Goal: Transaction & Acquisition: Purchase product/service

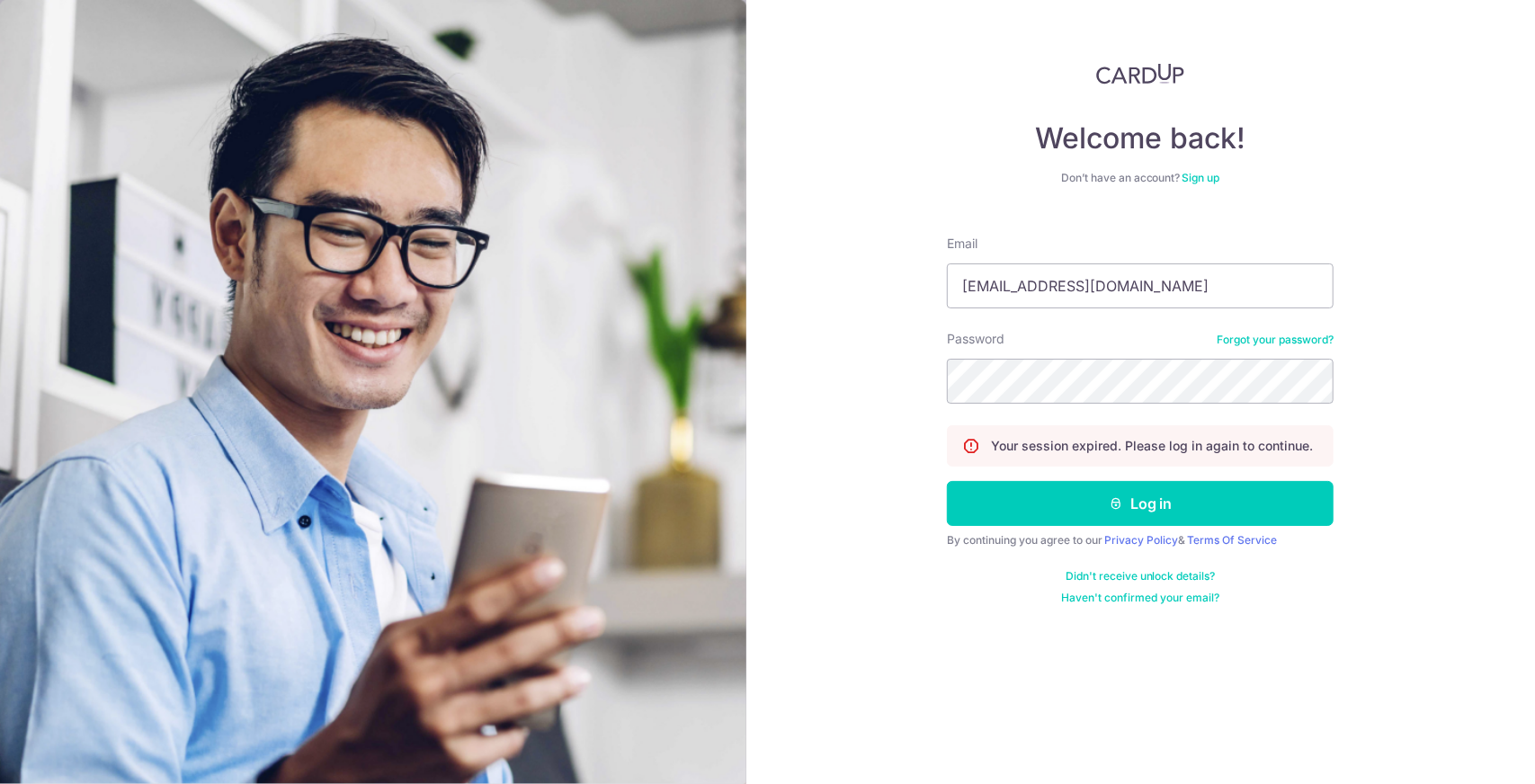
type input "[EMAIL_ADDRESS][DOMAIN_NAME]"
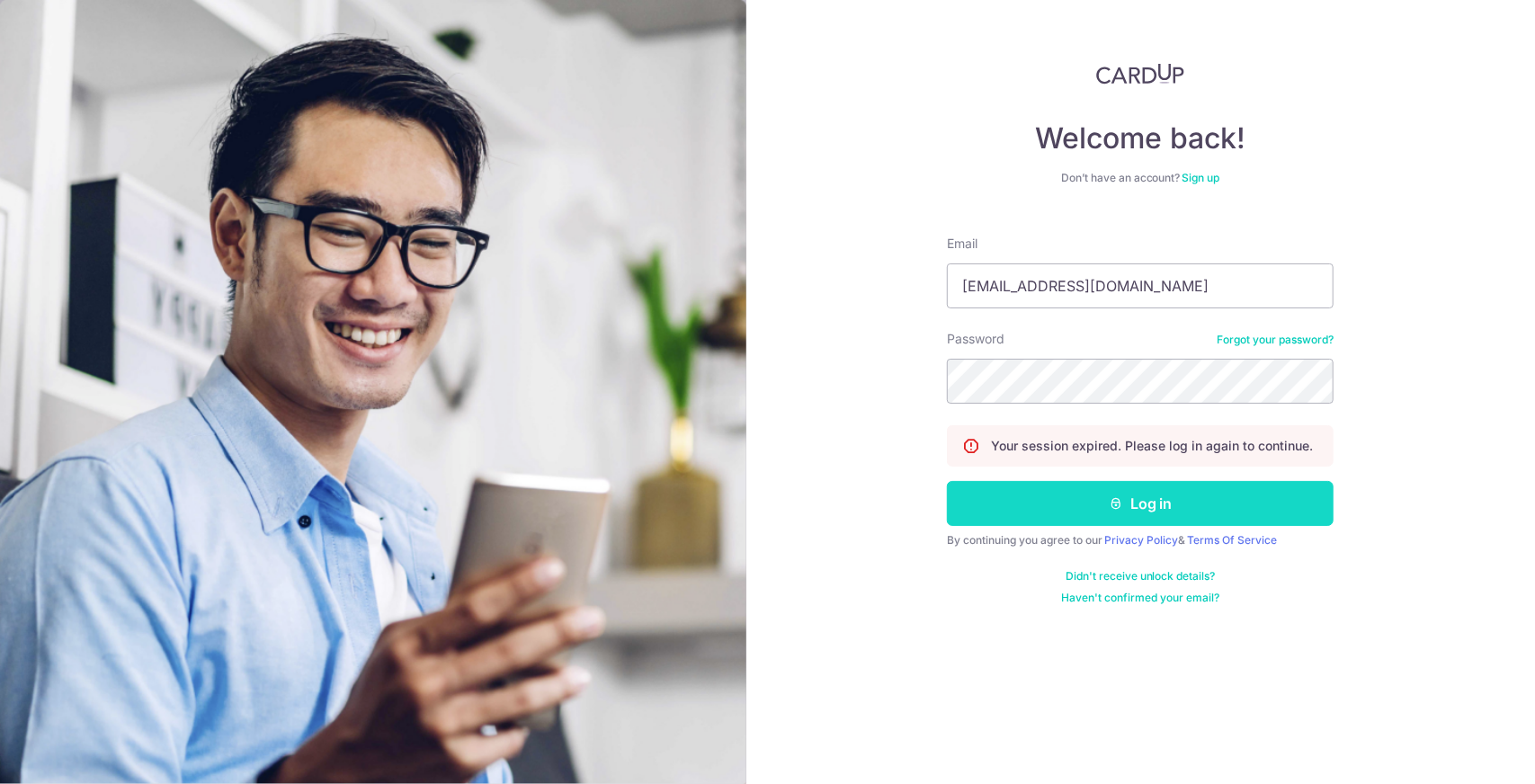
click at [1095, 492] on button "Log in" at bounding box center [1139, 503] width 387 height 45
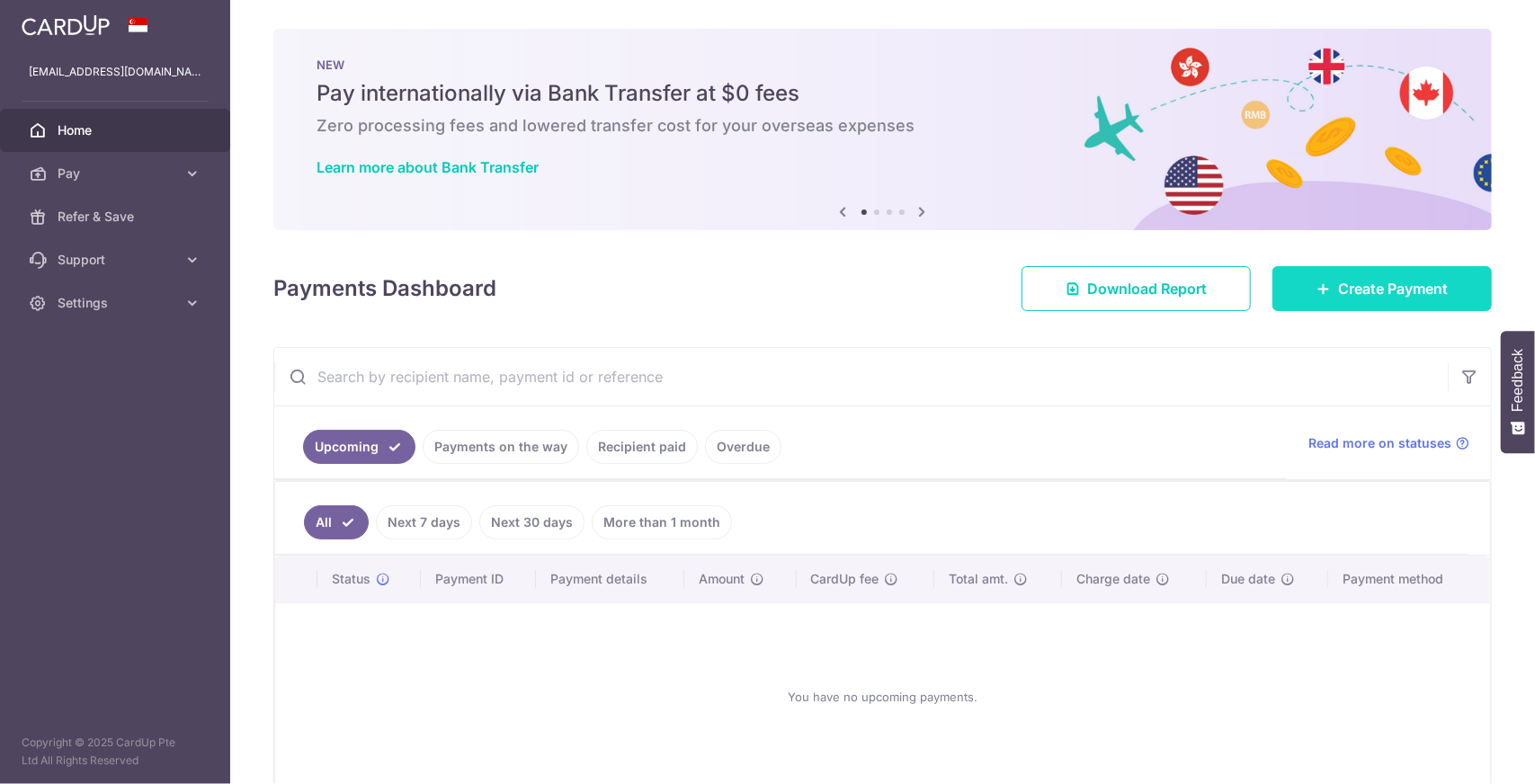
click at [1317, 292] on icon at bounding box center [1324, 288] width 15 height 15
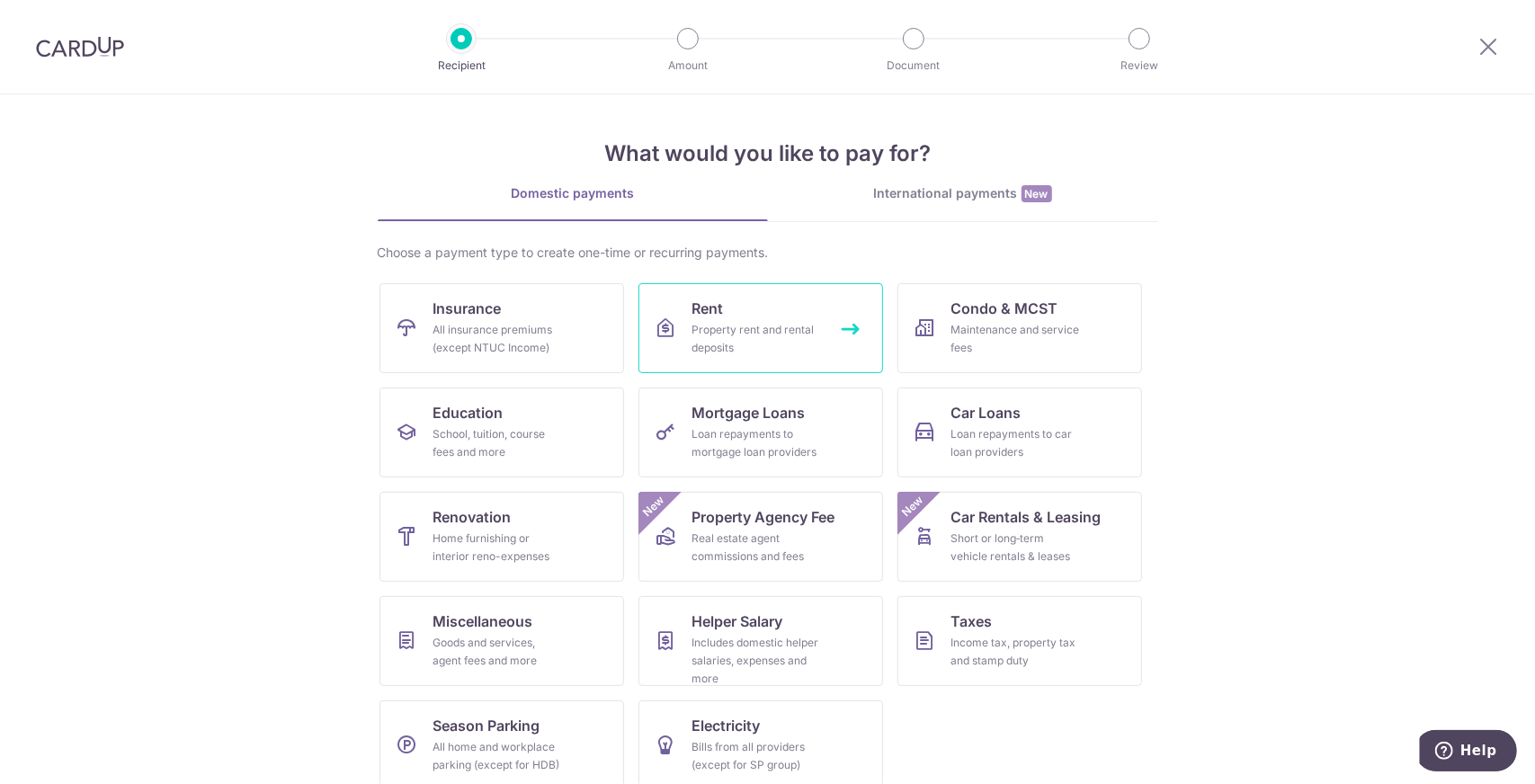
click at [775, 353] on div "Property rent and rental deposits" at bounding box center [757, 338] width 130 height 36
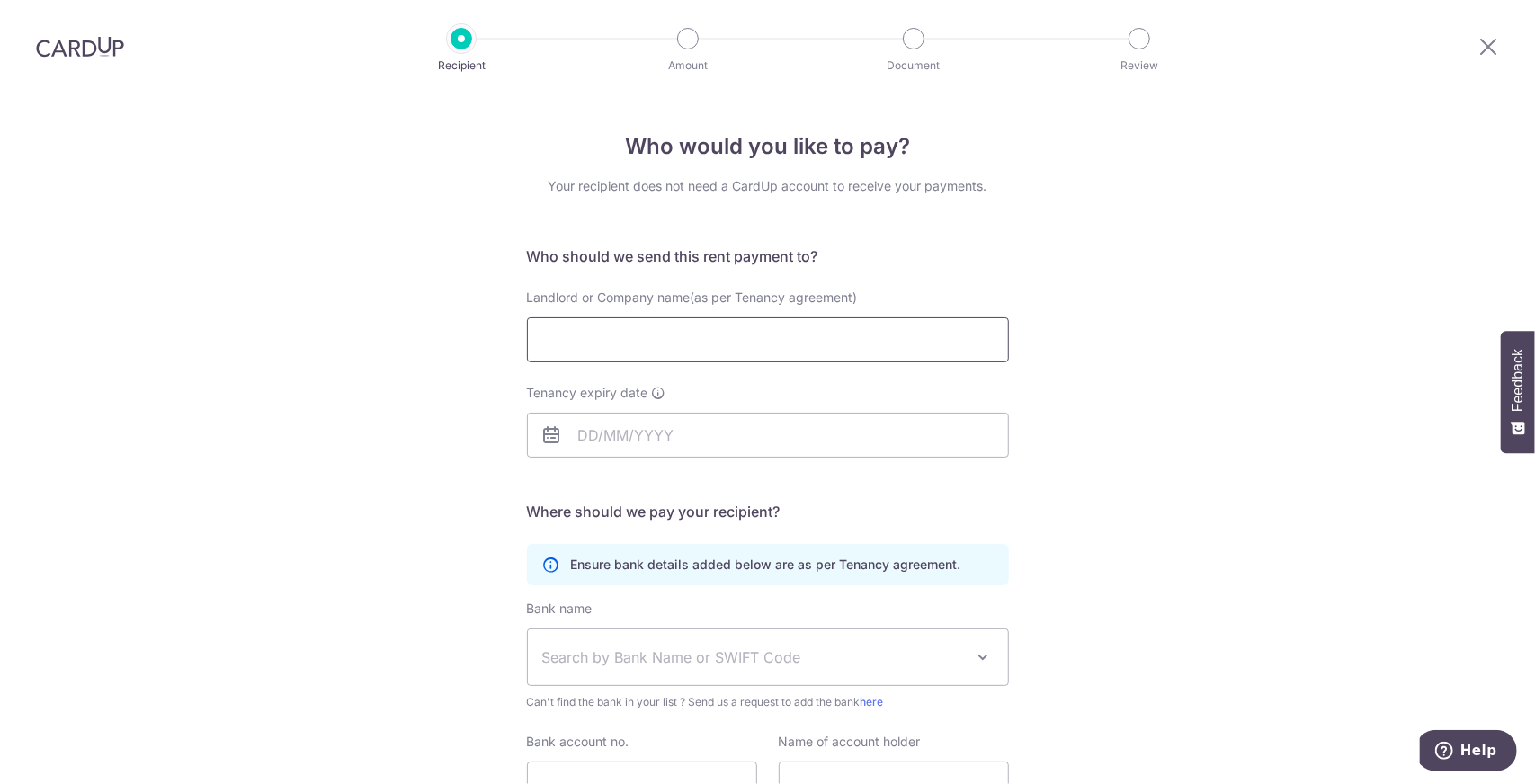
click at [625, 347] on input "Landlord or Company name(as per Tenancy agreement)" at bounding box center [767, 339] width 482 height 45
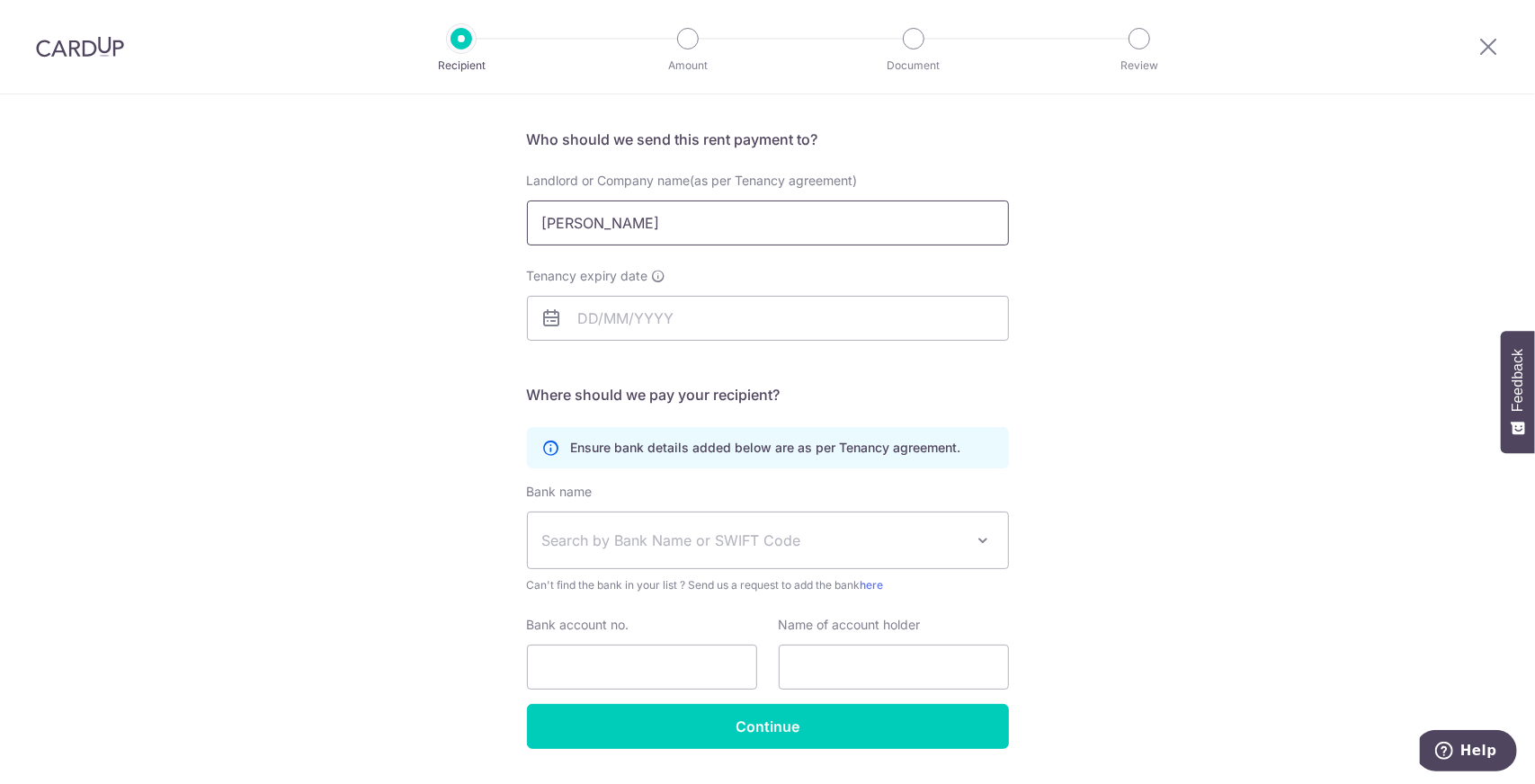
scroll to position [165, 0]
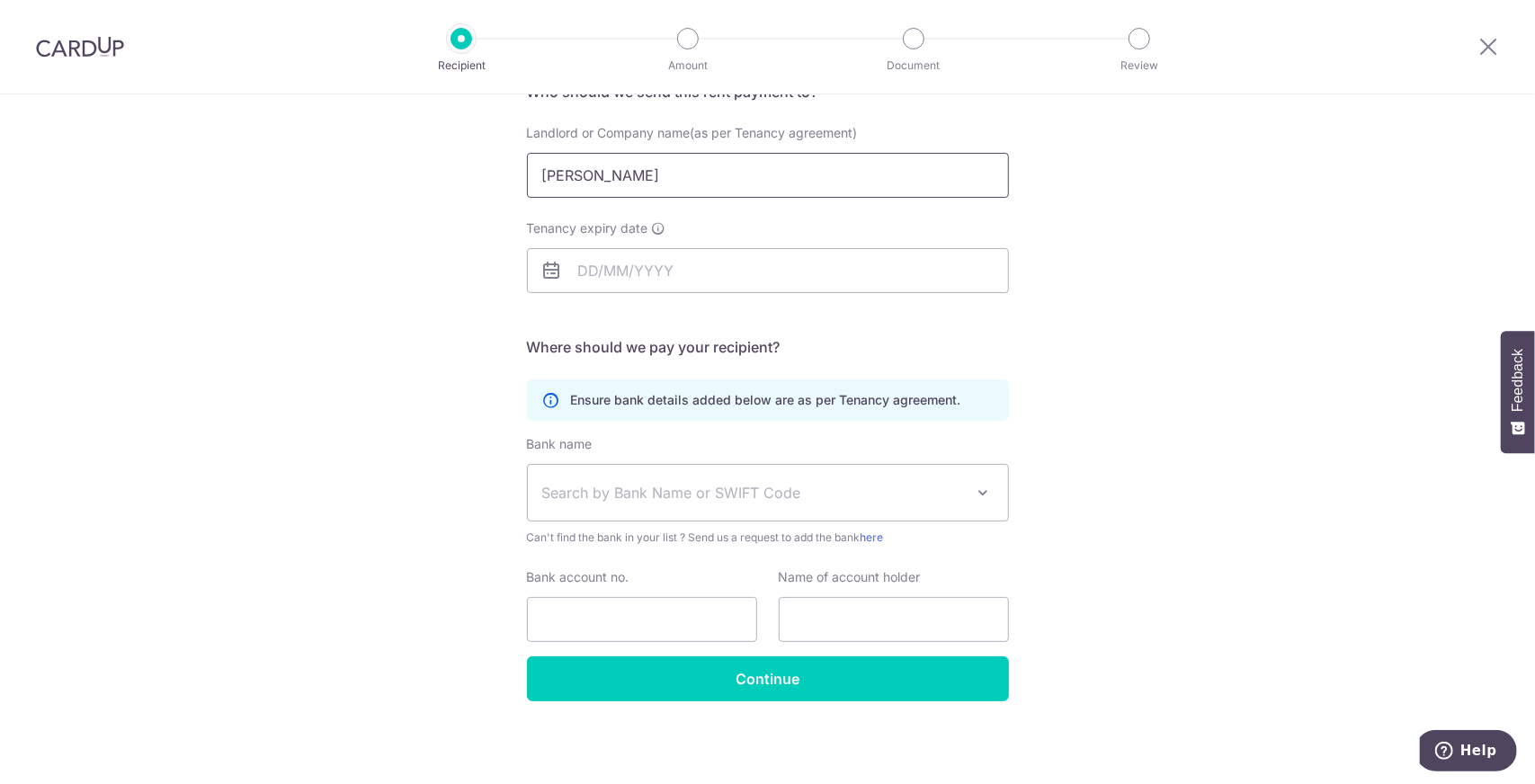
type input "SHU QI"
click at [1176, 364] on div "Who would you like to pay? Your recipient does not need a CardUp account to rec…" at bounding box center [767, 358] width 1535 height 856
click at [625, 272] on input "Tenancy expiry date" at bounding box center [767, 270] width 482 height 45
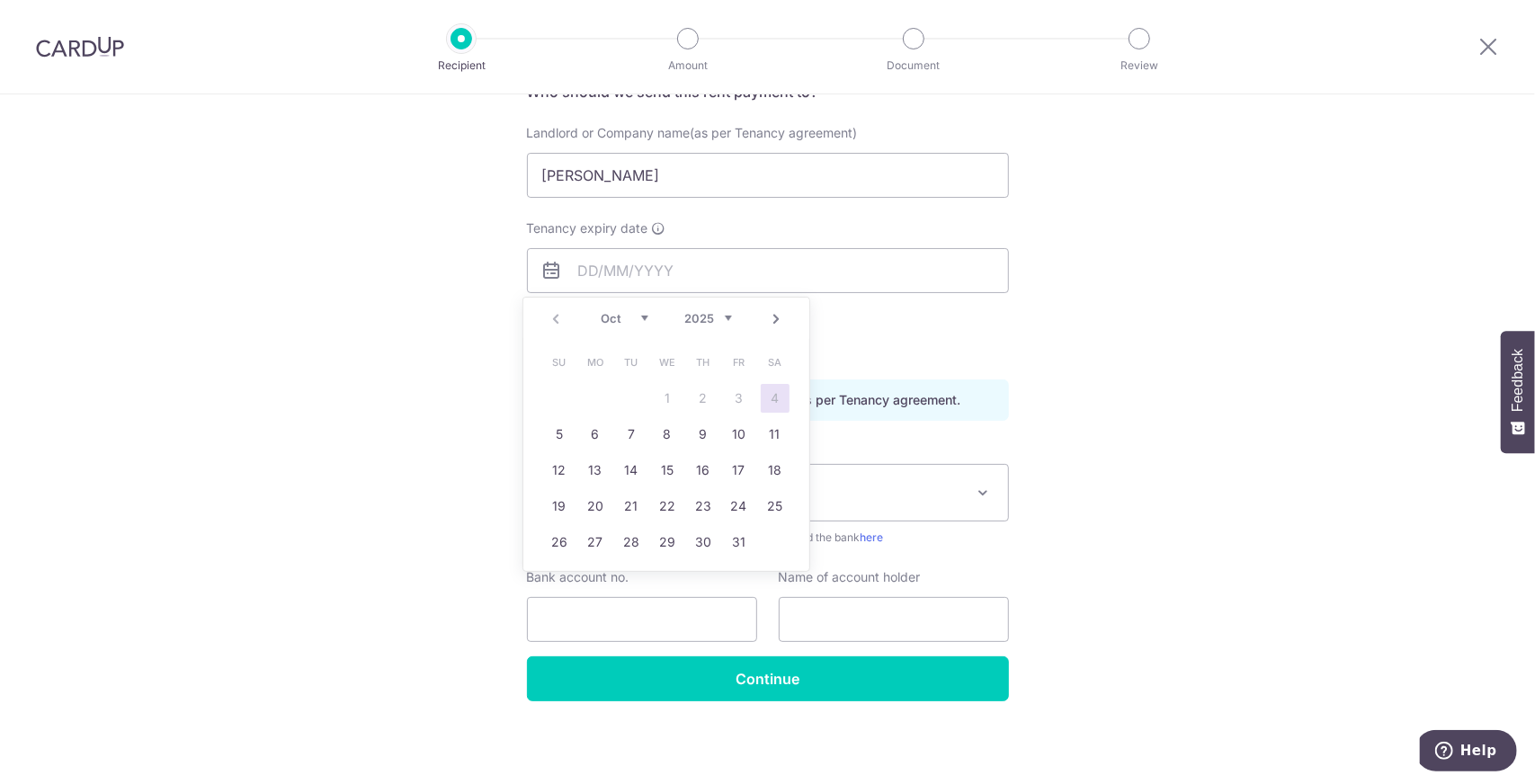
click at [647, 317] on select "Oct Nov Dec" at bounding box center [624, 318] width 48 height 15
click at [671, 541] on link "31" at bounding box center [667, 542] width 29 height 29
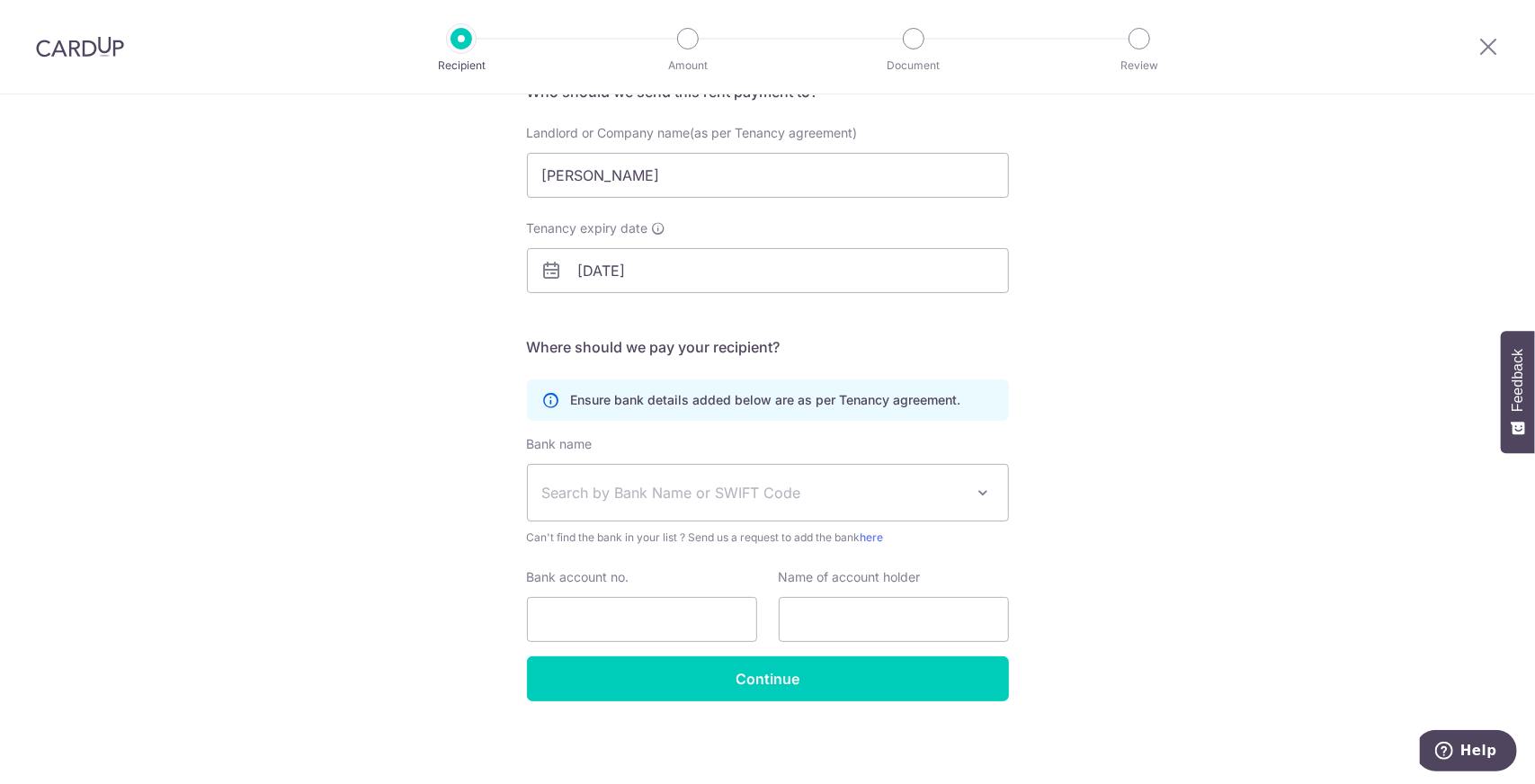
click at [1179, 345] on div "Who would you like to pay? Your recipient does not need a CardUp account to rec…" at bounding box center [767, 358] width 1535 height 856
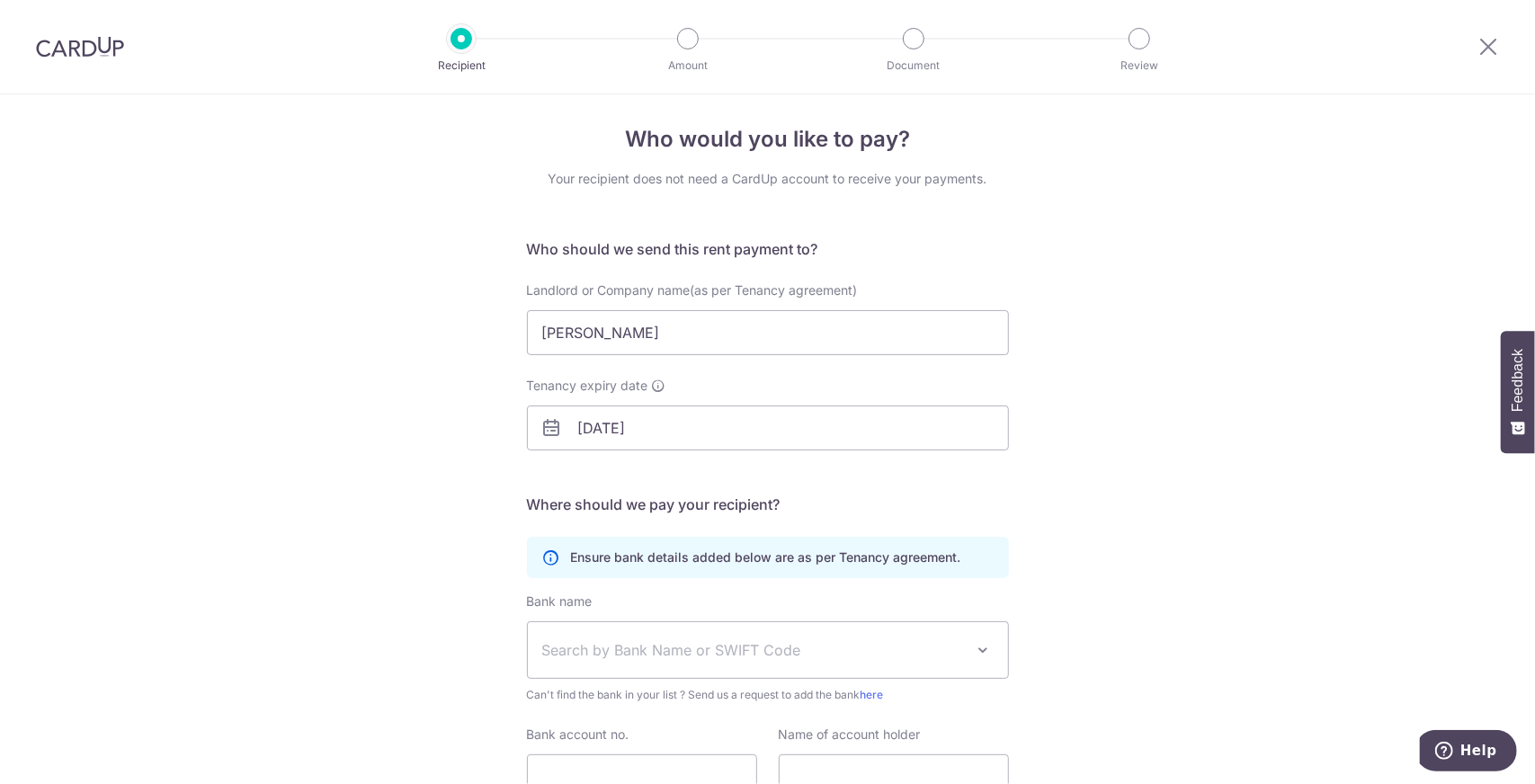
scroll to position [0, 0]
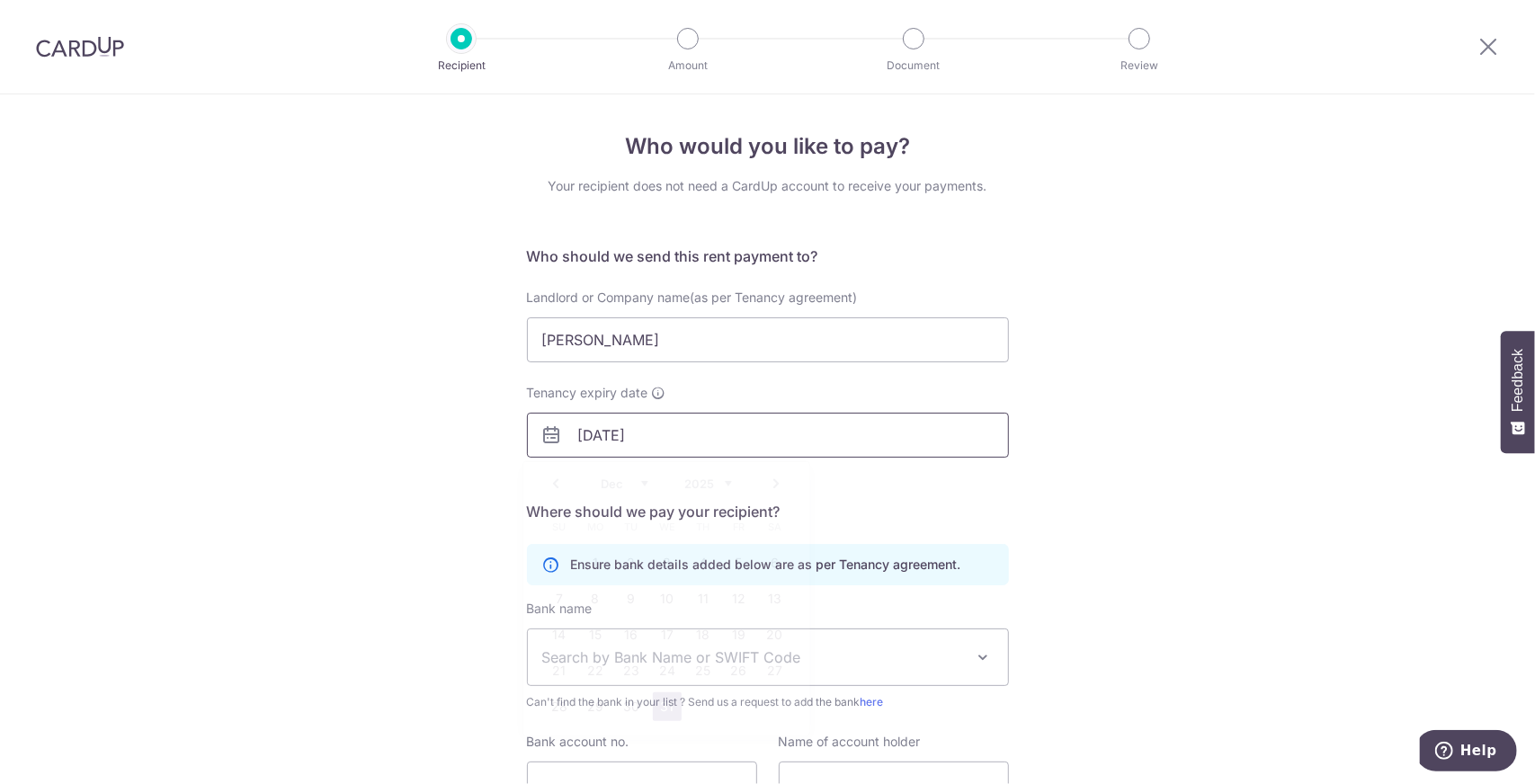
click at [694, 436] on input "31/12/2025" at bounding box center [767, 435] width 482 height 45
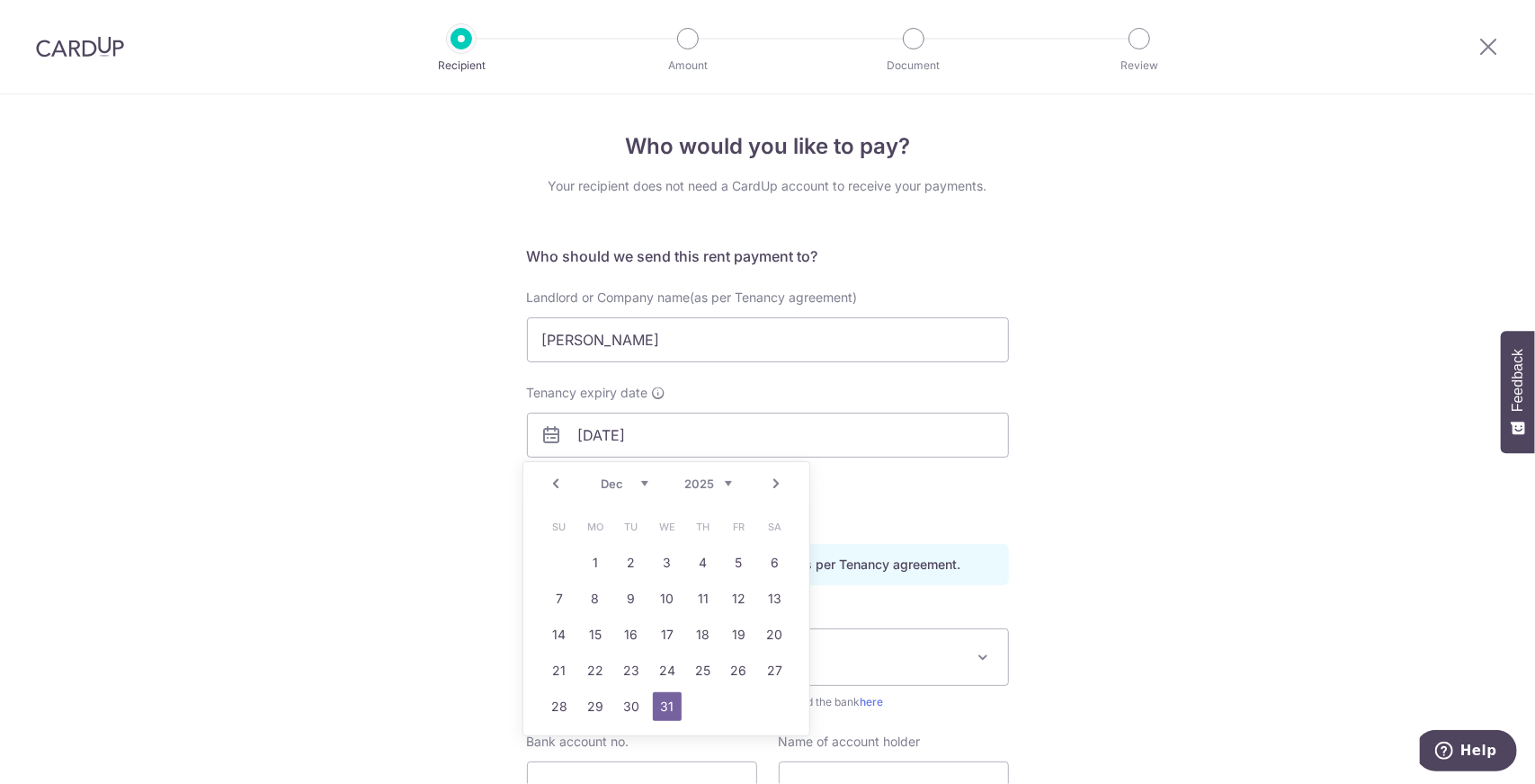
click at [644, 486] on select "Oct Nov Dec" at bounding box center [624, 483] width 48 height 15
click at [1190, 456] on div "Who would you like to pay? Your recipient does not need a CardUp account to rec…" at bounding box center [767, 521] width 1535 height 856
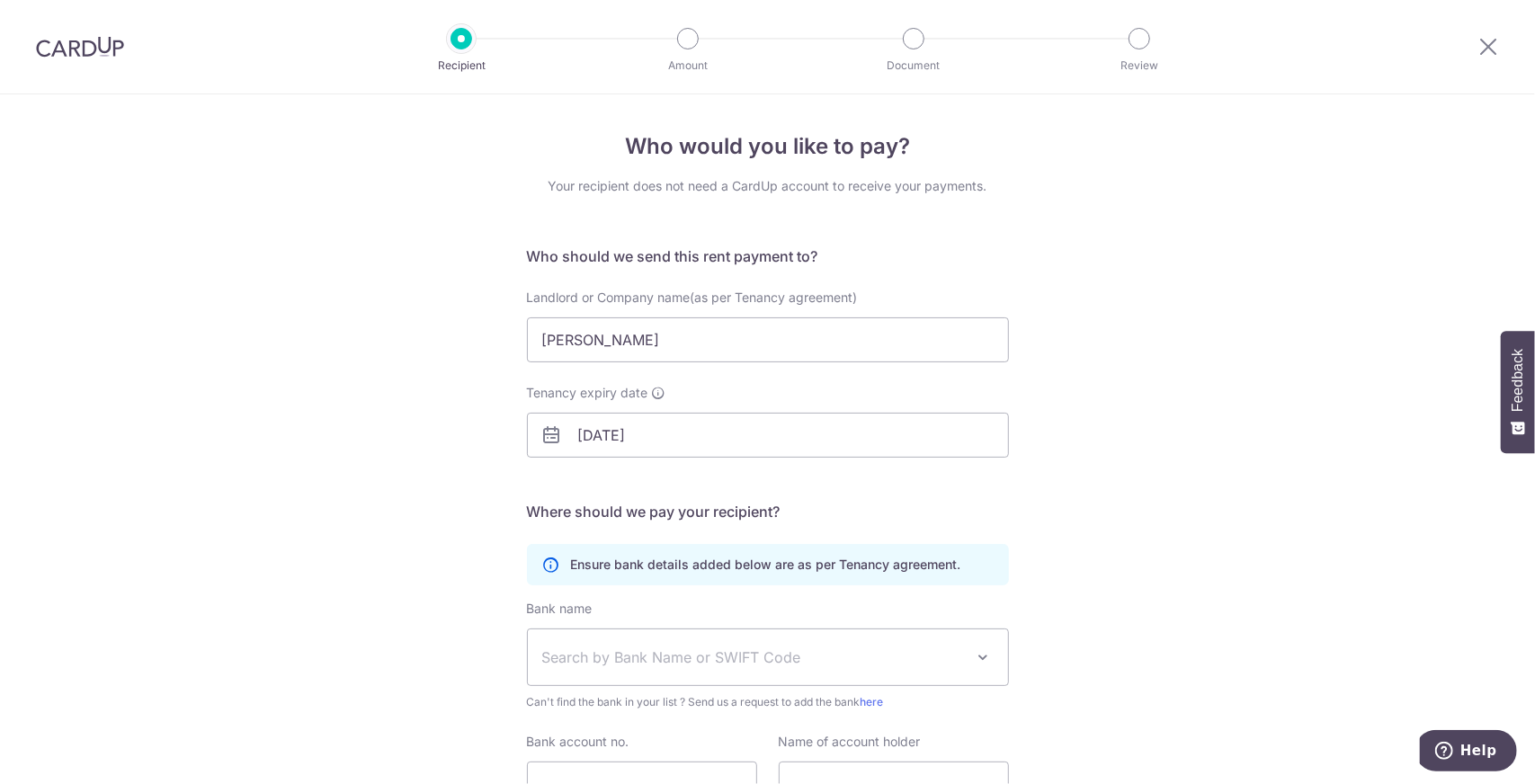
click at [1258, 414] on div "Who would you like to pay? Your recipient does not need a CardUp account to rec…" at bounding box center [767, 521] width 1535 height 856
click at [698, 434] on input "31/12/2025" at bounding box center [767, 435] width 482 height 45
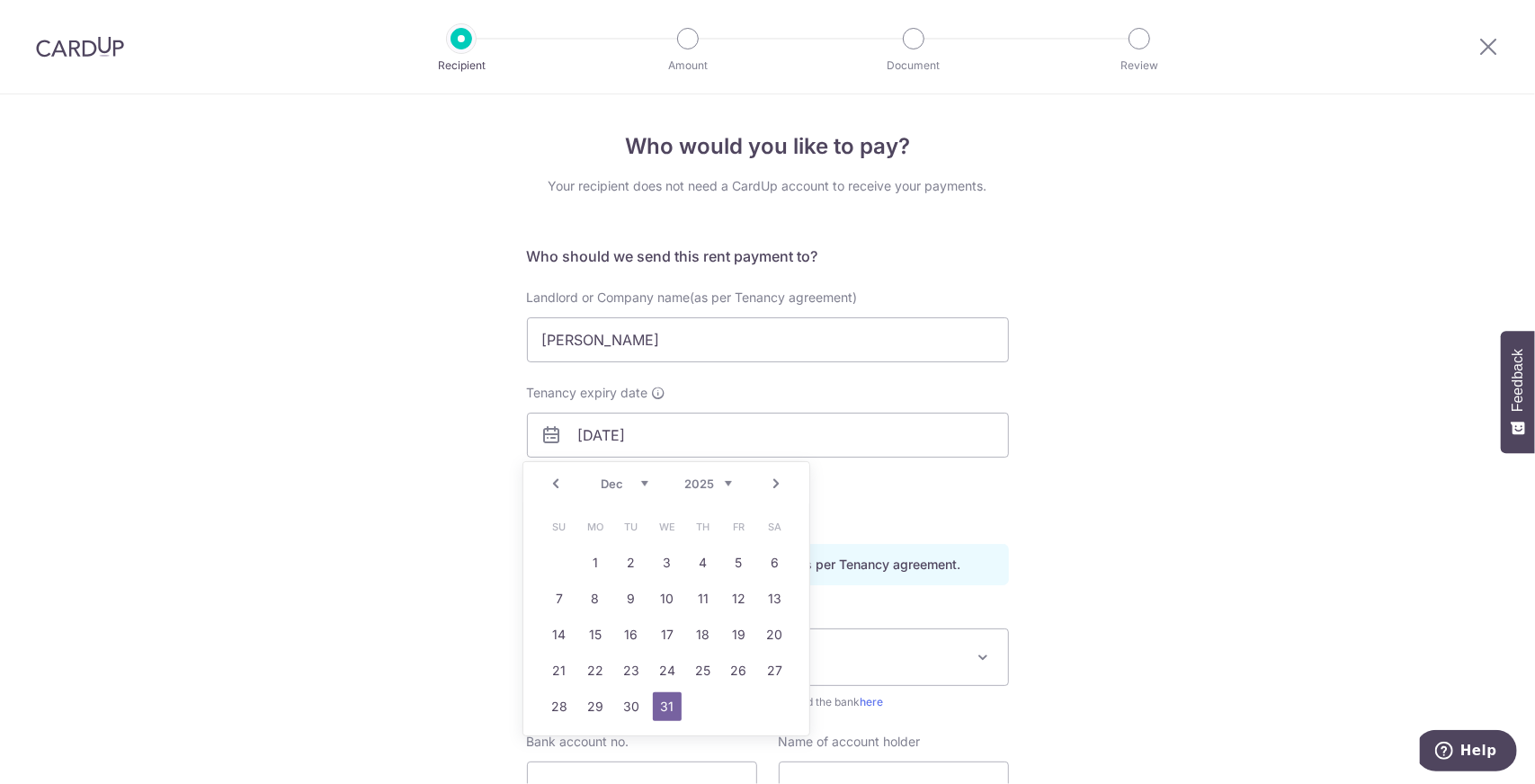
click at [648, 474] on div "Prev Next Oct Nov Dec 2025 2026 2027 2028 2029 2030 2031 2032 2033 2034 2035" at bounding box center [666, 484] width 286 height 44
click at [642, 484] on select "Oct Nov Dec" at bounding box center [624, 483] width 48 height 15
click at [562, 736] on link "30" at bounding box center [560, 742] width 29 height 29
type input "[DATE]"
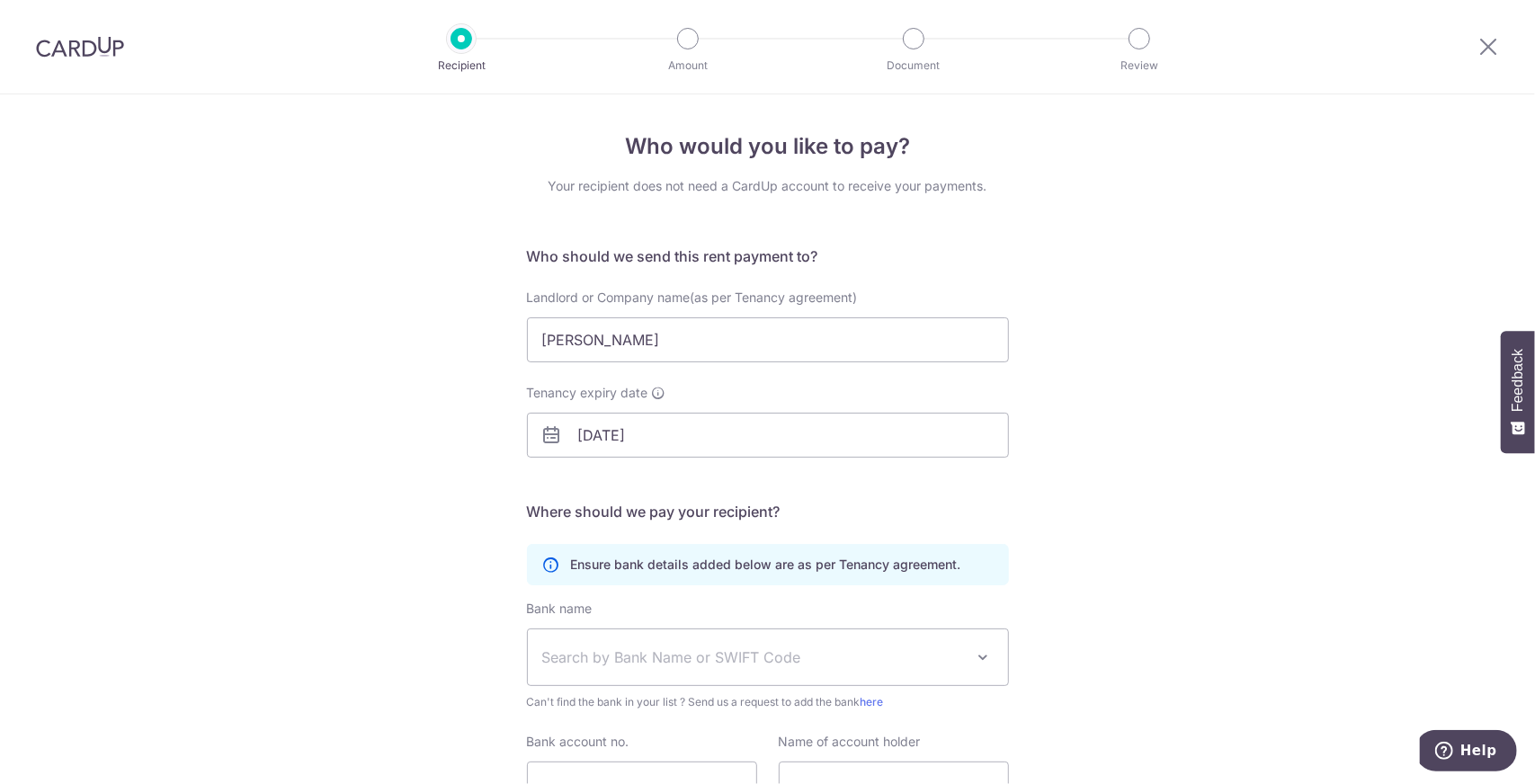
click at [1185, 451] on div "Who would you like to pay? Your recipient does not need a CardUp account to rec…" at bounding box center [767, 521] width 1535 height 856
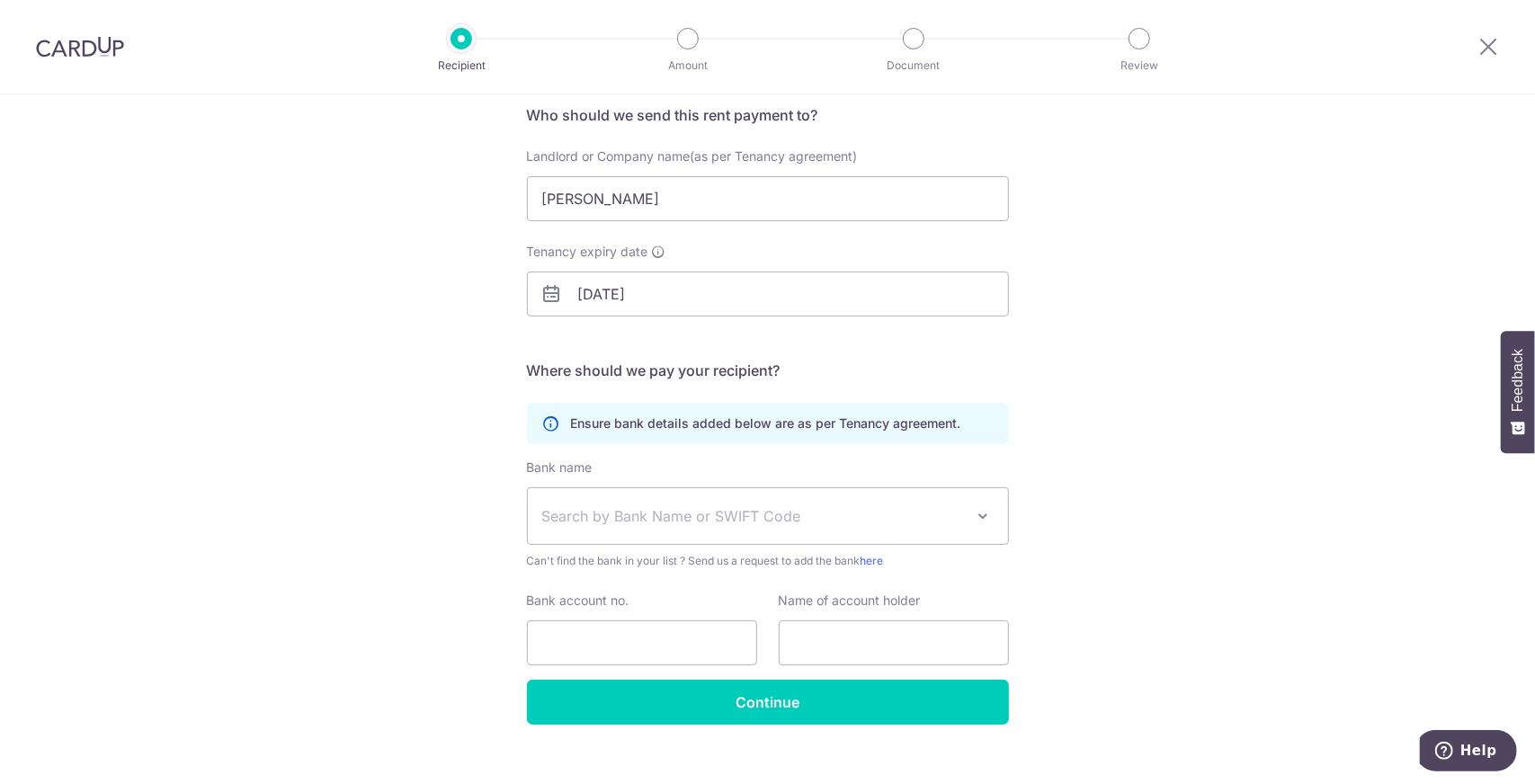
scroll to position [165, 0]
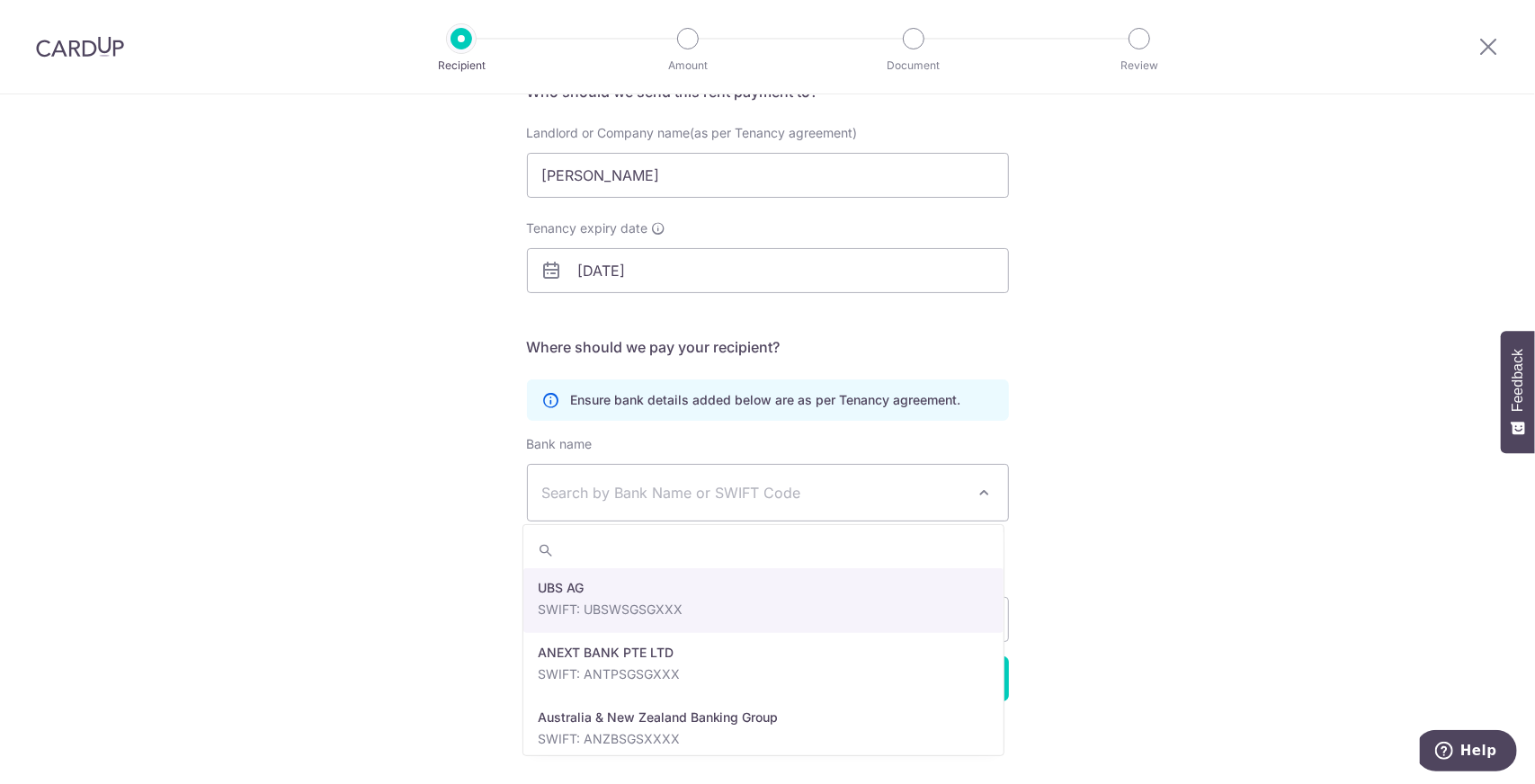
click at [936, 499] on span "Search by Bank Name or SWIFT Code" at bounding box center [753, 492] width 423 height 21
click at [1239, 423] on div "Who would you like to pay? Your recipient does not need a CardUp account to rec…" at bounding box center [767, 358] width 1535 height 856
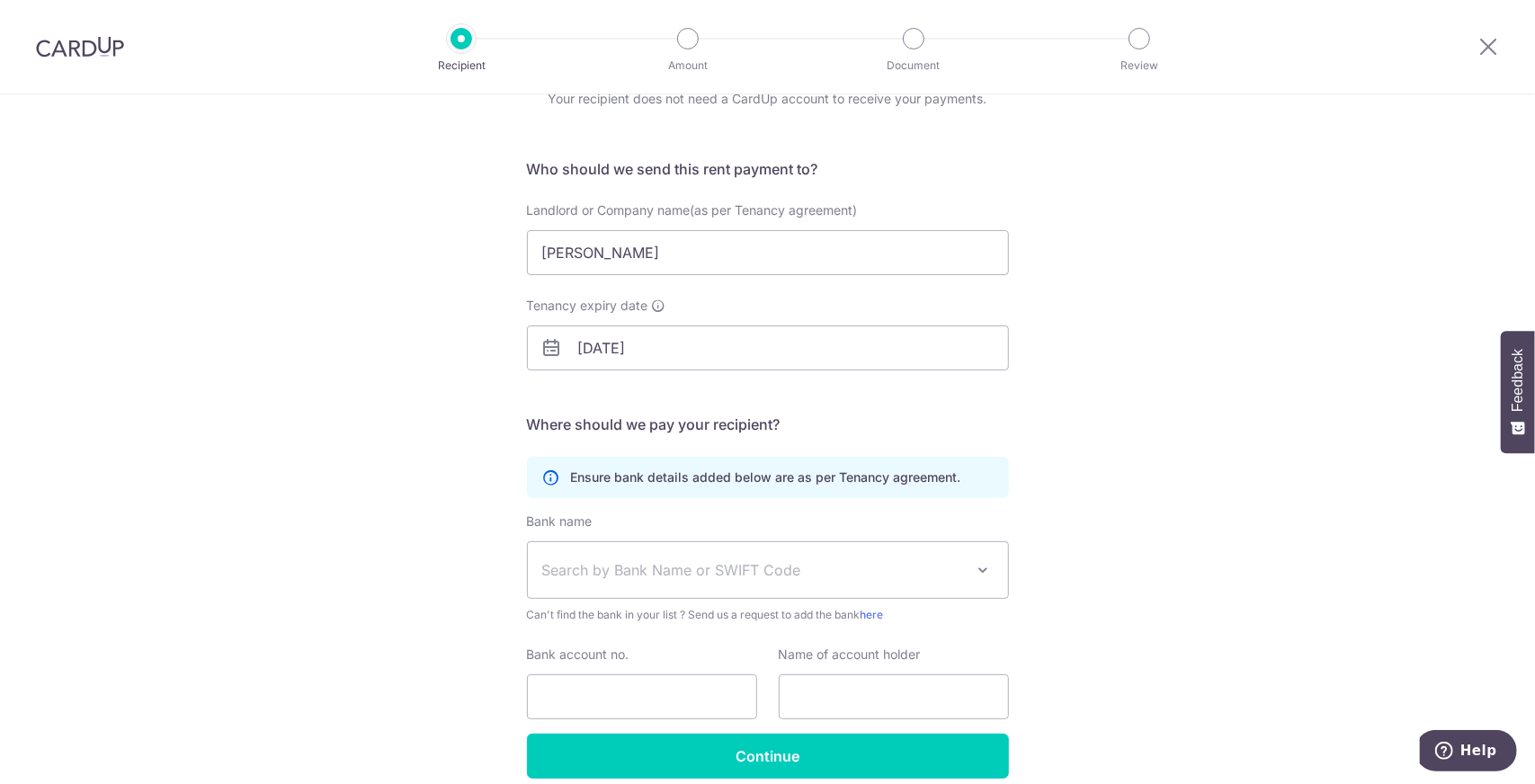
scroll to position [76, 0]
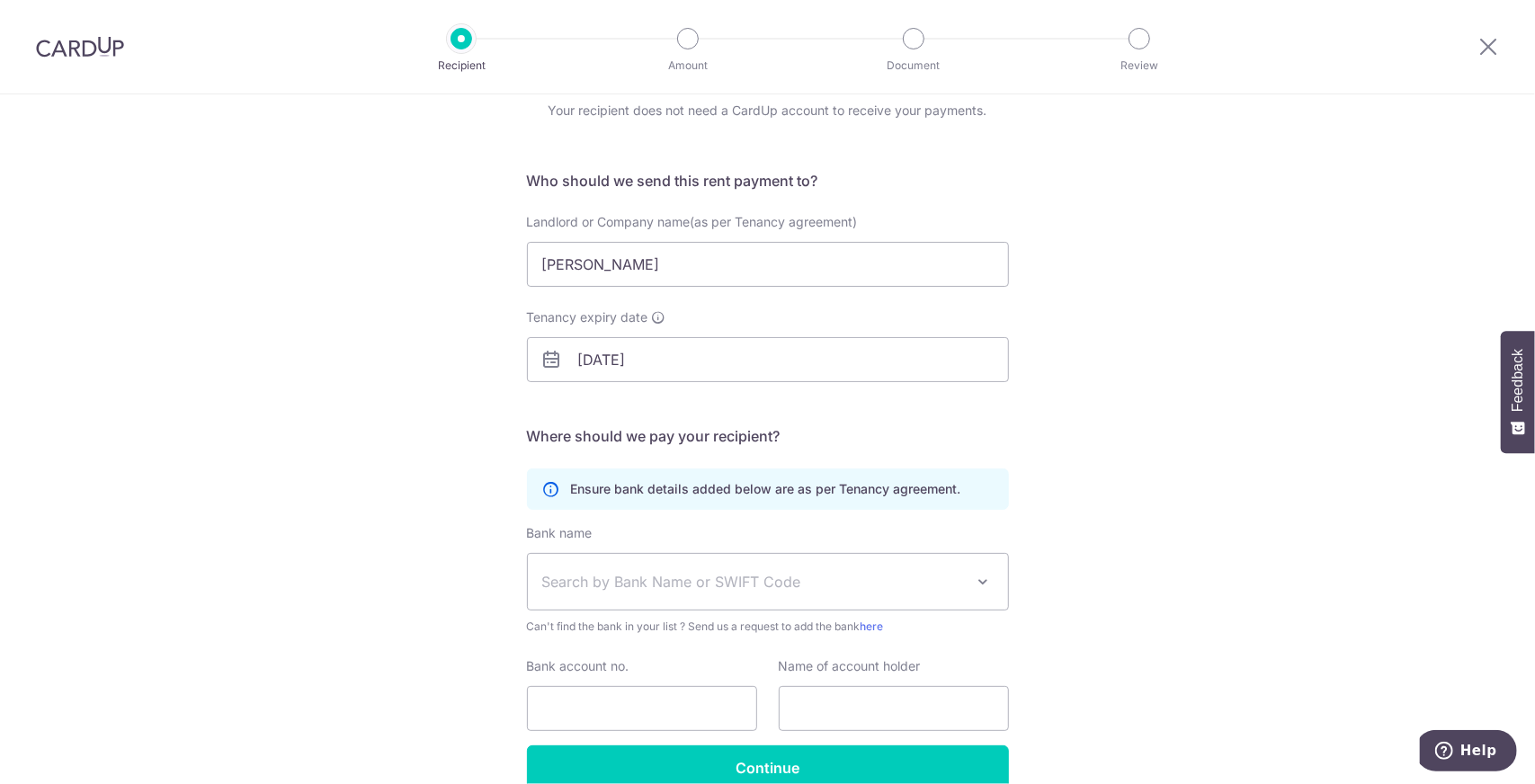
click at [1187, 422] on div "Who would you like to pay? Your recipient does not need a CardUp account to rec…" at bounding box center [767, 446] width 1535 height 856
drag, startPoint x: 556, startPoint y: 483, endPoint x: 961, endPoint y: 495, distance: 405.2
click at [961, 495] on div "Ensure bank details added below are as per Tenancy agreement." at bounding box center [767, 488] width 482 height 42
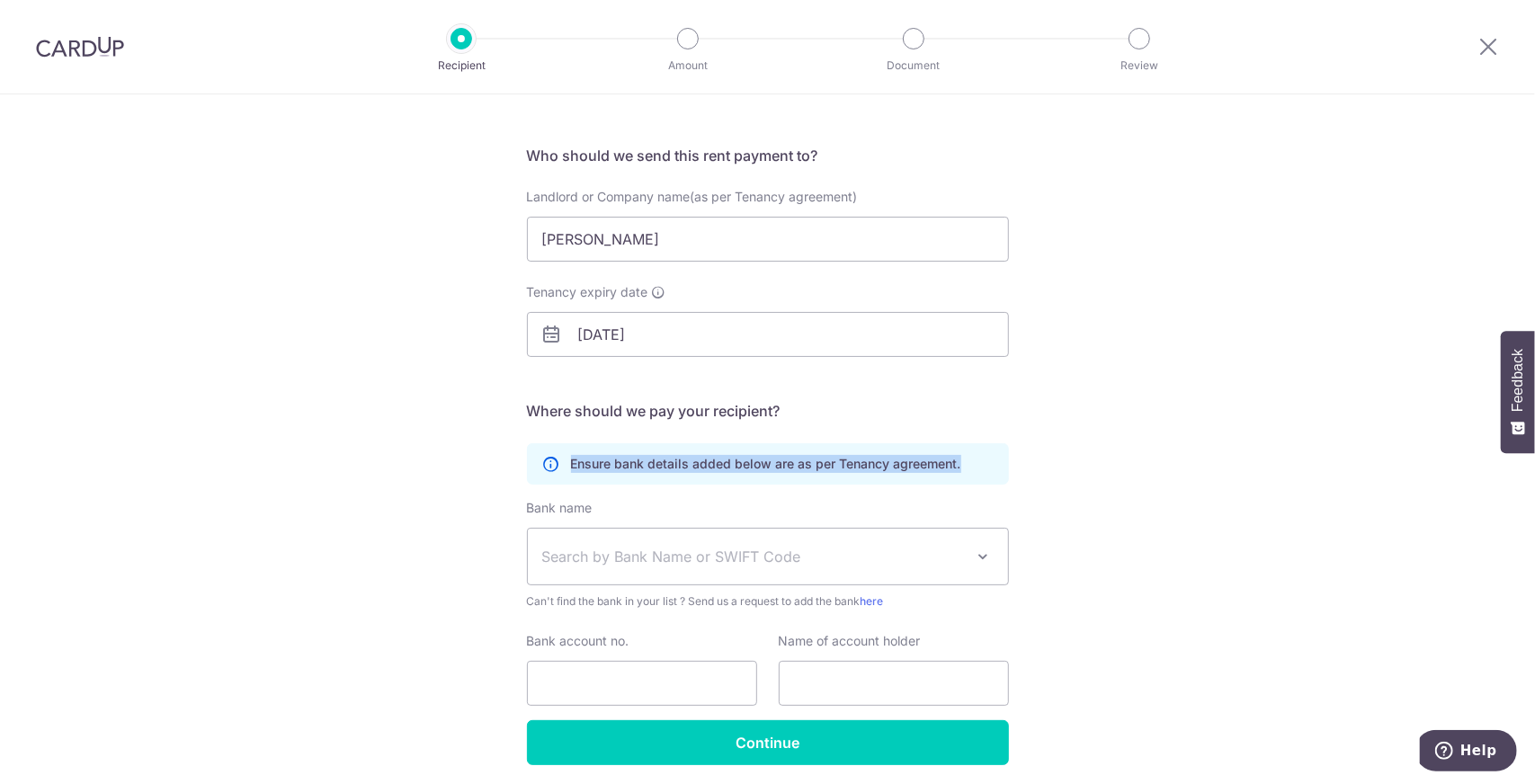
scroll to position [165, 0]
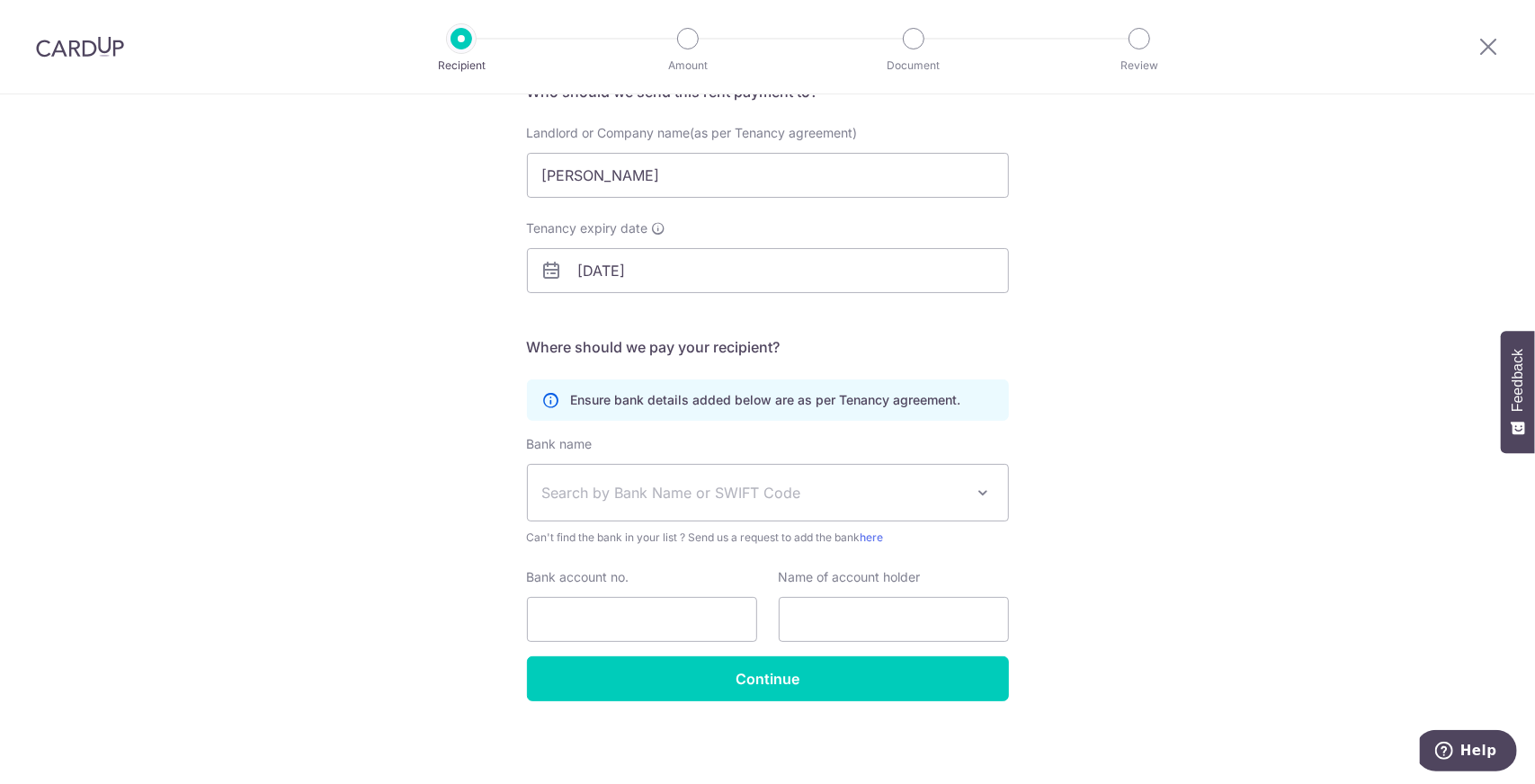
click at [856, 488] on span "Search by Bank Name or SWIFT Code" at bounding box center [753, 492] width 423 height 21
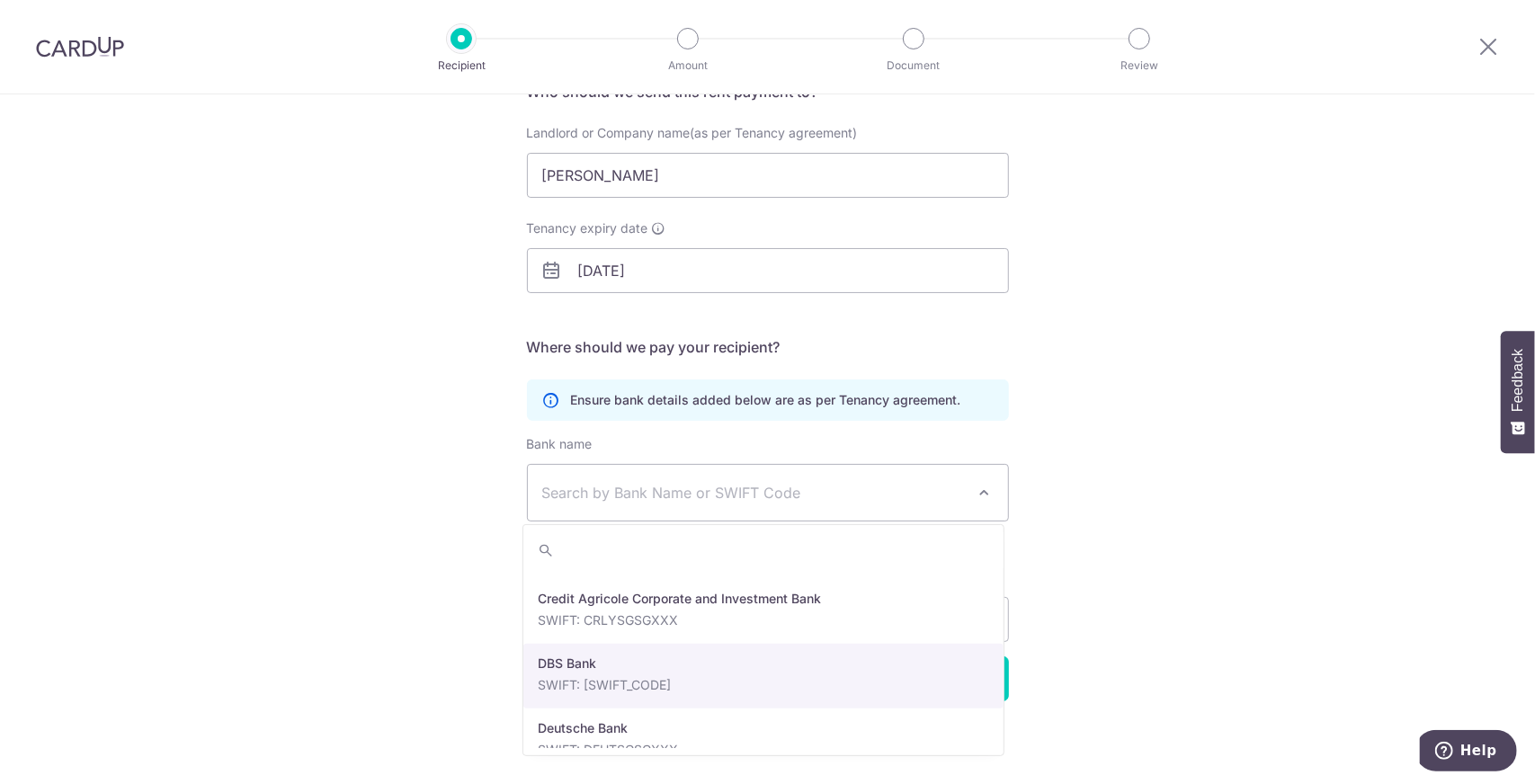
scroll to position [1527, 0]
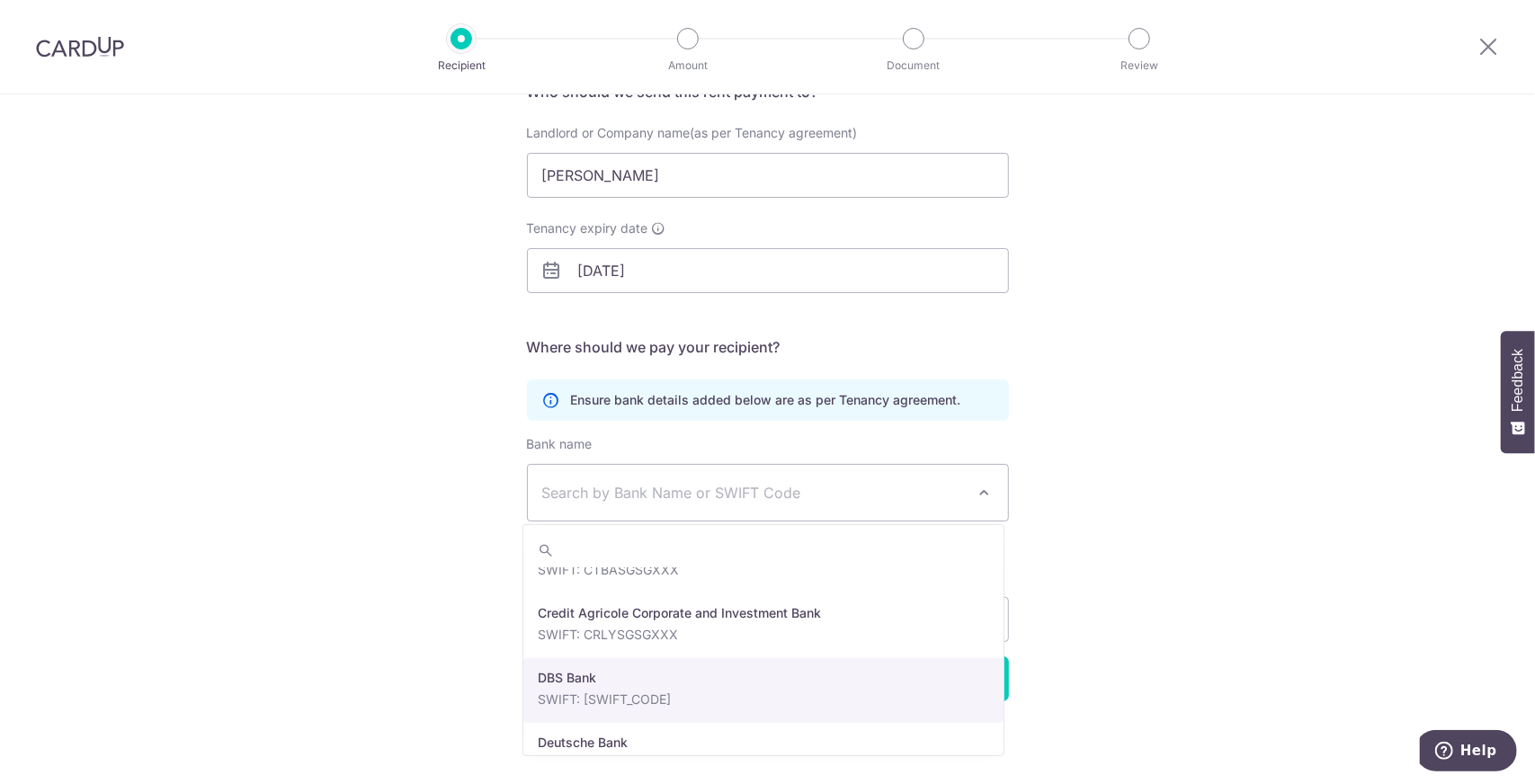
select select "6"
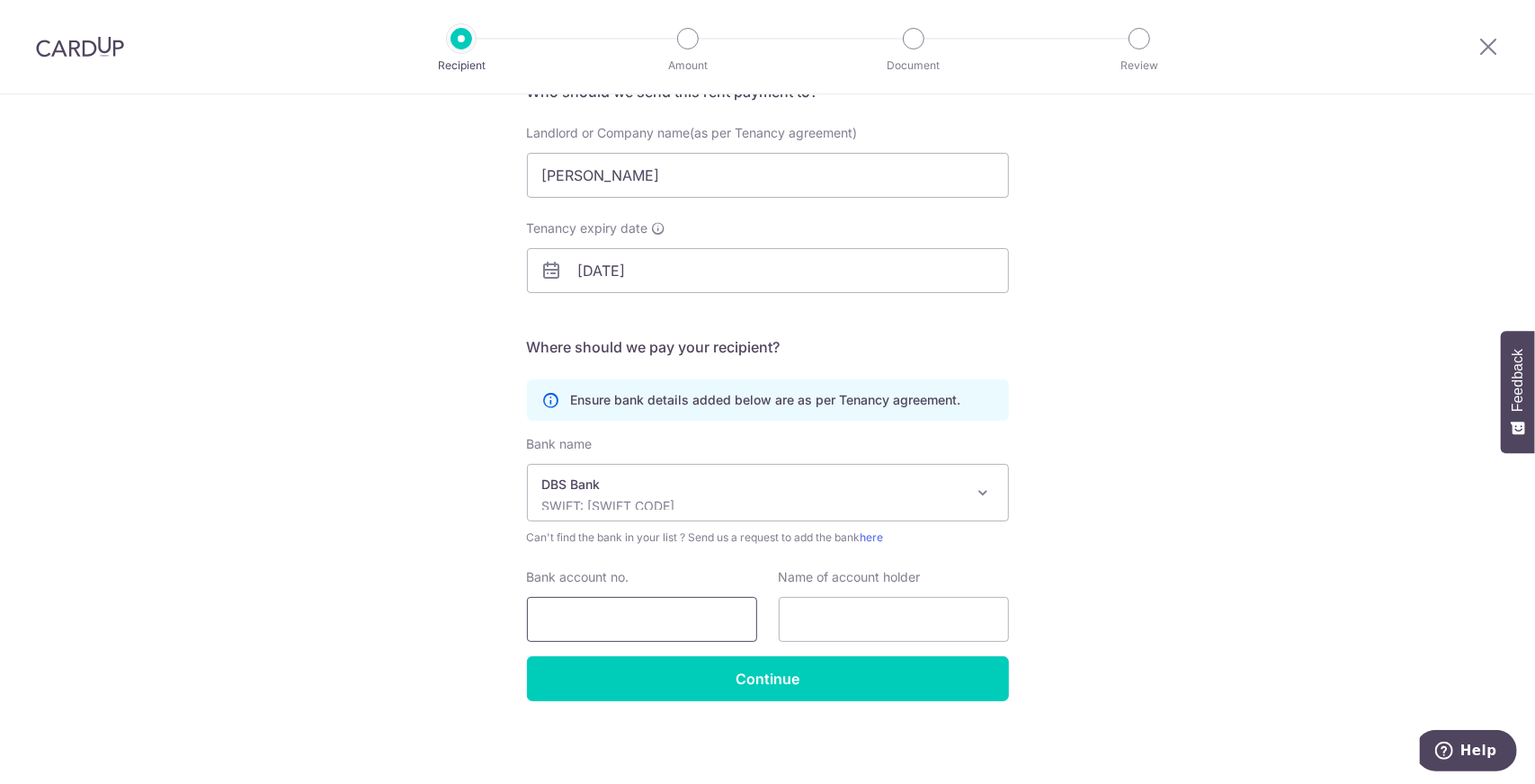
click at [626, 619] on input "Bank account no." at bounding box center [641, 619] width 230 height 45
type input "194772262"
click at [823, 627] on input "text" at bounding box center [893, 619] width 230 height 45
click at [1216, 521] on div "Who would you like to pay? Your recipient does not need a CardUp account to rec…" at bounding box center [767, 358] width 1535 height 856
drag, startPoint x: 931, startPoint y: 620, endPoint x: 597, endPoint y: 583, distance: 336.0
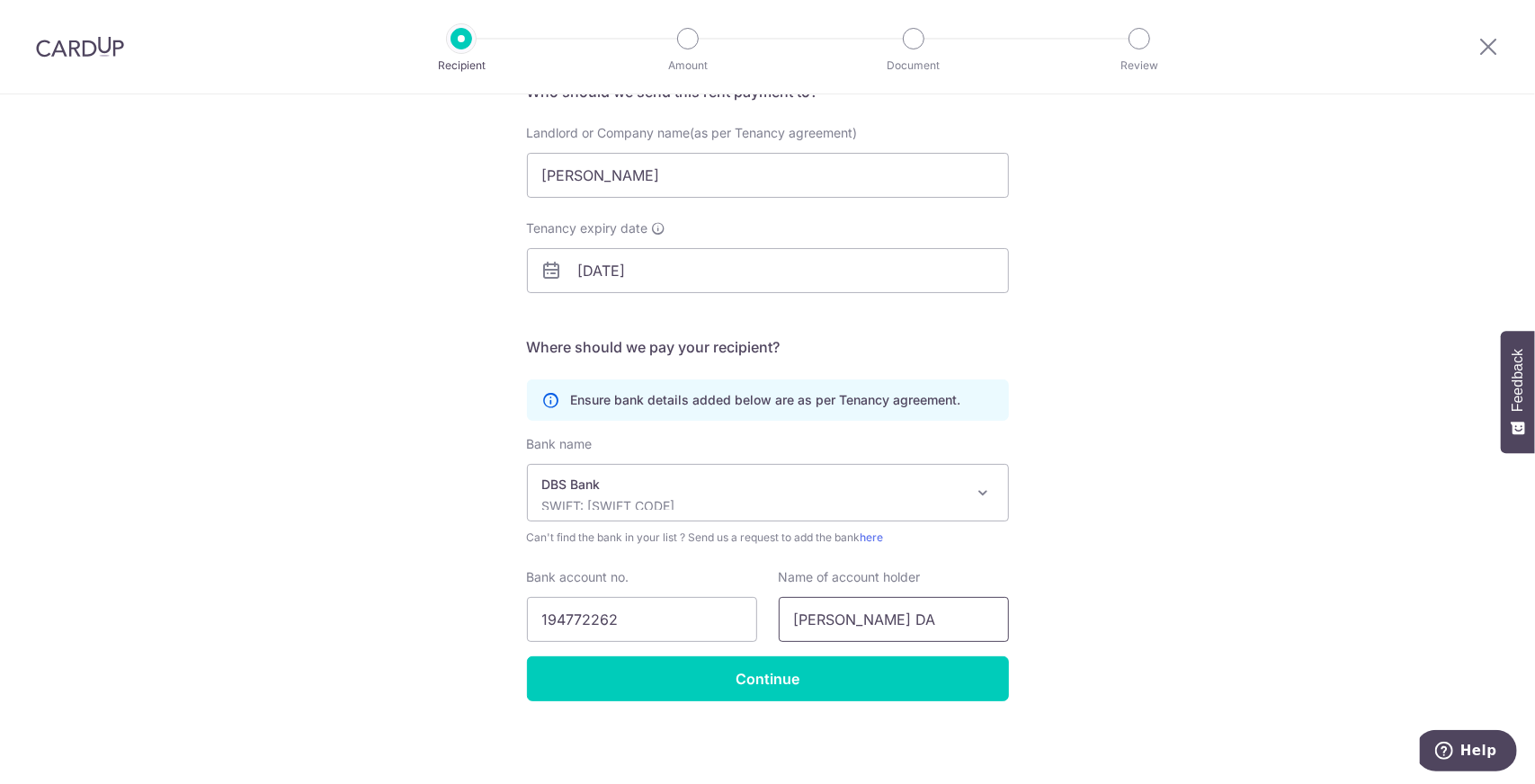
click at [649, 591] on div "Bank account no. 194772262 Name of account holder GOH WEI DA" at bounding box center [767, 605] width 503 height 74
type input "SHU Q"
type input "I"
type input "194772262"
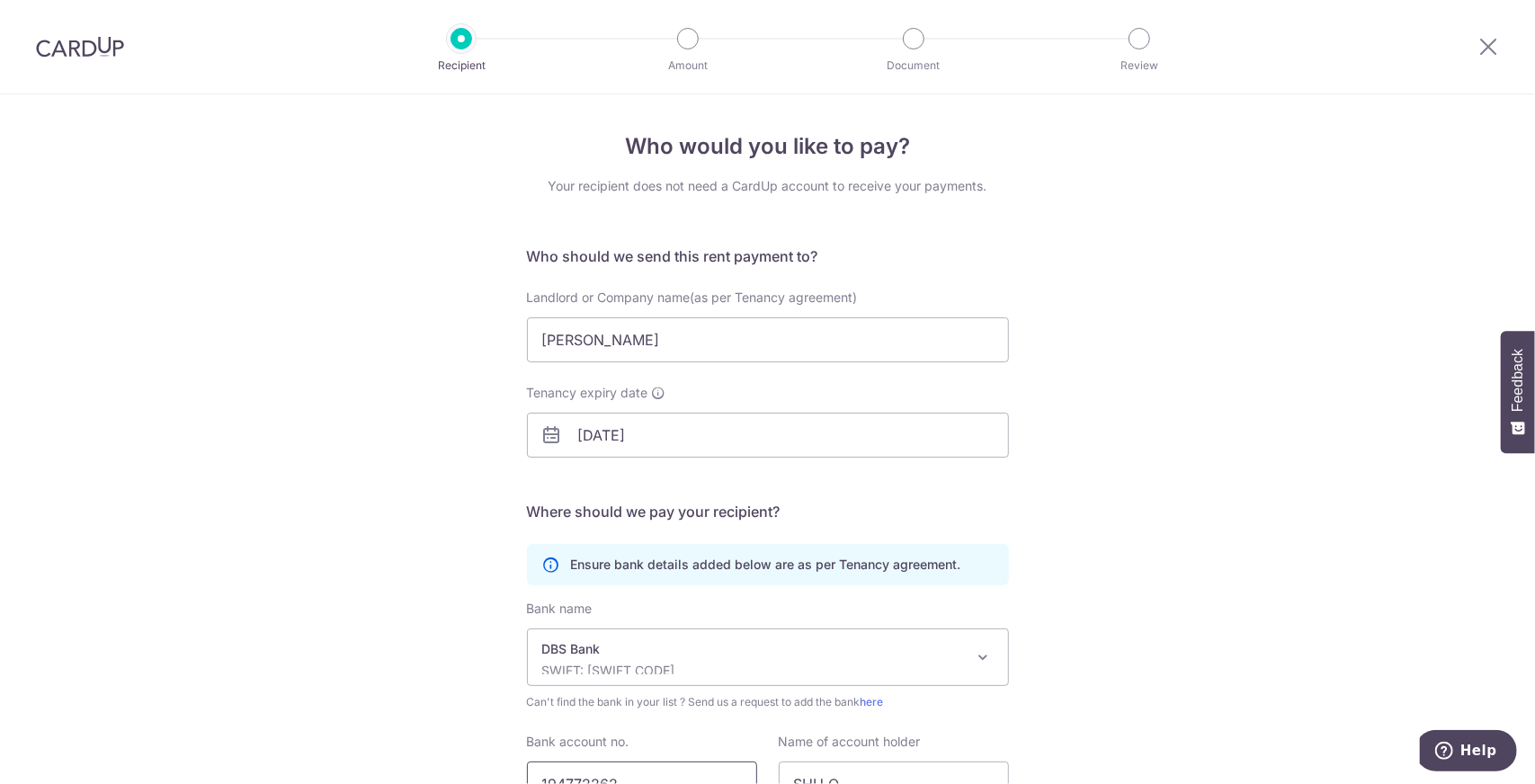
scroll to position [165, 0]
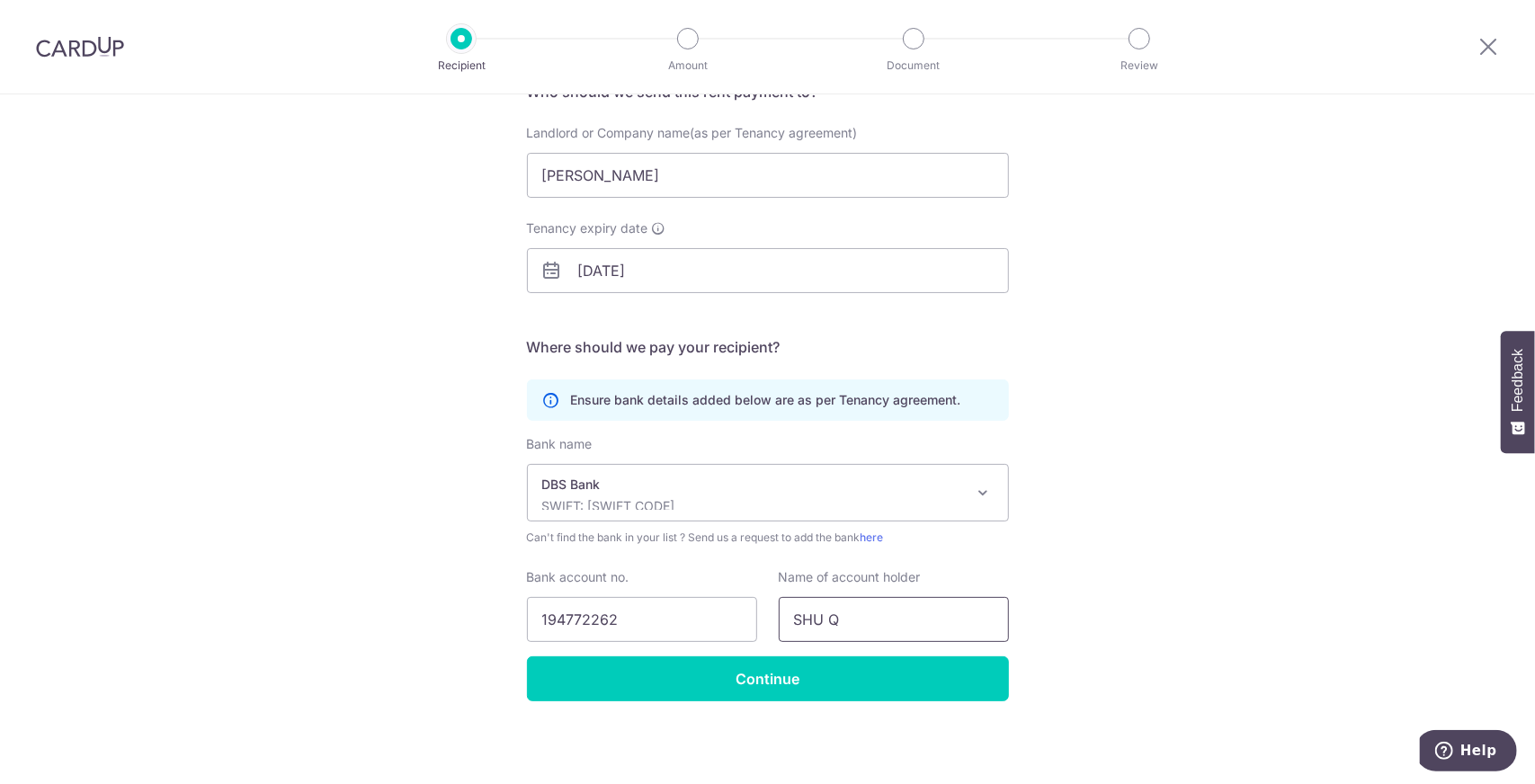
click at [859, 627] on input "SHU Q" at bounding box center [893, 619] width 230 height 45
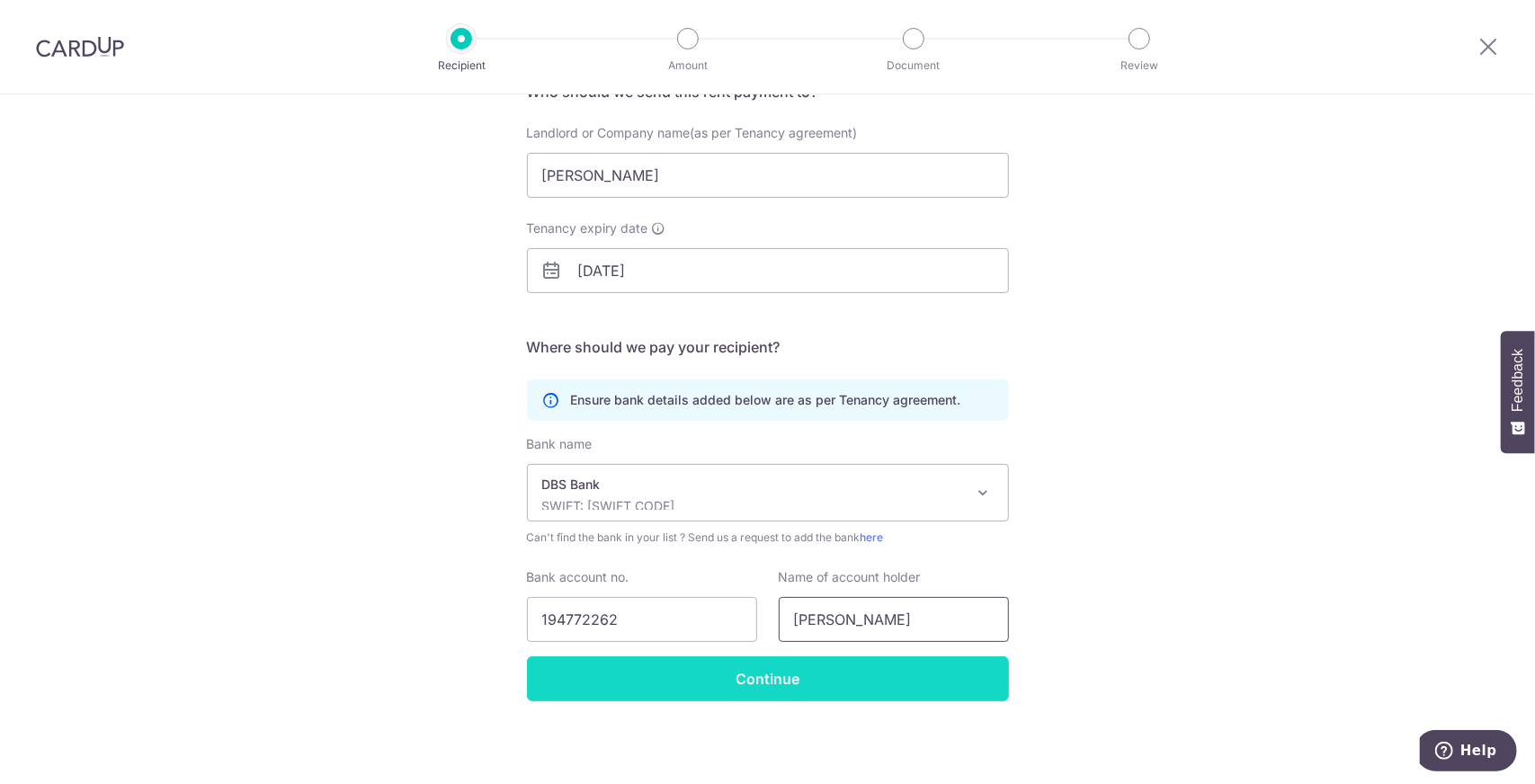
type input "SHU QI"
click at [856, 676] on input "Continue" at bounding box center [767, 678] width 482 height 45
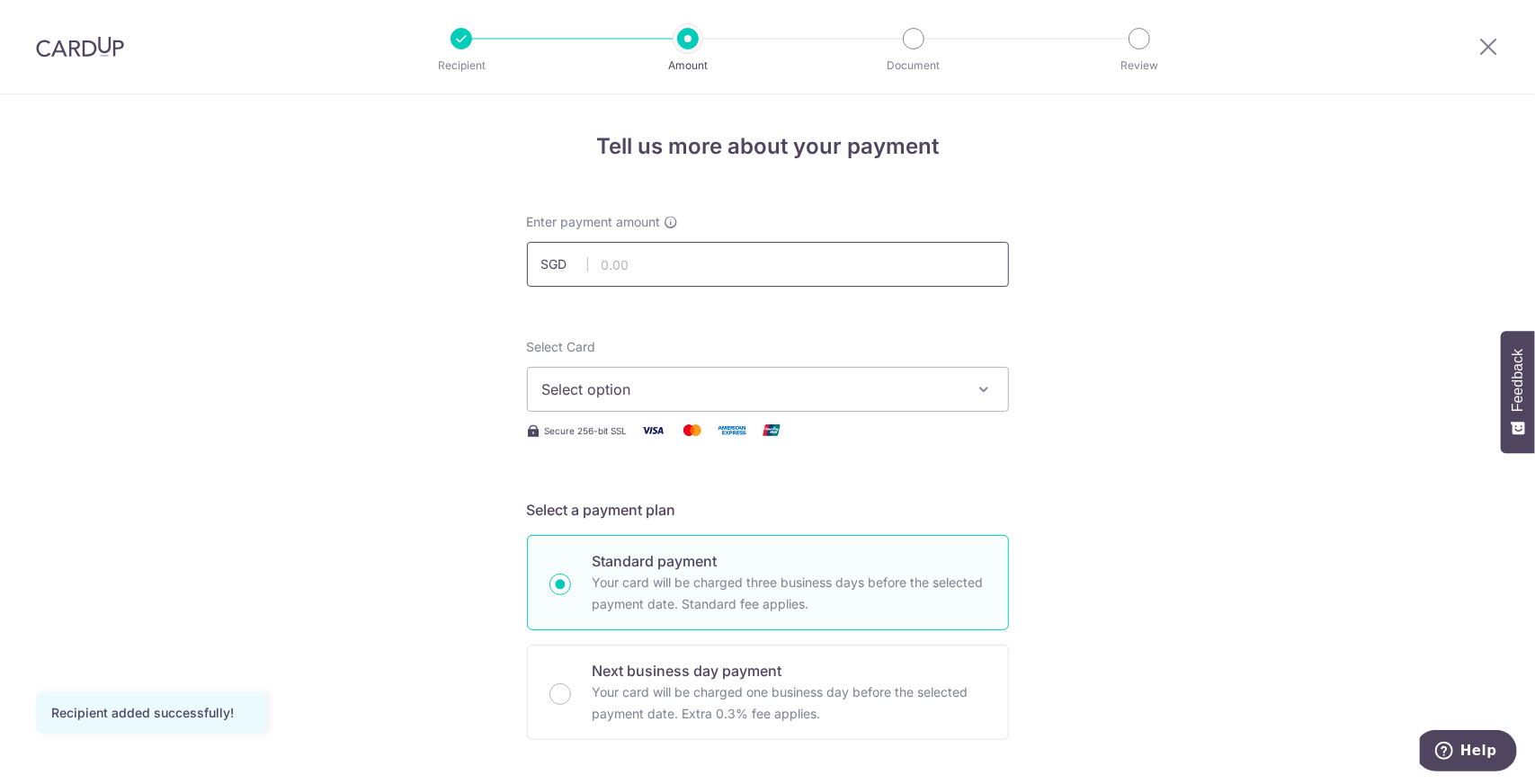
click at [711, 264] on input "text" at bounding box center [767, 264] width 482 height 45
type input "10,000.00"
click at [911, 387] on span "Select option" at bounding box center [752, 389] width 419 height 21
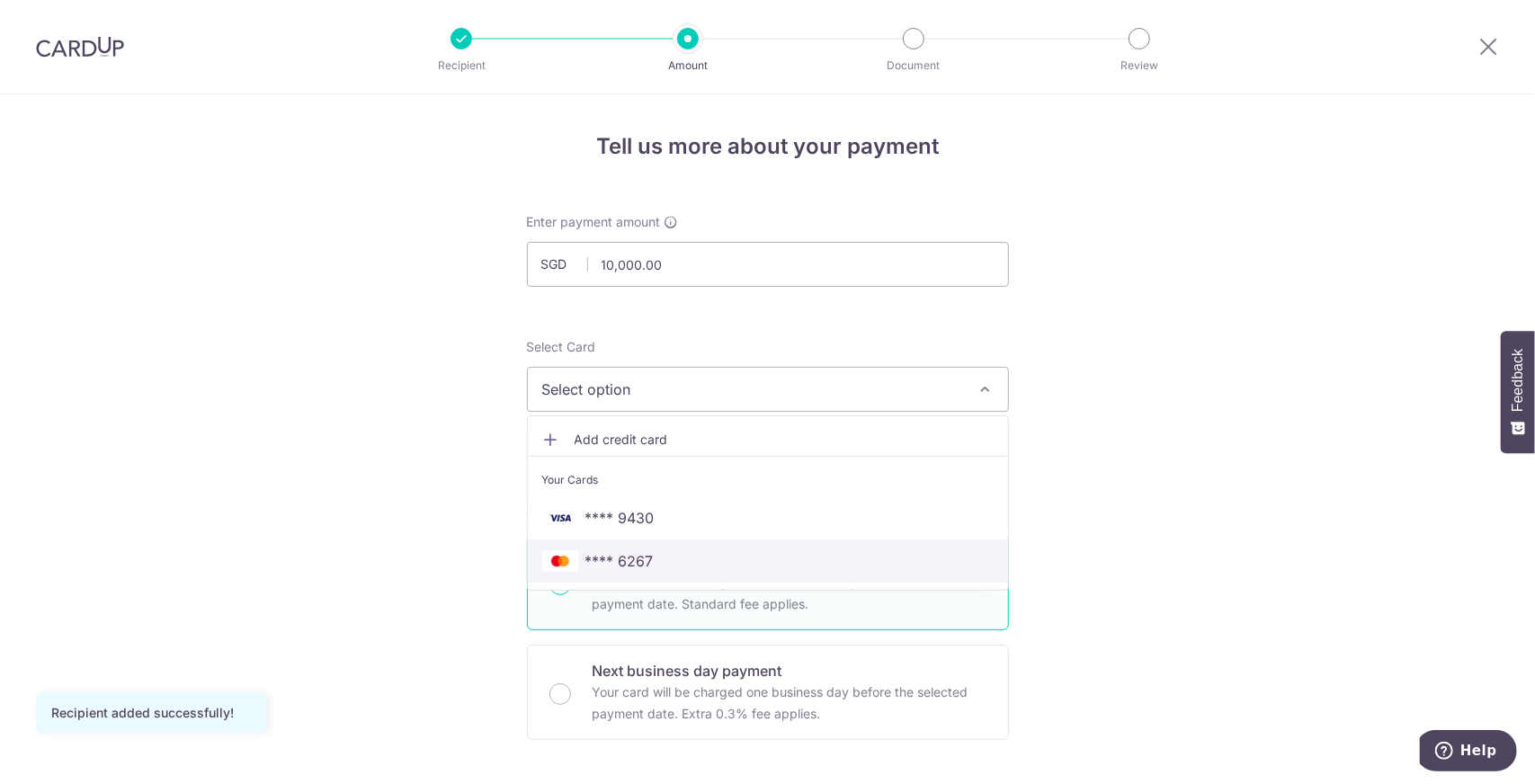
drag, startPoint x: 650, startPoint y: 552, endPoint x: 669, endPoint y: 552, distance: 19.0
click at [650, 552] on span "**** 6267" at bounding box center [767, 560] width 451 height 21
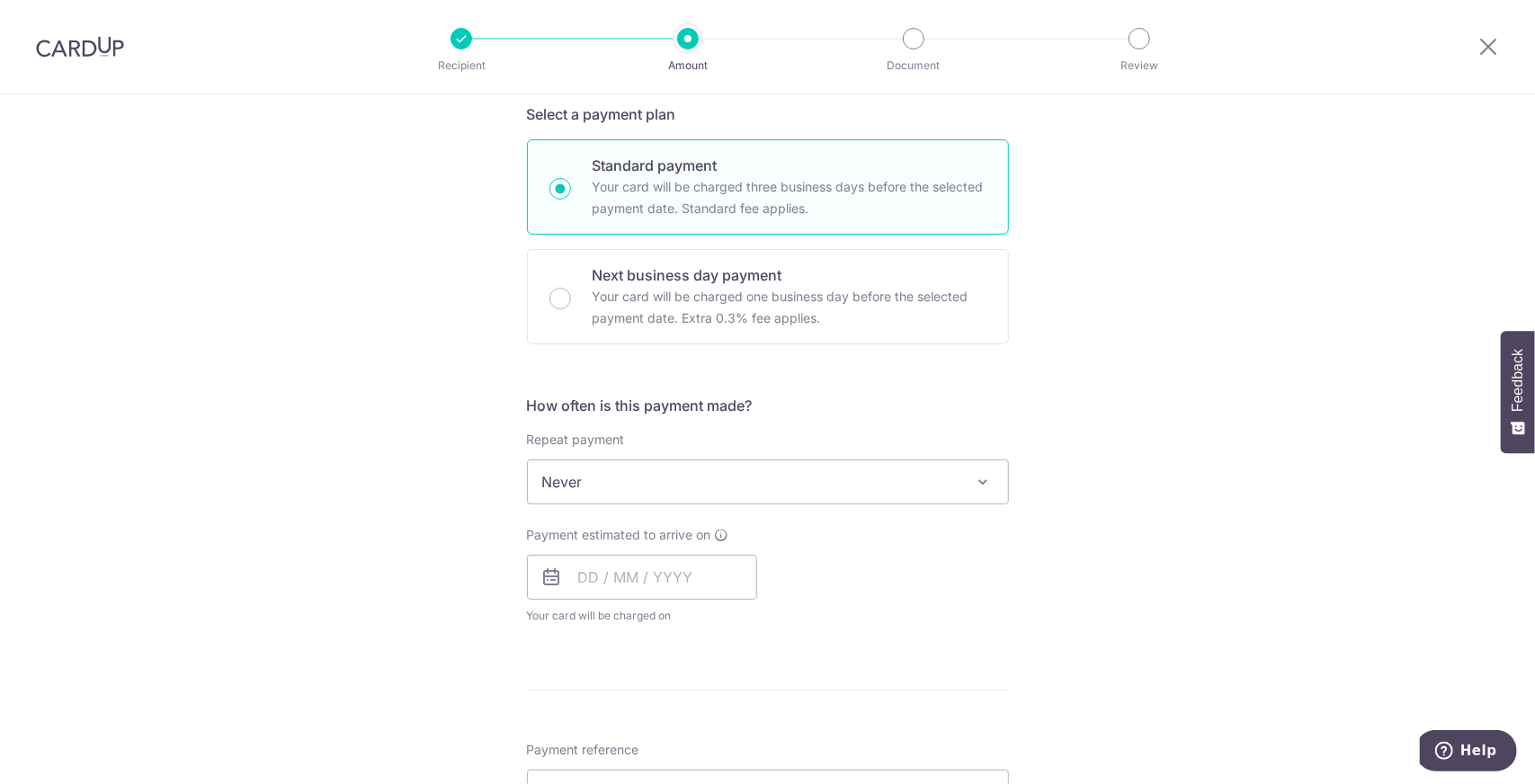
scroll to position [393, 0]
click at [1132, 423] on div "Tell us more about your payment Enter payment amount SGD 10,000.00 10000.00 Rec…" at bounding box center [767, 513] width 1535 height 1625
click at [845, 504] on div "How often is this payment made? Repeat payment Never Every week Every month Eve…" at bounding box center [767, 518] width 482 height 244
click at [850, 477] on span "Never" at bounding box center [767, 484] width 480 height 44
click at [1208, 426] on div "Tell us more about your payment Enter payment amount SGD 10,000.00 10000.00 Rec…" at bounding box center [767, 513] width 1535 height 1625
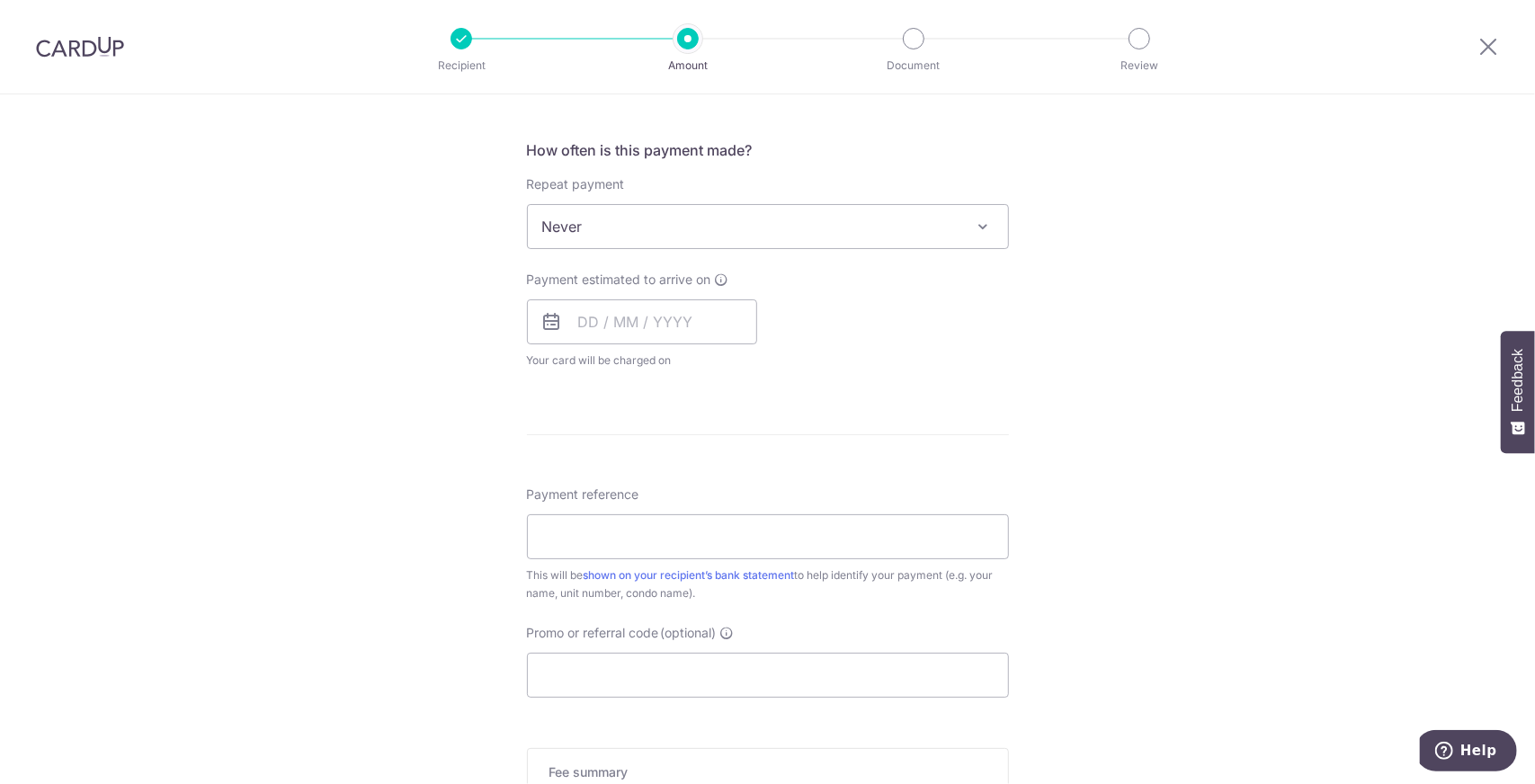
scroll to position [663, 0]
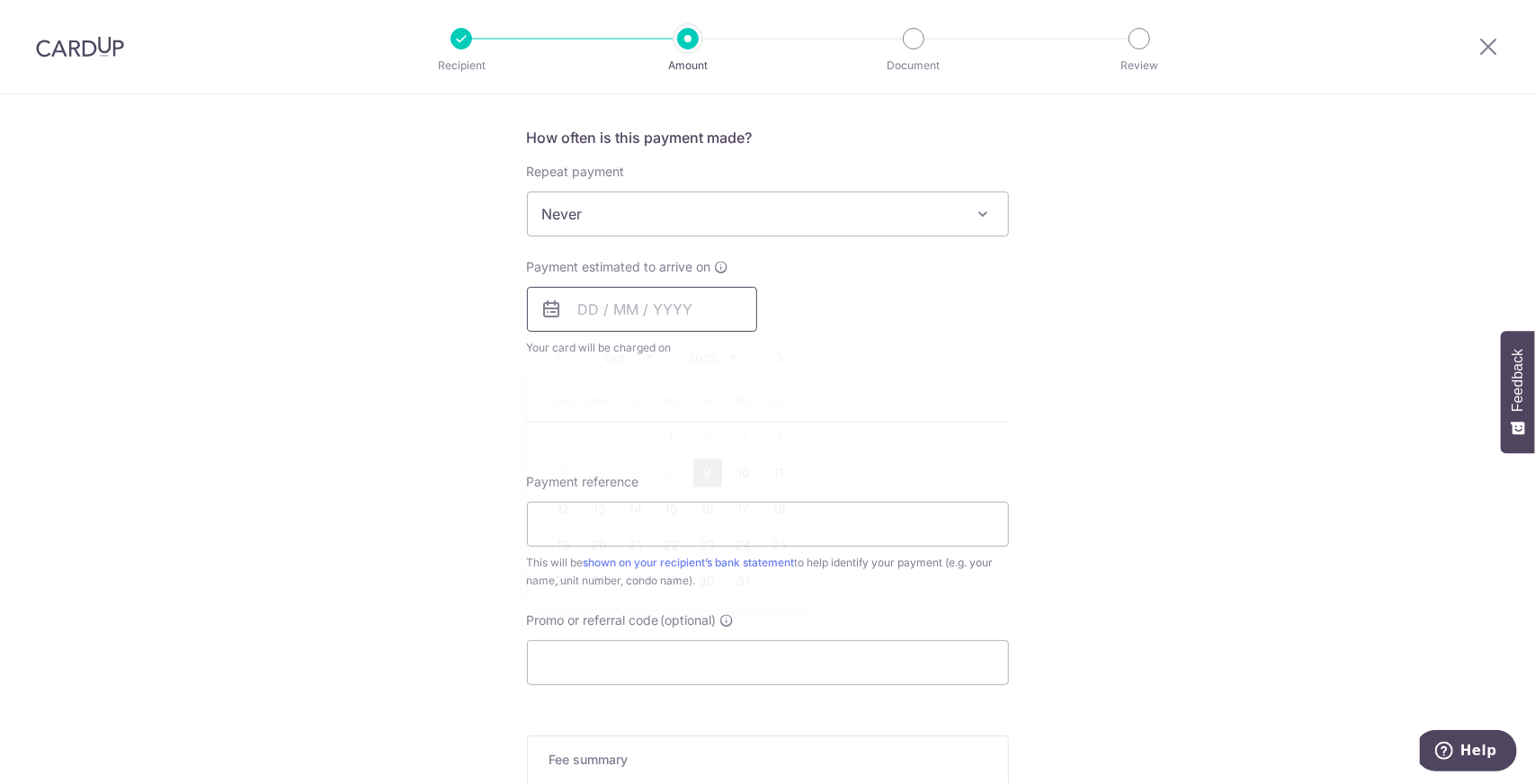
click at [711, 303] on input "text" at bounding box center [641, 309] width 230 height 45
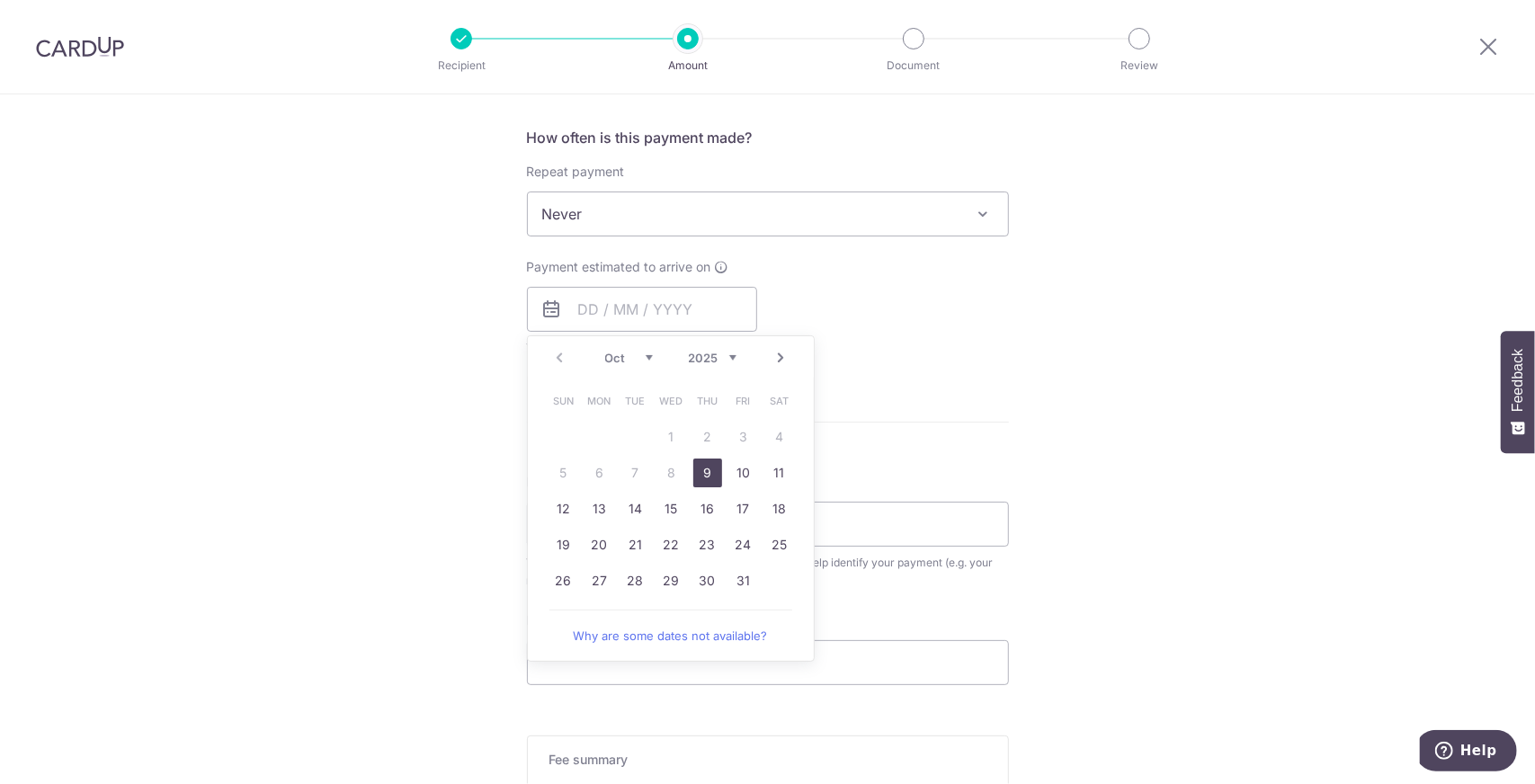
drag, startPoint x: 702, startPoint y: 470, endPoint x: 814, endPoint y: 355, distance: 160.5
click at [702, 469] on link "9" at bounding box center [708, 473] width 29 height 29
type input "[DATE]"
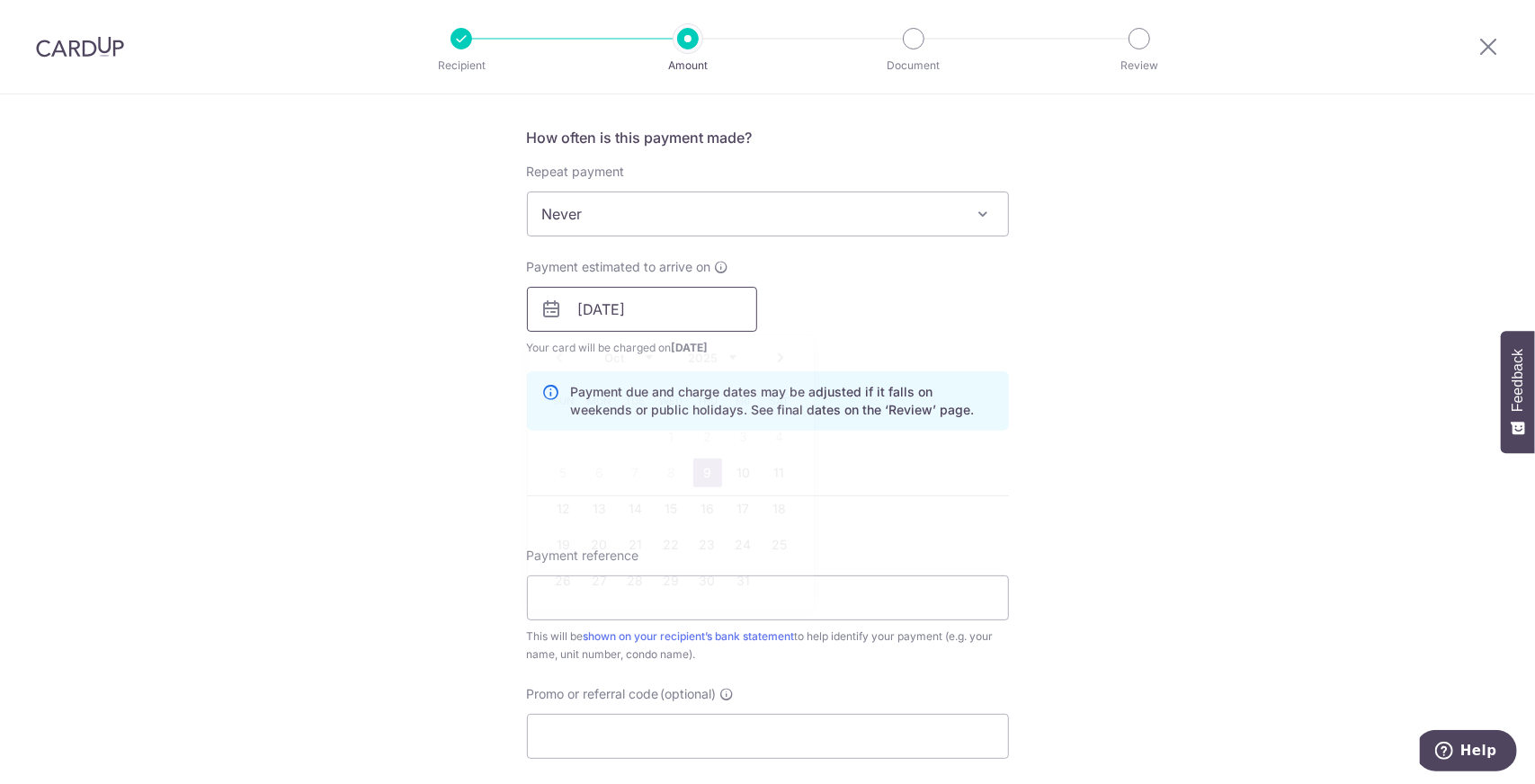
click at [671, 312] on input "[DATE]" at bounding box center [641, 309] width 230 height 45
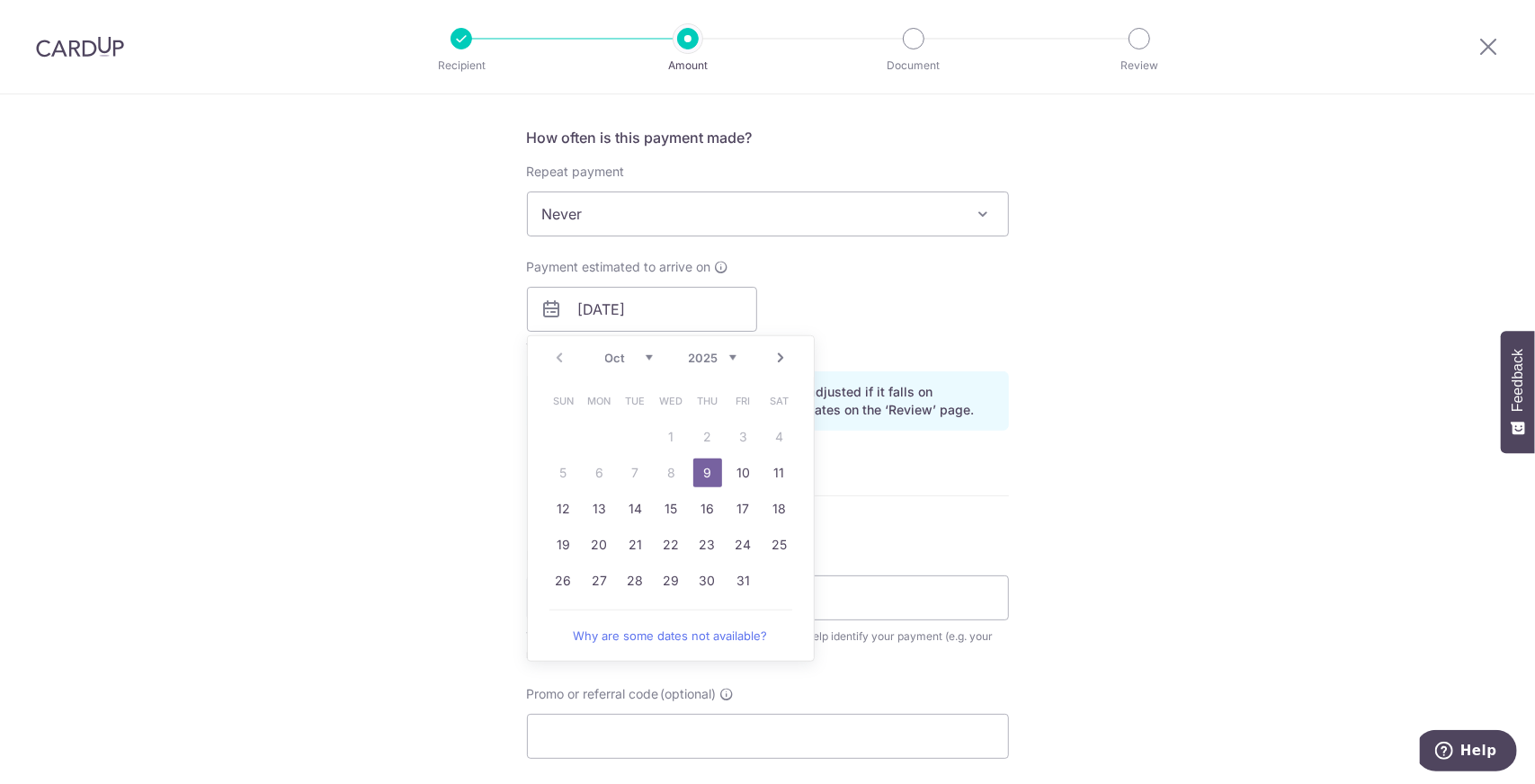
click at [937, 309] on div "Payment estimated to arrive on 09/10/2025 Prev Next Oct Nov Dec 2025 2026 2027 …" at bounding box center [767, 307] width 503 height 99
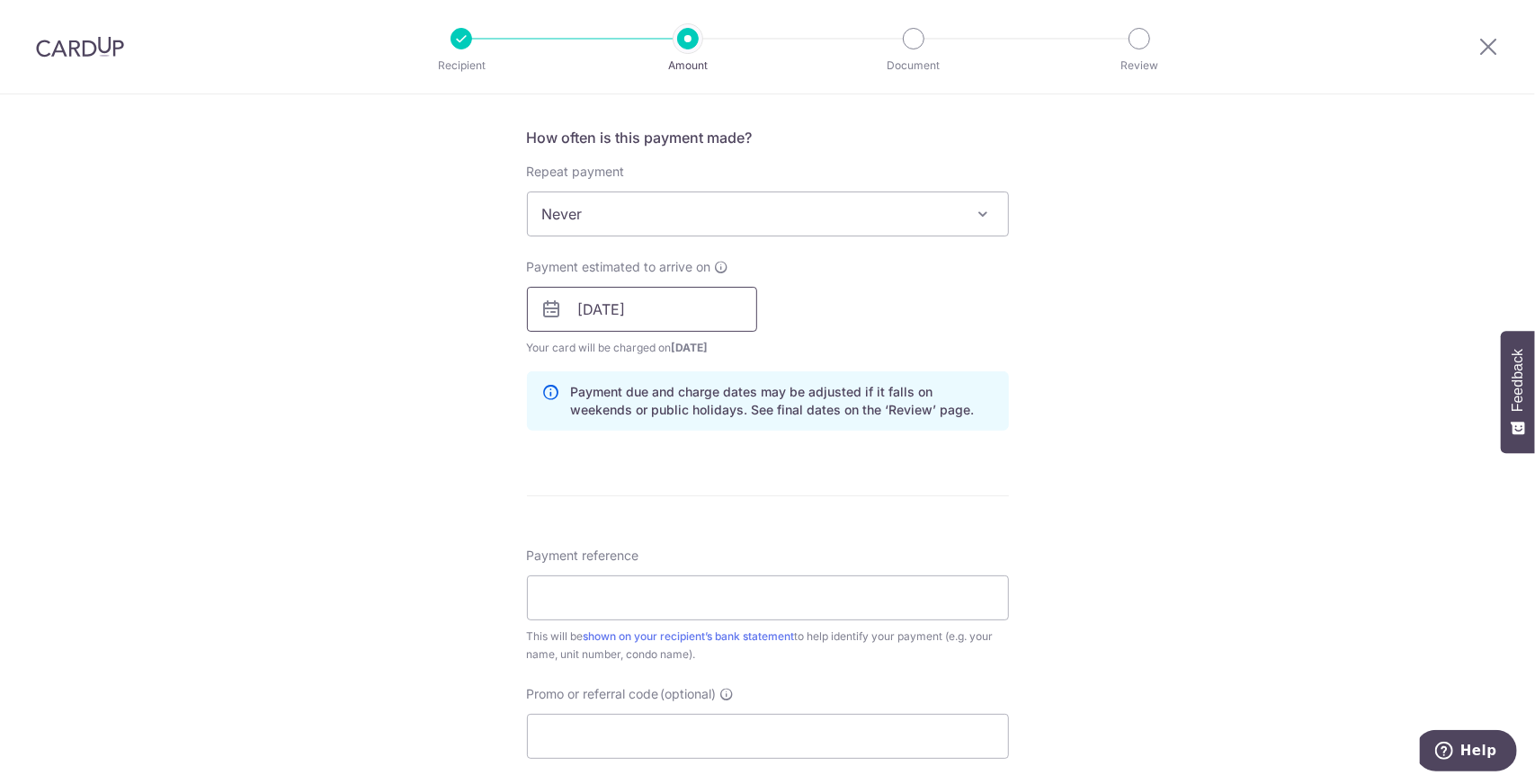
click at [689, 299] on input "[DATE]" at bounding box center [641, 309] width 230 height 45
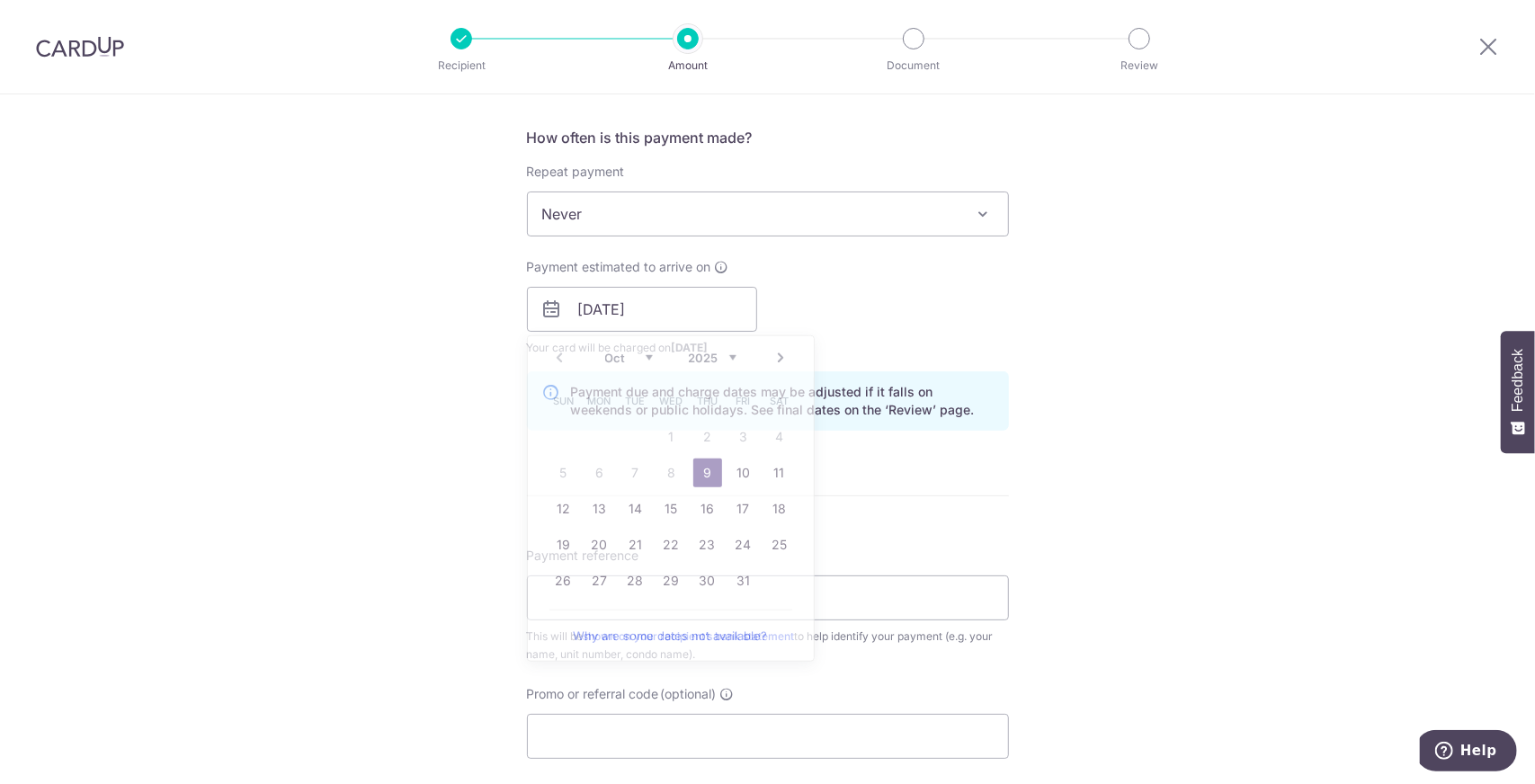
click at [885, 299] on div "Payment estimated to arrive on 09/10/2025 Prev Next Oct Nov Dec 2025 2026 2027 …" at bounding box center [767, 307] width 503 height 99
click at [716, 301] on input "[DATE]" at bounding box center [641, 309] width 230 height 45
click at [982, 294] on div "Payment estimated to arrive on 09/10/2025 Prev Next Oct Nov Dec 2025 2026 2027 …" at bounding box center [767, 307] width 503 height 99
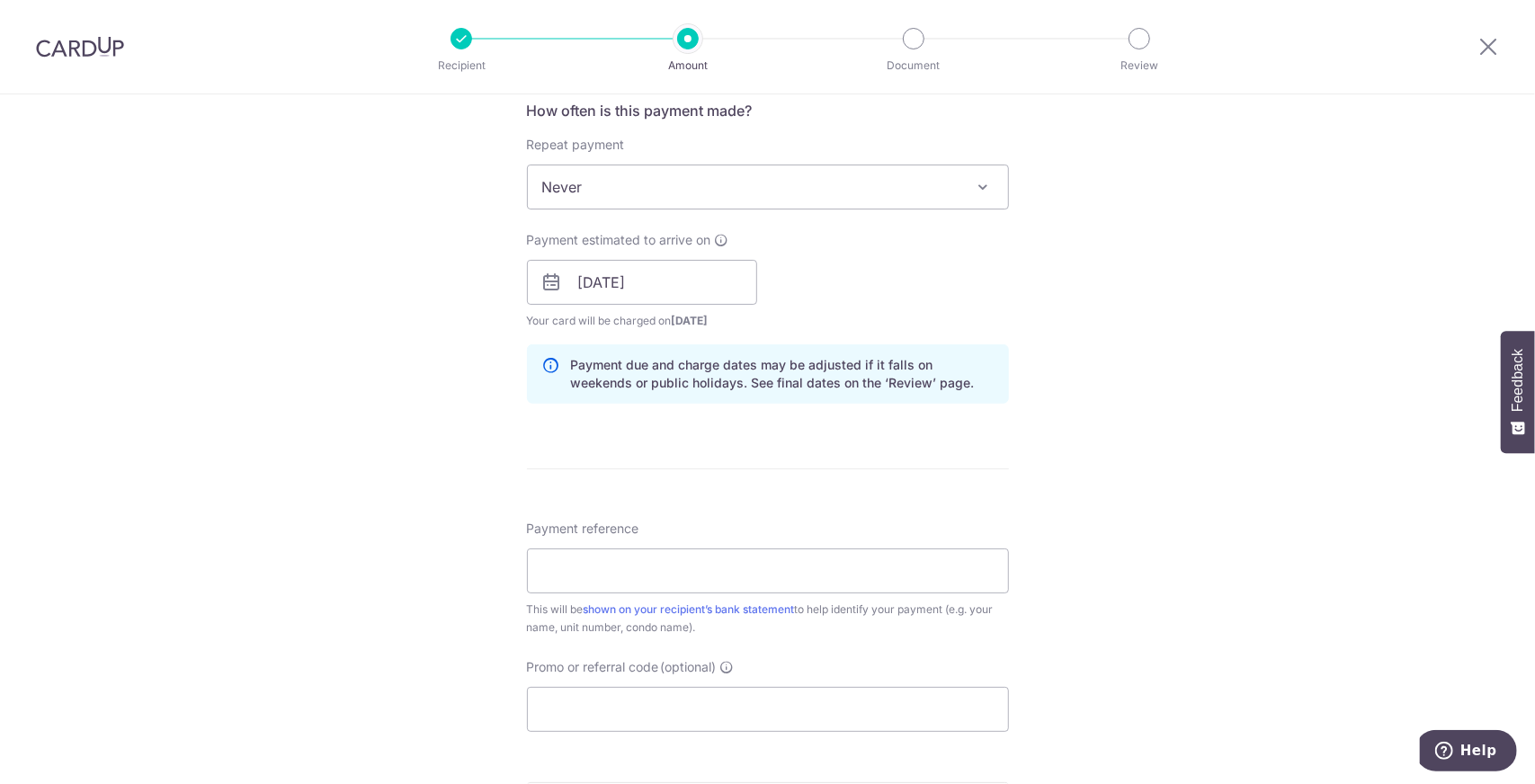
scroll to position [753, 0]
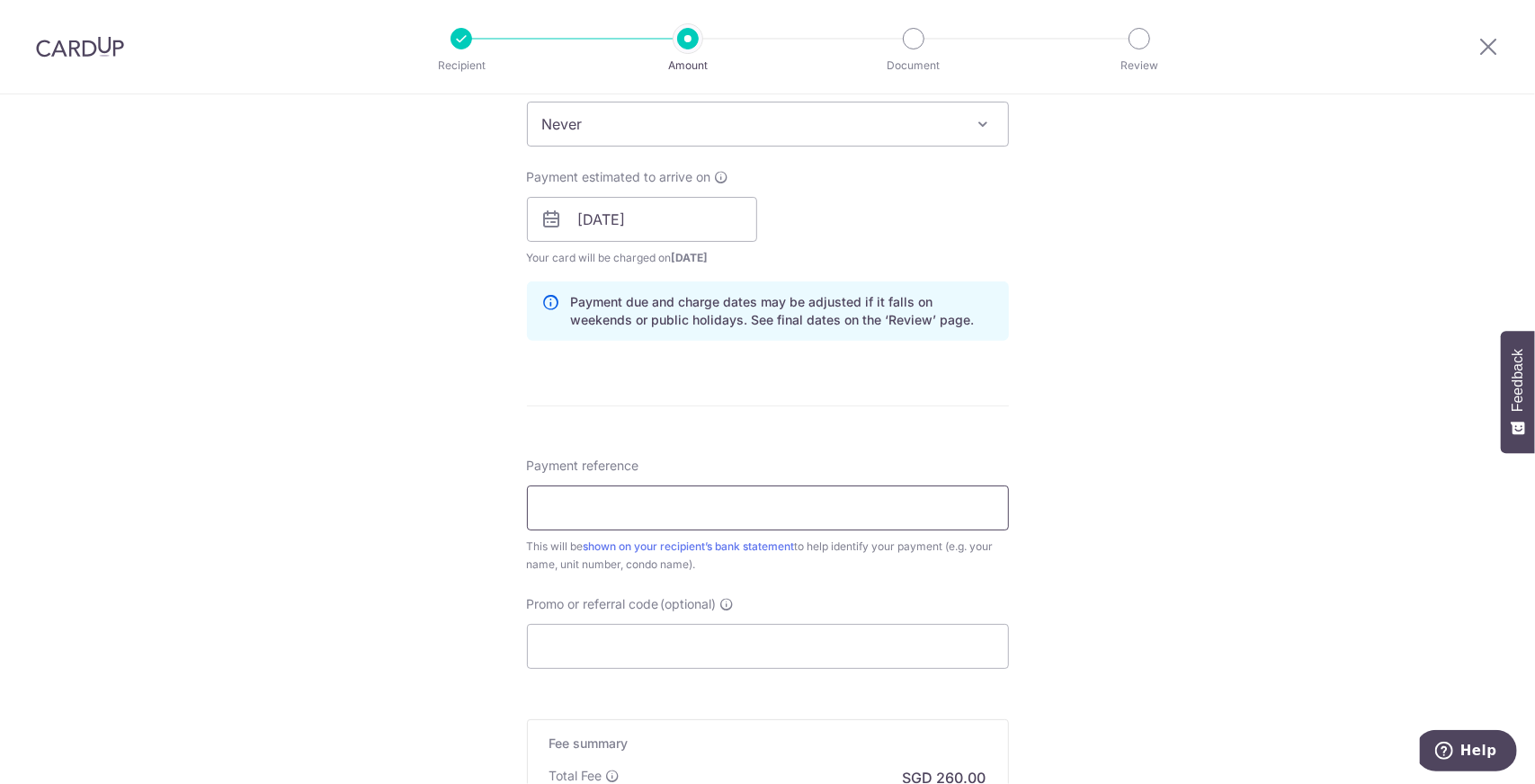
click at [688, 500] on input "Payment reference" at bounding box center [767, 508] width 482 height 45
type input "F"
type input "For [DATE]"
click at [1184, 403] on div "Tell us more about your payment Enter payment amount SGD 10,000.00 10000.00 Rec…" at bounding box center [767, 190] width 1535 height 1699
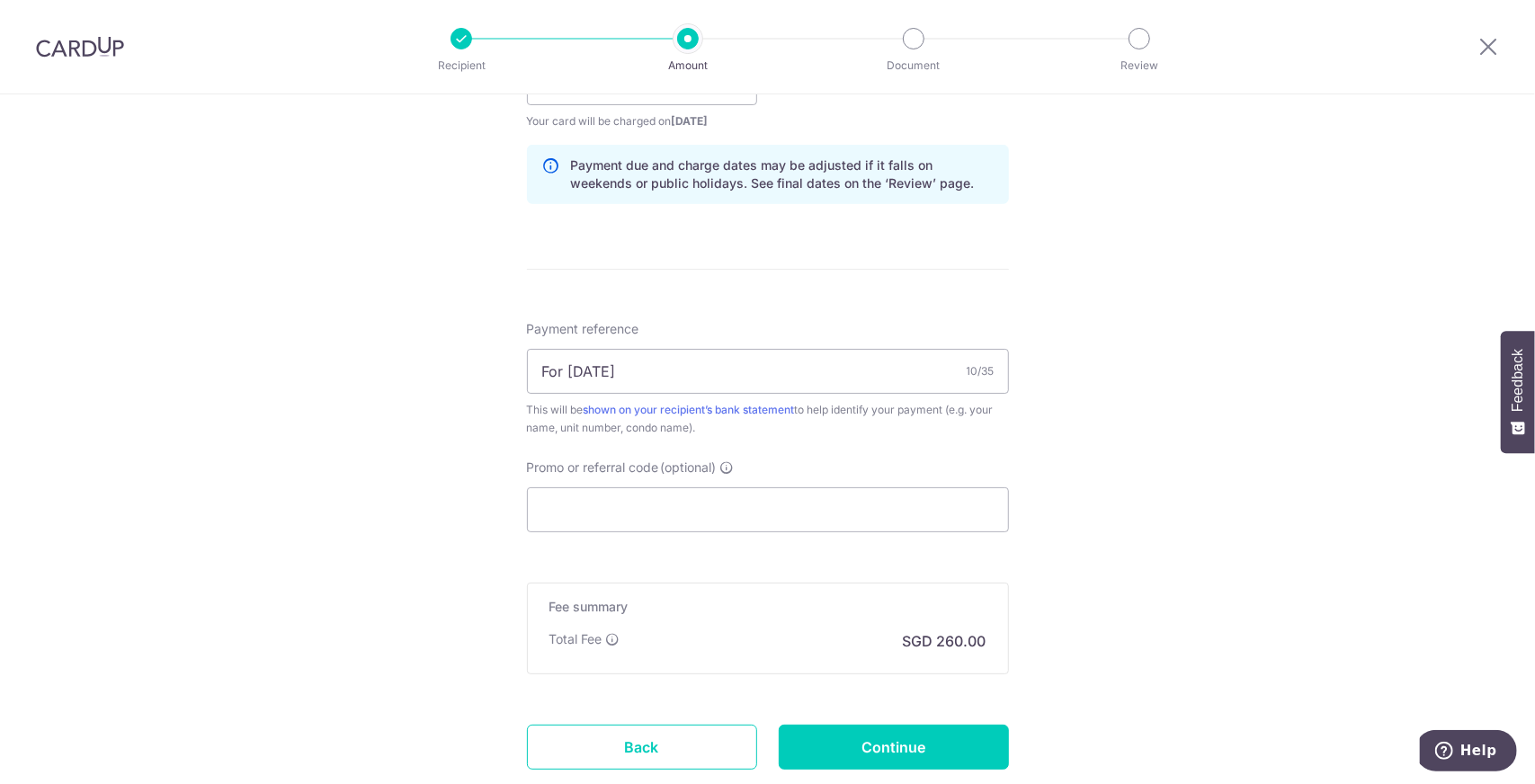
scroll to position [1006, 0]
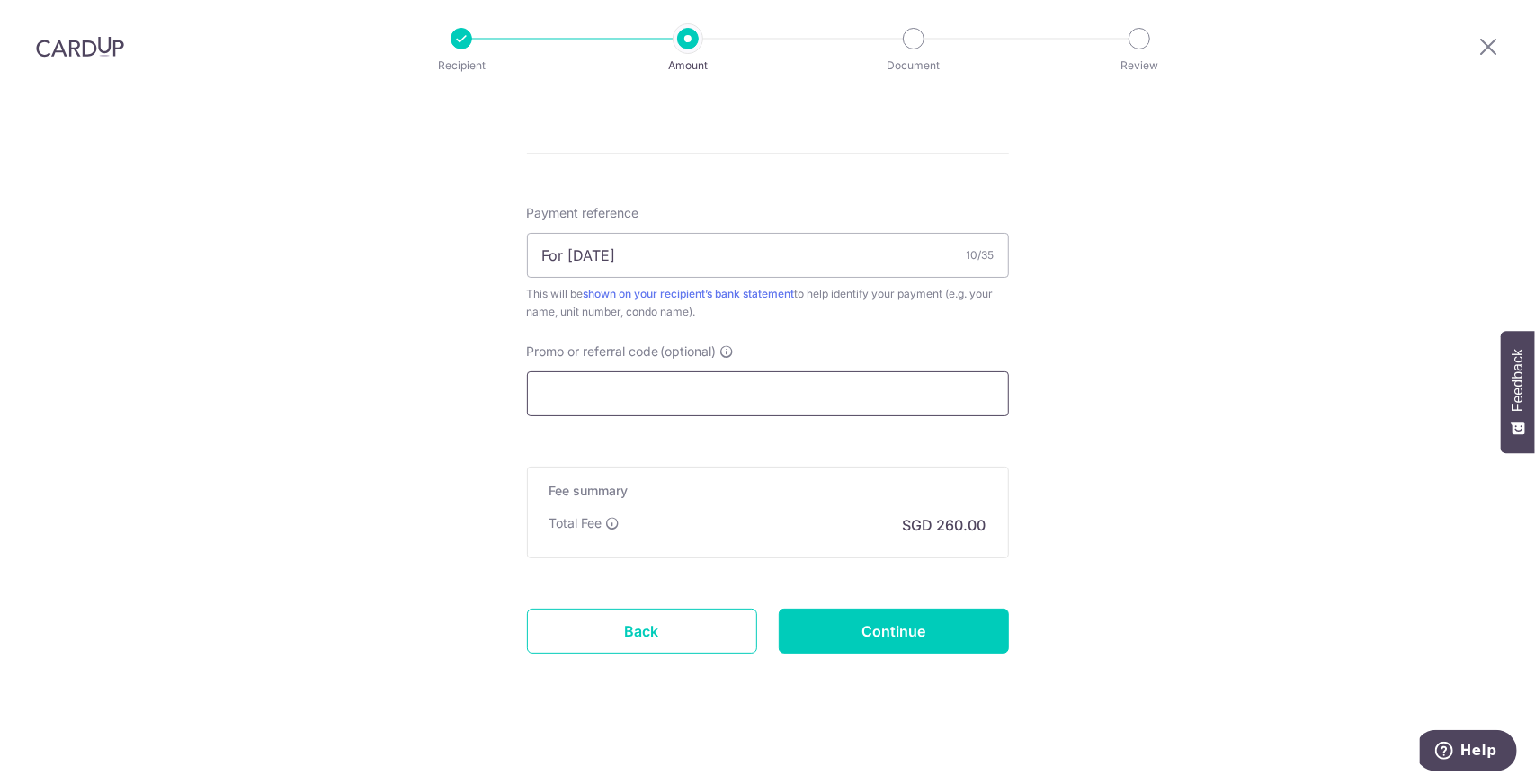
click at [638, 386] on input "Promo or referral code (optional)" at bounding box center [767, 393] width 482 height 45
paste input "SAVERENT179"
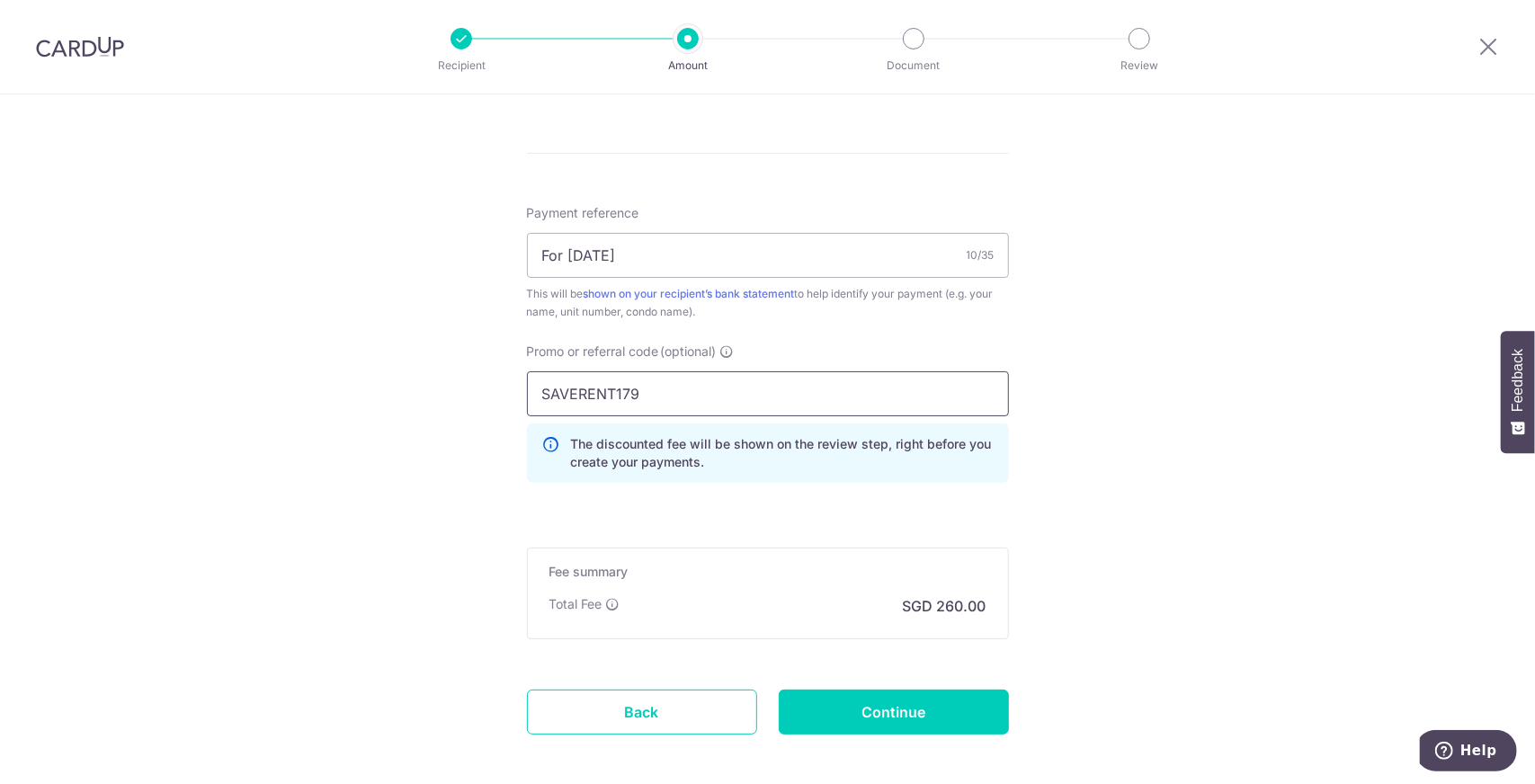
type input "SAVERENT179"
click at [799, 488] on div "Promo or referral code (optional) SAVERENT179 The discounted fee will be shown …" at bounding box center [767, 419] width 503 height 154
click at [640, 390] on input "SAVERENT179" at bounding box center [767, 393] width 482 height 45
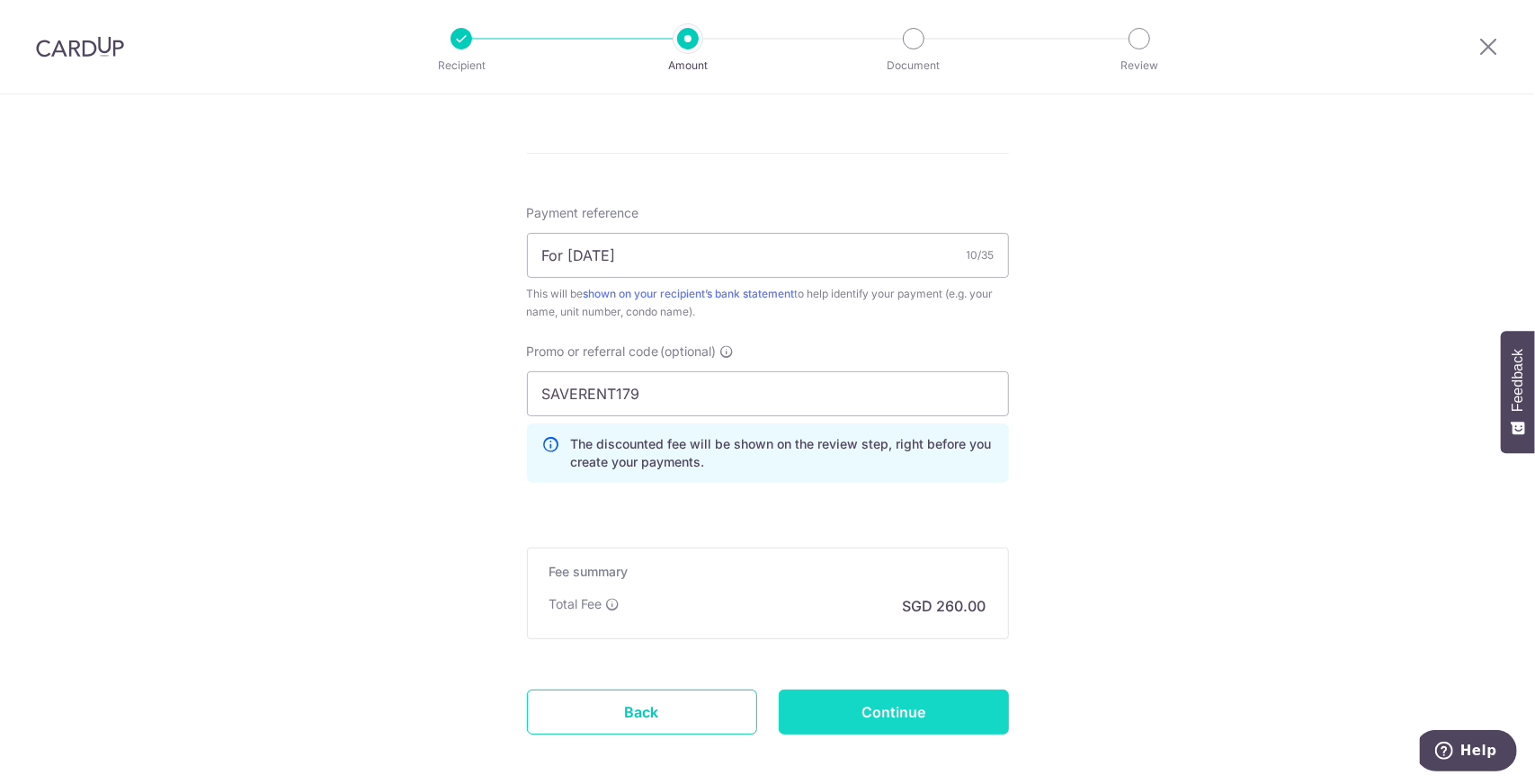
click at [936, 698] on input "Continue" at bounding box center [893, 711] width 230 height 45
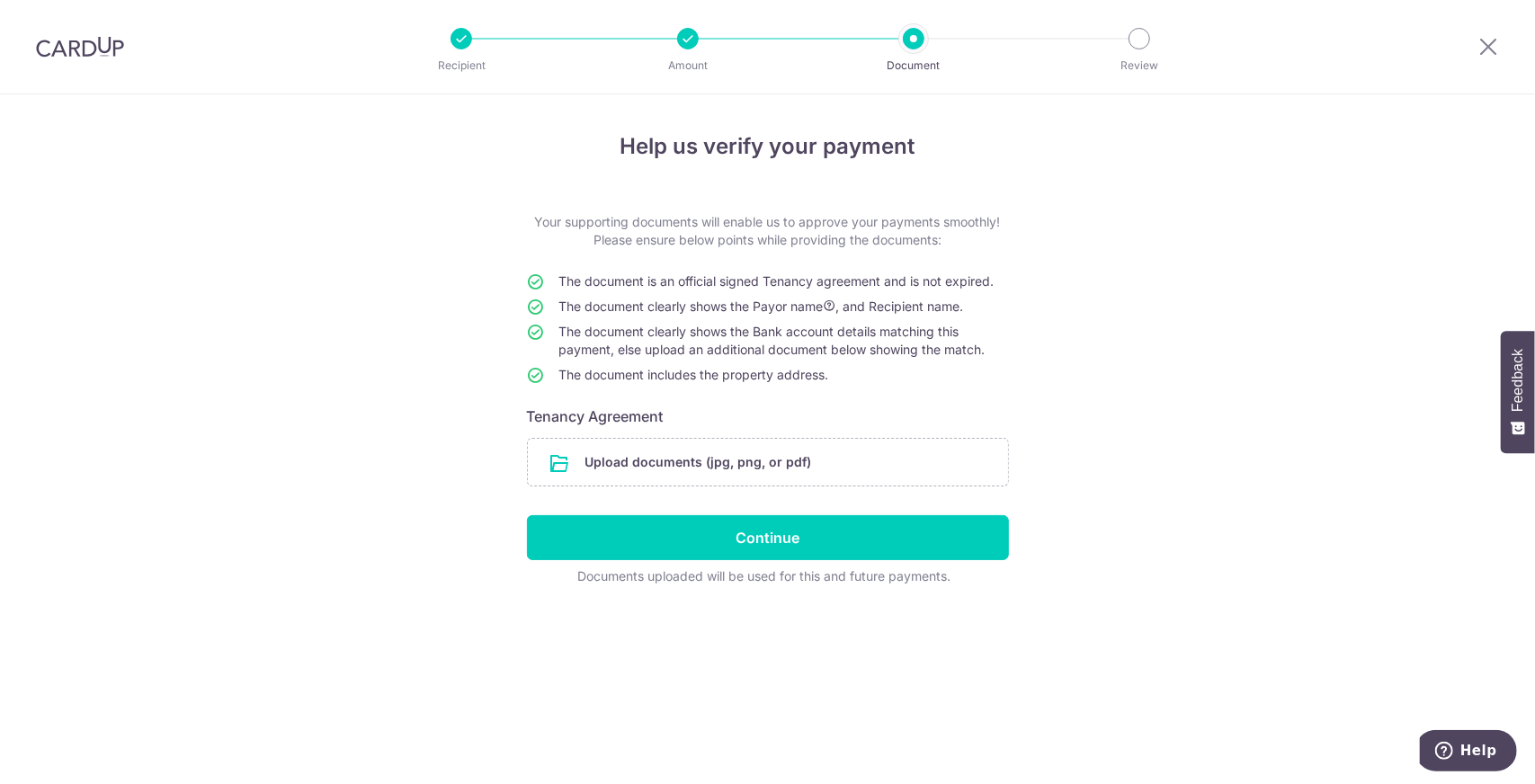
drag, startPoint x: 832, startPoint y: 375, endPoint x: 550, endPoint y: 272, distance: 300.2
click at [550, 272] on tbody "The document is an official signed Tenancy agreement and is not expired. The do…" at bounding box center [767, 331] width 482 height 118
drag, startPoint x: 1182, startPoint y: 357, endPoint x: 1172, endPoint y: 352, distance: 11.2
click at [1182, 356] on div "Help us verify your payment Your supporting documents will enable us to approve…" at bounding box center [767, 438] width 1535 height 689
drag, startPoint x: 560, startPoint y: 280, endPoint x: 838, endPoint y: 388, distance: 298.2
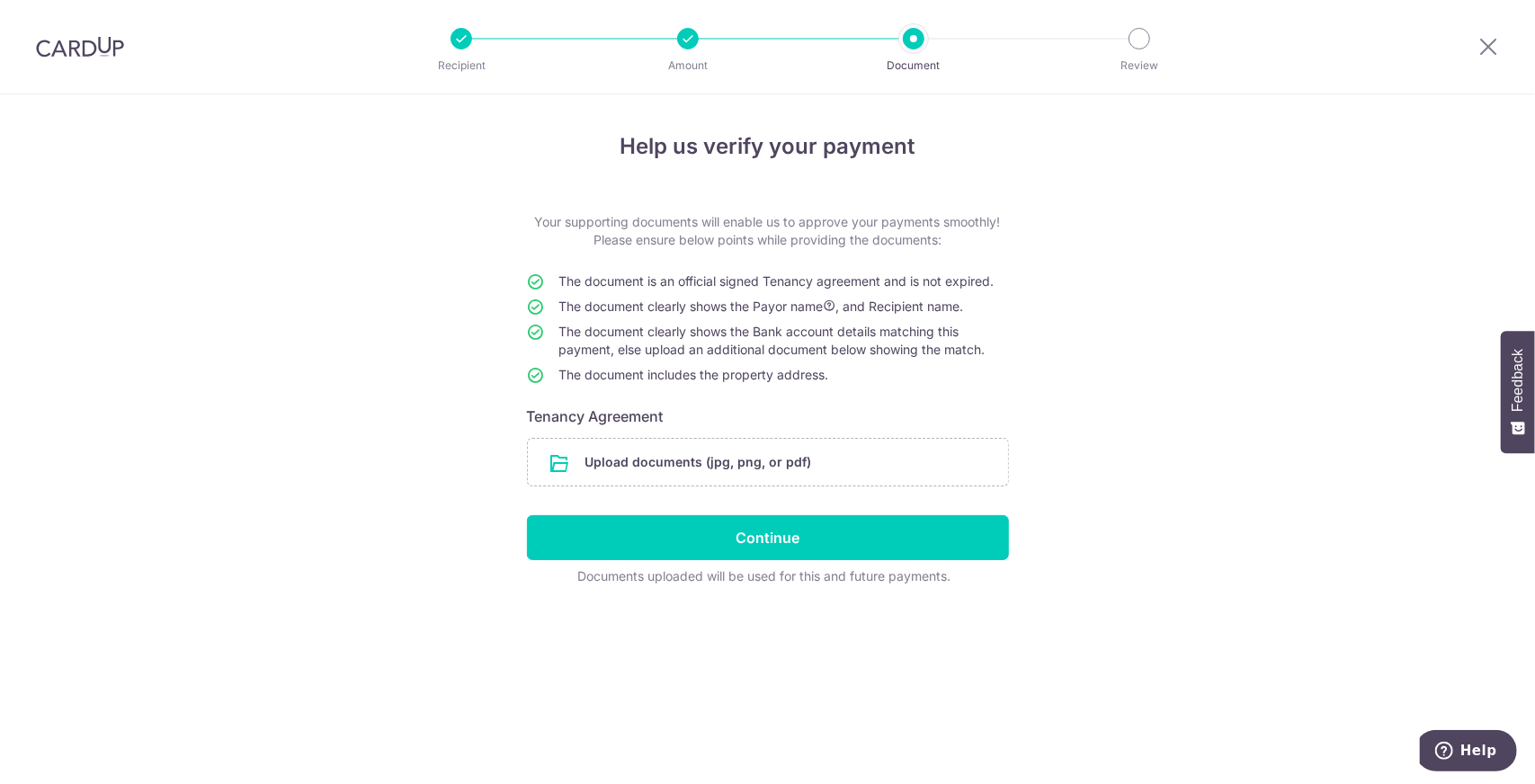
click at [838, 388] on tbody "The document is an official signed Tenancy agreement and is not expired. The do…" at bounding box center [767, 331] width 482 height 118
click at [885, 378] on td "The document includes the property address." at bounding box center [784, 378] width 450 height 25
drag, startPoint x: 861, startPoint y: 373, endPoint x: 558, endPoint y: 278, distance: 317.5
click at [532, 273] on tbody "The document is an official signed Tenancy agreement and is not expired. The do…" at bounding box center [767, 331] width 482 height 118
click at [1186, 332] on div "Help us verify your payment Your supporting documents will enable us to approve…" at bounding box center [767, 438] width 1535 height 689
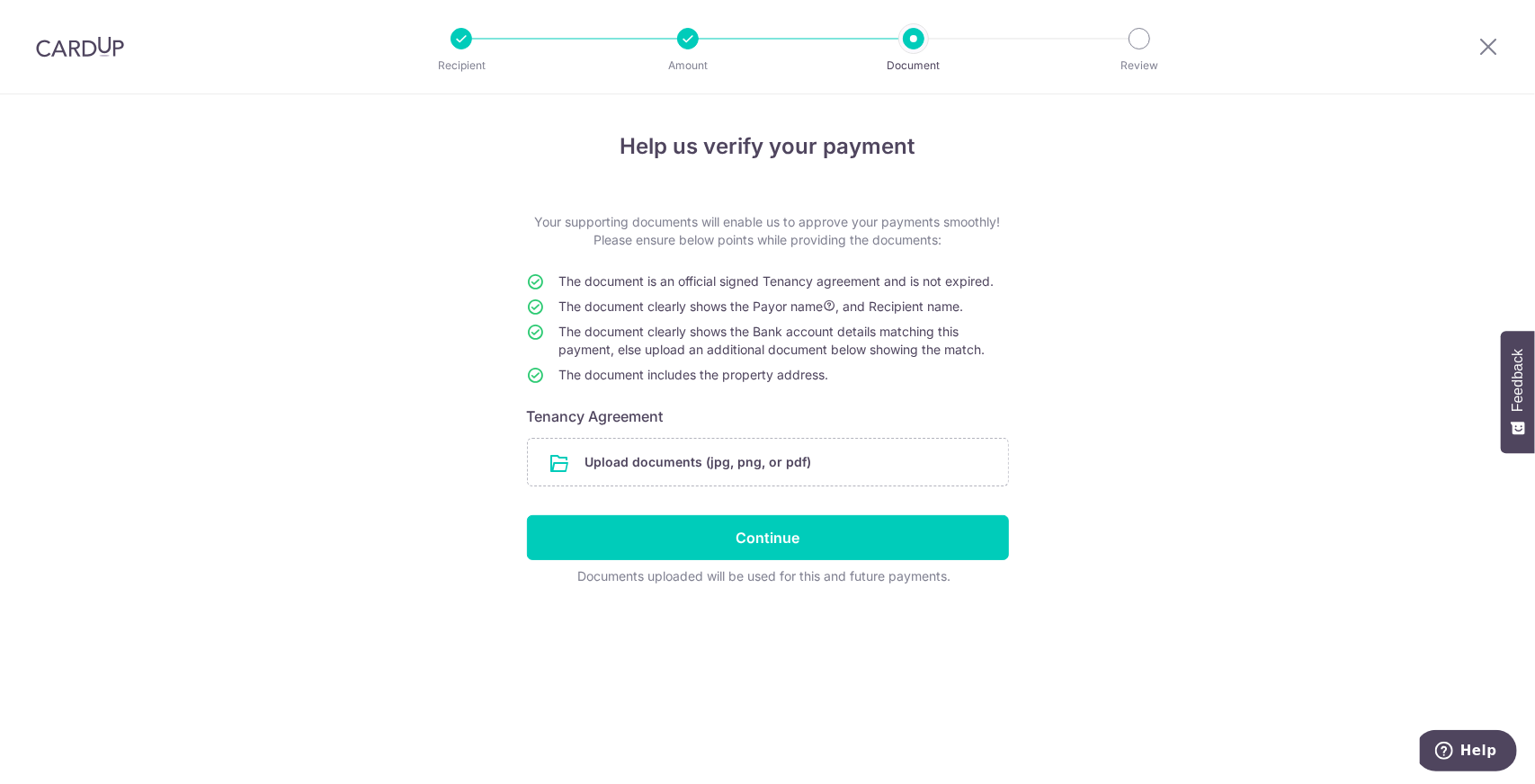
click at [686, 36] on div at bounding box center [688, 39] width 21 height 21
click at [678, 33] on div at bounding box center [688, 39] width 21 height 21
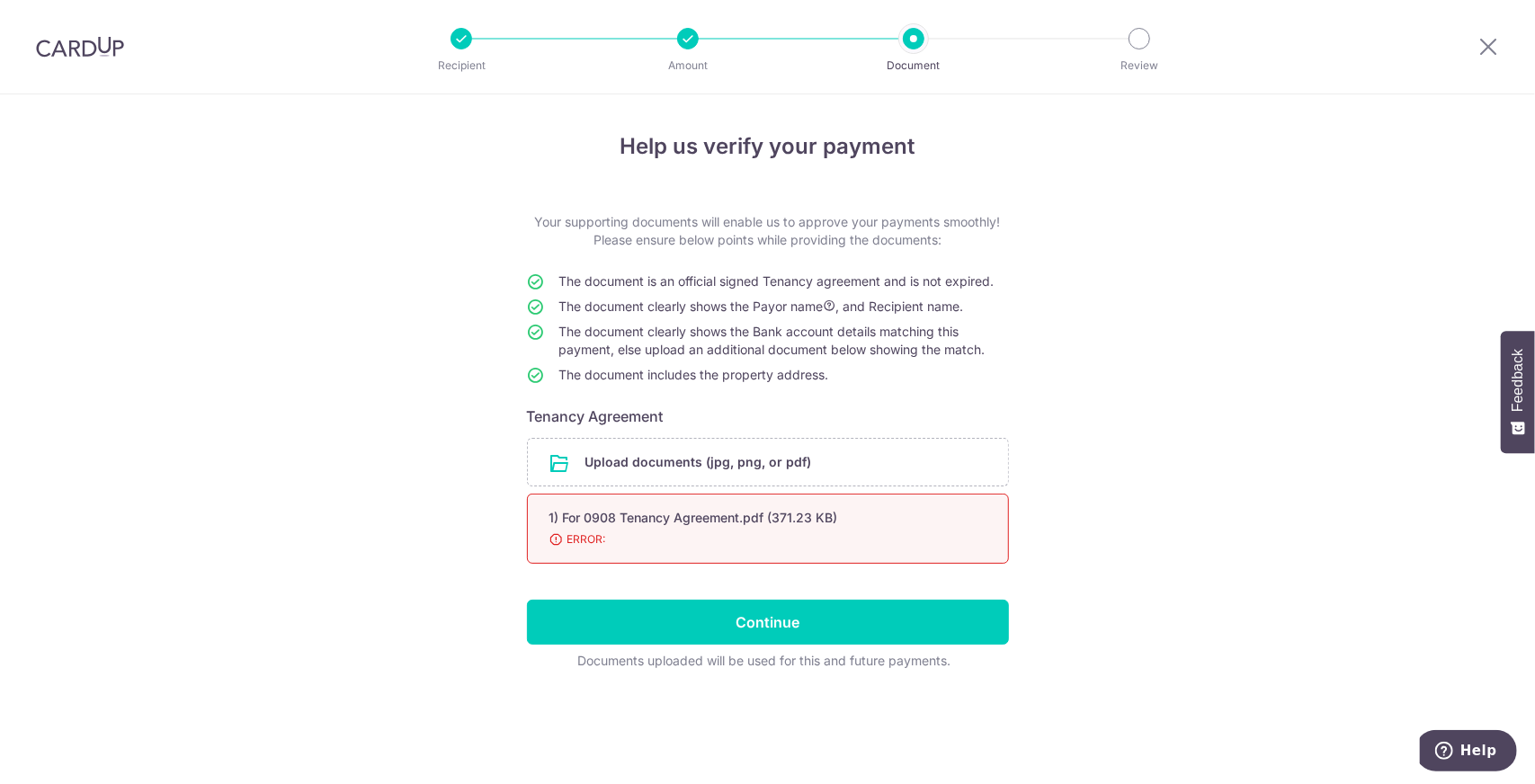
click at [785, 538] on span "ERROR:" at bounding box center [747, 539] width 394 height 18
click at [556, 549] on div "1) For 0908 Tenancy Agreement.pdf (371.23 KB) 98% ERROR:" at bounding box center [767, 528] width 482 height 70
click at [553, 539] on span "ERROR:" at bounding box center [747, 539] width 394 height 18
click at [678, 518] on div "1) For 0908 Tenancy Agreement.pdf (371.23 KB)" at bounding box center [747, 517] width 394 height 18
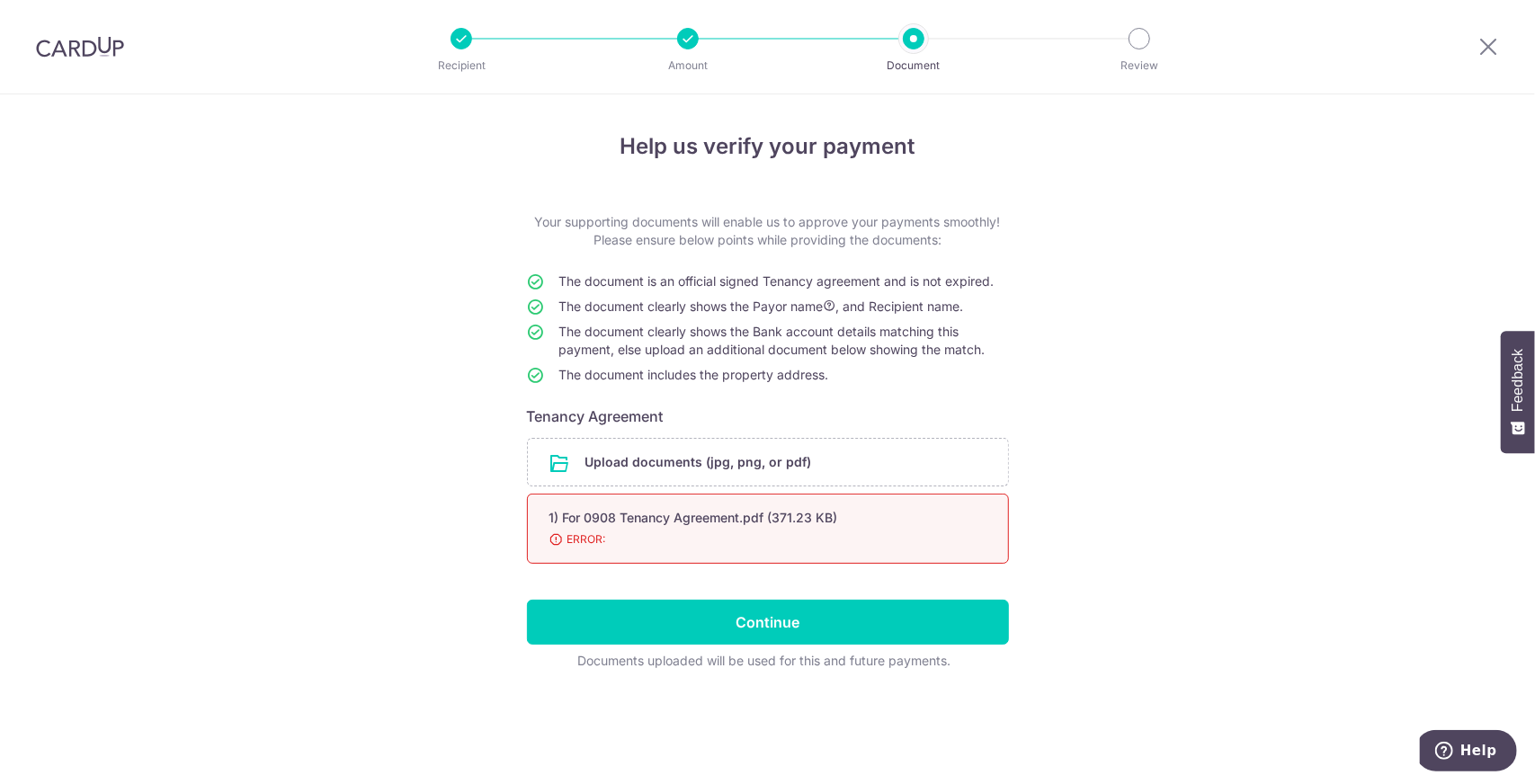
click at [748, 517] on div "1) For 0908 Tenancy Agreement.pdf (371.23 KB)" at bounding box center [747, 517] width 394 height 18
drag, startPoint x: 1023, startPoint y: 518, endPoint x: 944, endPoint y: 502, distance: 80.6
click at [1021, 518] on div "Help us verify your payment Your supporting documents will enable us to approve…" at bounding box center [767, 438] width 1535 height 689
click at [541, 459] on input "file" at bounding box center [767, 462] width 480 height 47
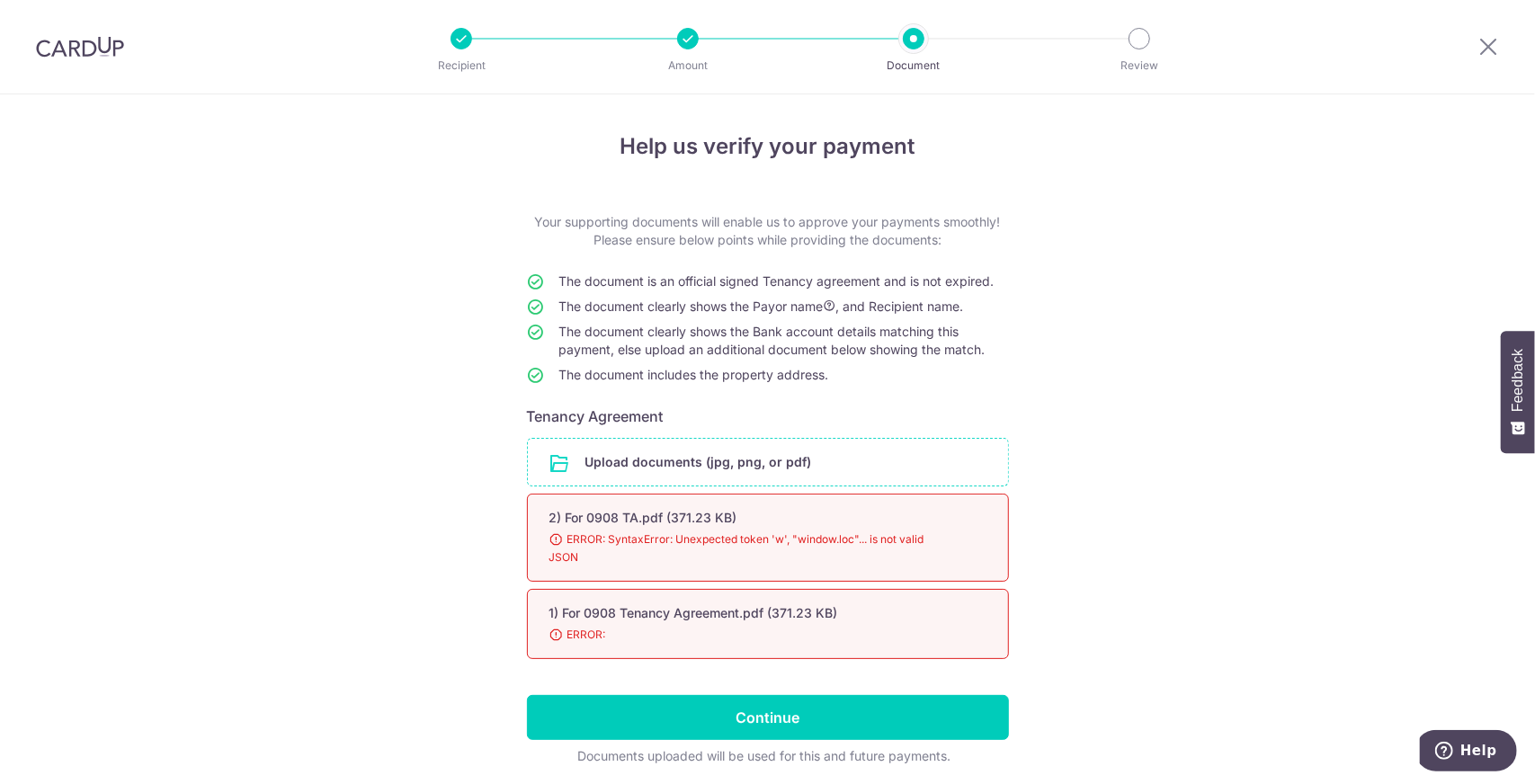
click at [656, 541] on span "ERROR: SyntaxError: Unexpected token 'w', "window.loc"... is not valid JSON" at bounding box center [747, 548] width 394 height 36
drag, startPoint x: 902, startPoint y: 527, endPoint x: 659, endPoint y: 520, distance: 243.1
click at [659, 520] on div "2) For 0908 TA.pdf (371.23 KB) 98% ERROR: SyntaxError: Unexpected token 'w', "w…" at bounding box center [767, 537] width 482 height 88
click at [1060, 538] on div "Help us verify your payment Your supporting documents will enable us to approve…" at bounding box center [767, 471] width 1535 height 755
click at [362, 493] on div "Help us verify your payment Your supporting documents will enable us to approve…" at bounding box center [767, 471] width 1535 height 755
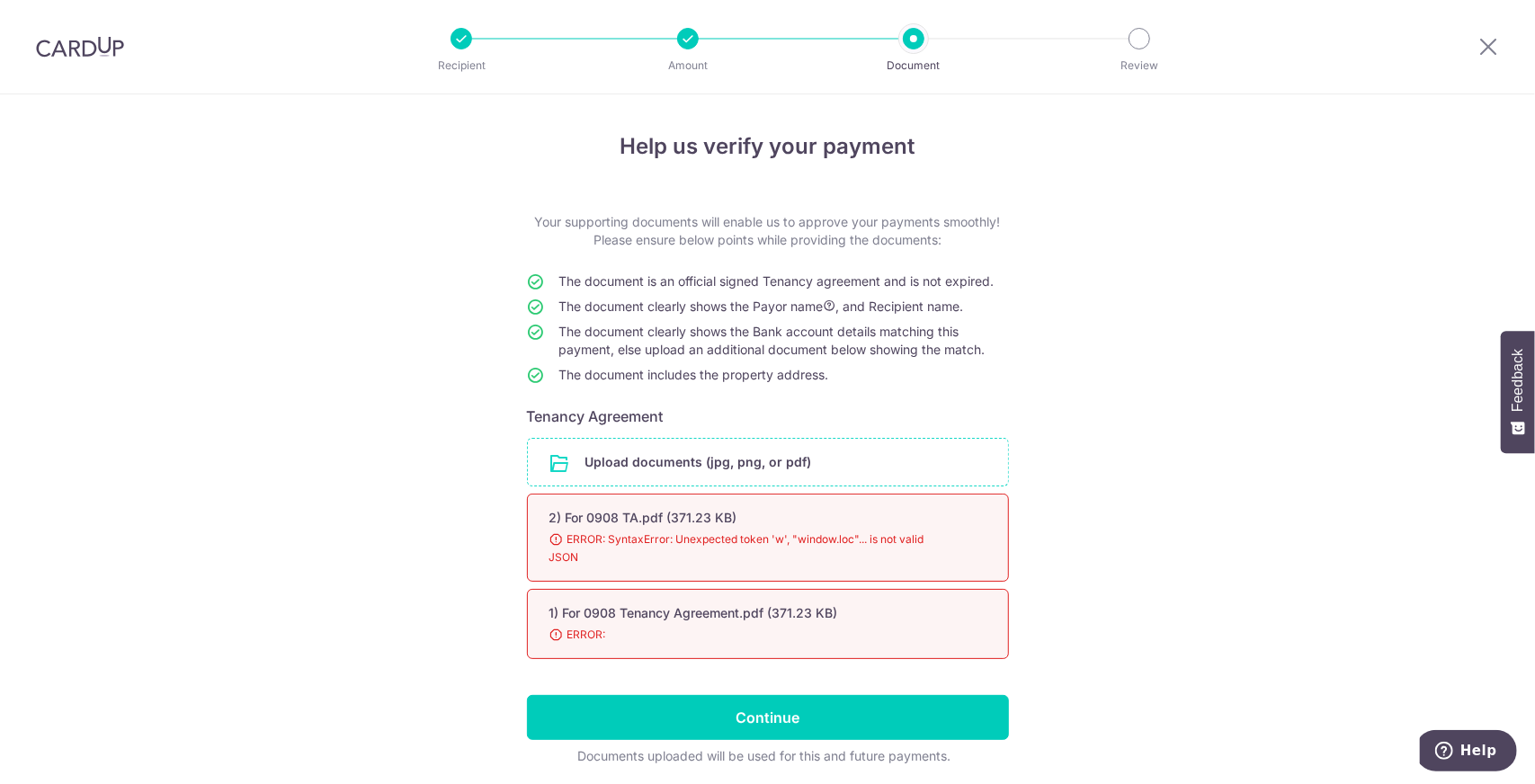
click at [692, 457] on input "file" at bounding box center [767, 462] width 480 height 47
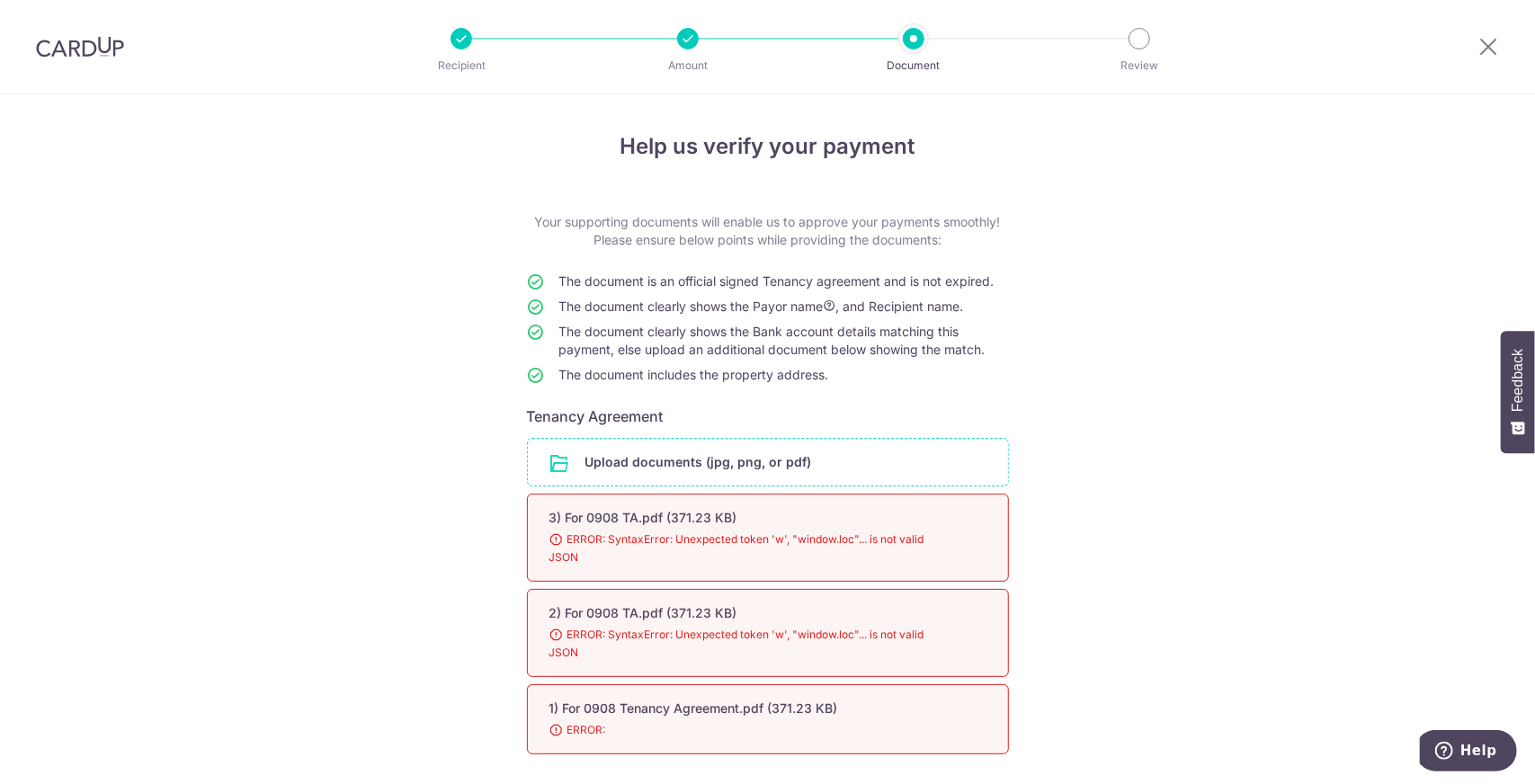
click at [700, 546] on span "ERROR: SyntaxError: Unexpected token 'w', "window.loc"... is not valid JSON" at bounding box center [747, 548] width 394 height 36
click at [1152, 389] on div "Help us verify your payment Your supporting documents will enable us to approve…" at bounding box center [767, 518] width 1535 height 850
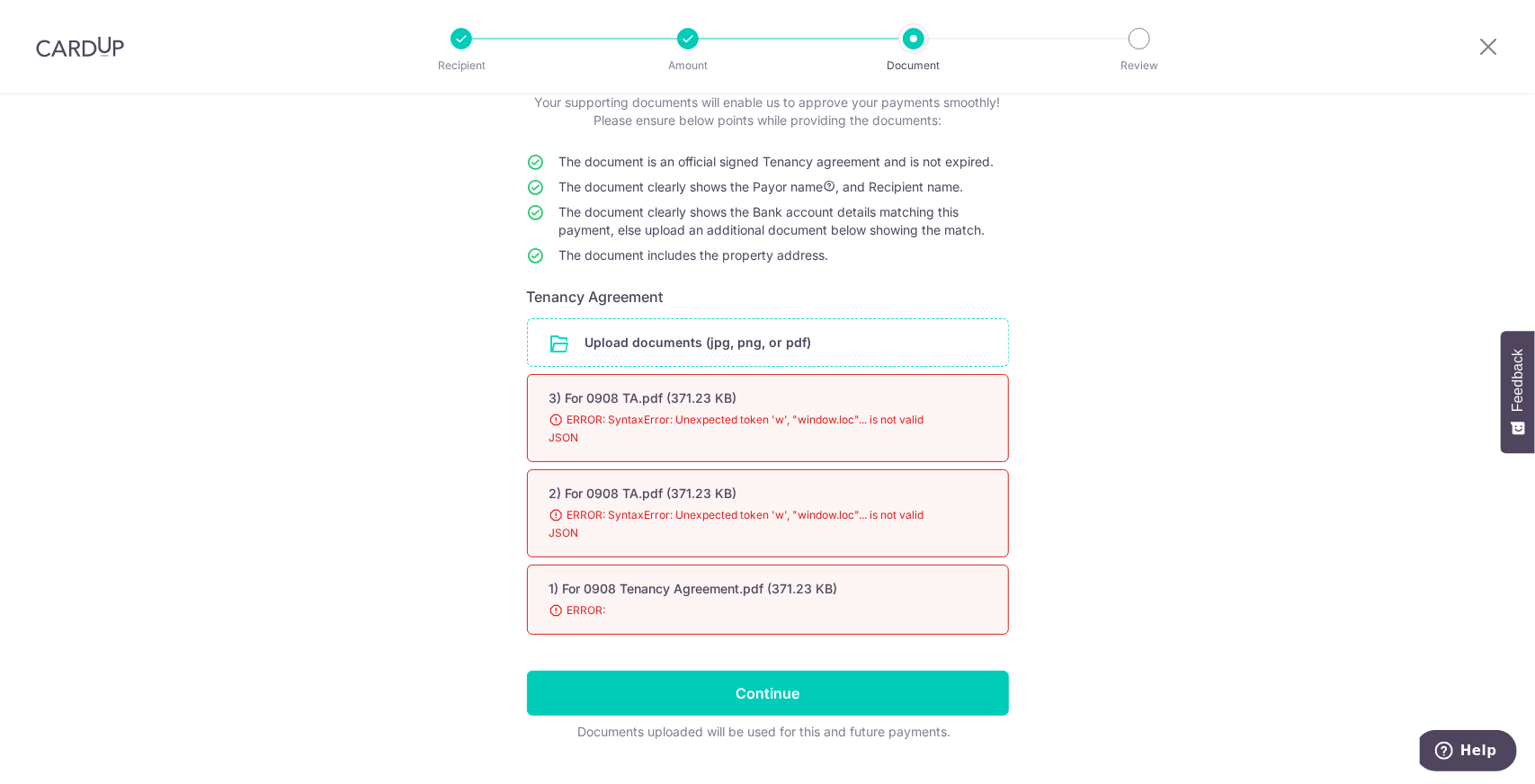
scroll to position [157, 0]
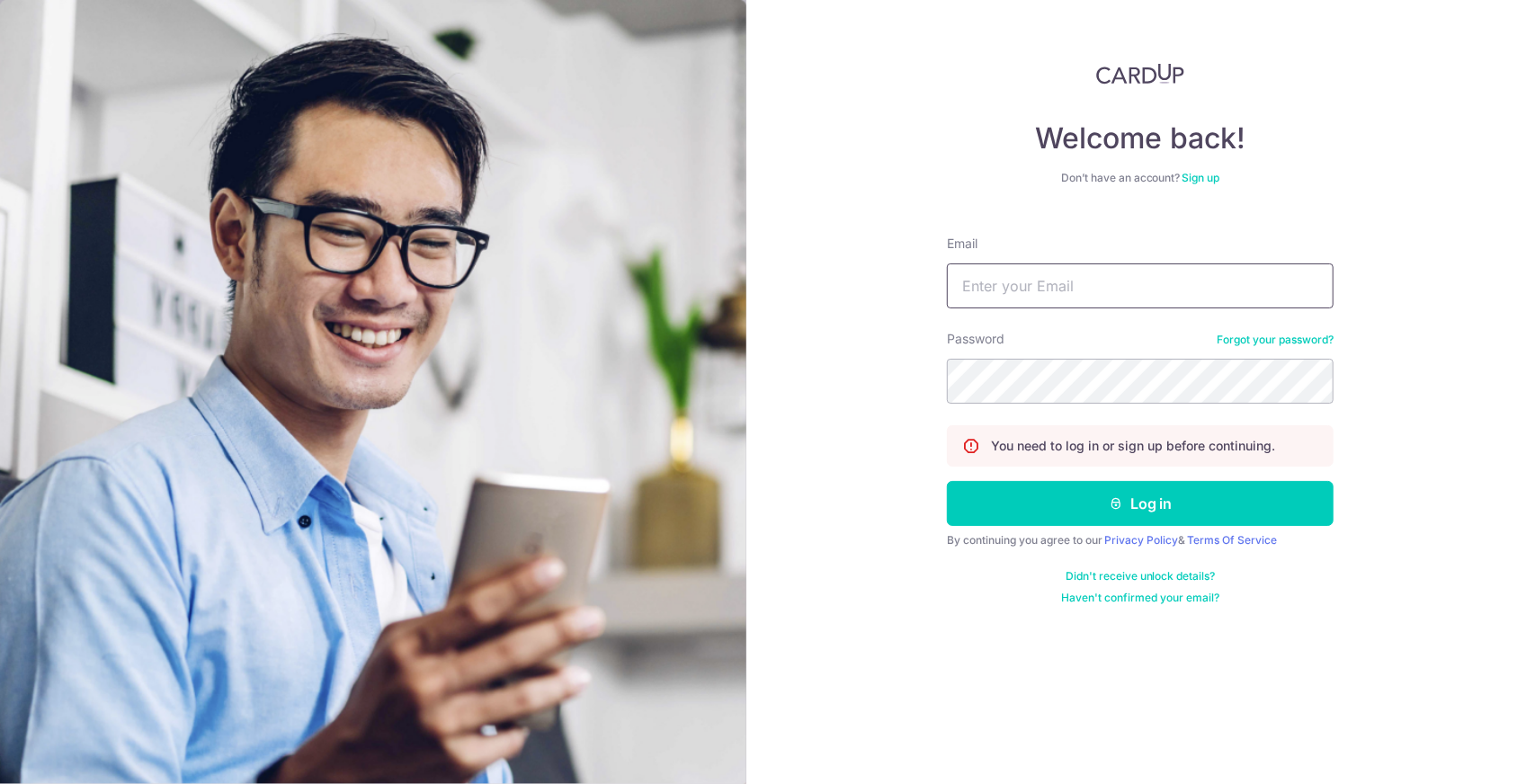
drag, startPoint x: 0, startPoint y: 0, endPoint x: 1034, endPoint y: 285, distance: 1072.6
click at [1034, 285] on input "Email" at bounding box center [1139, 286] width 387 height 45
type input "wd.goh@gsgh.com.sg"
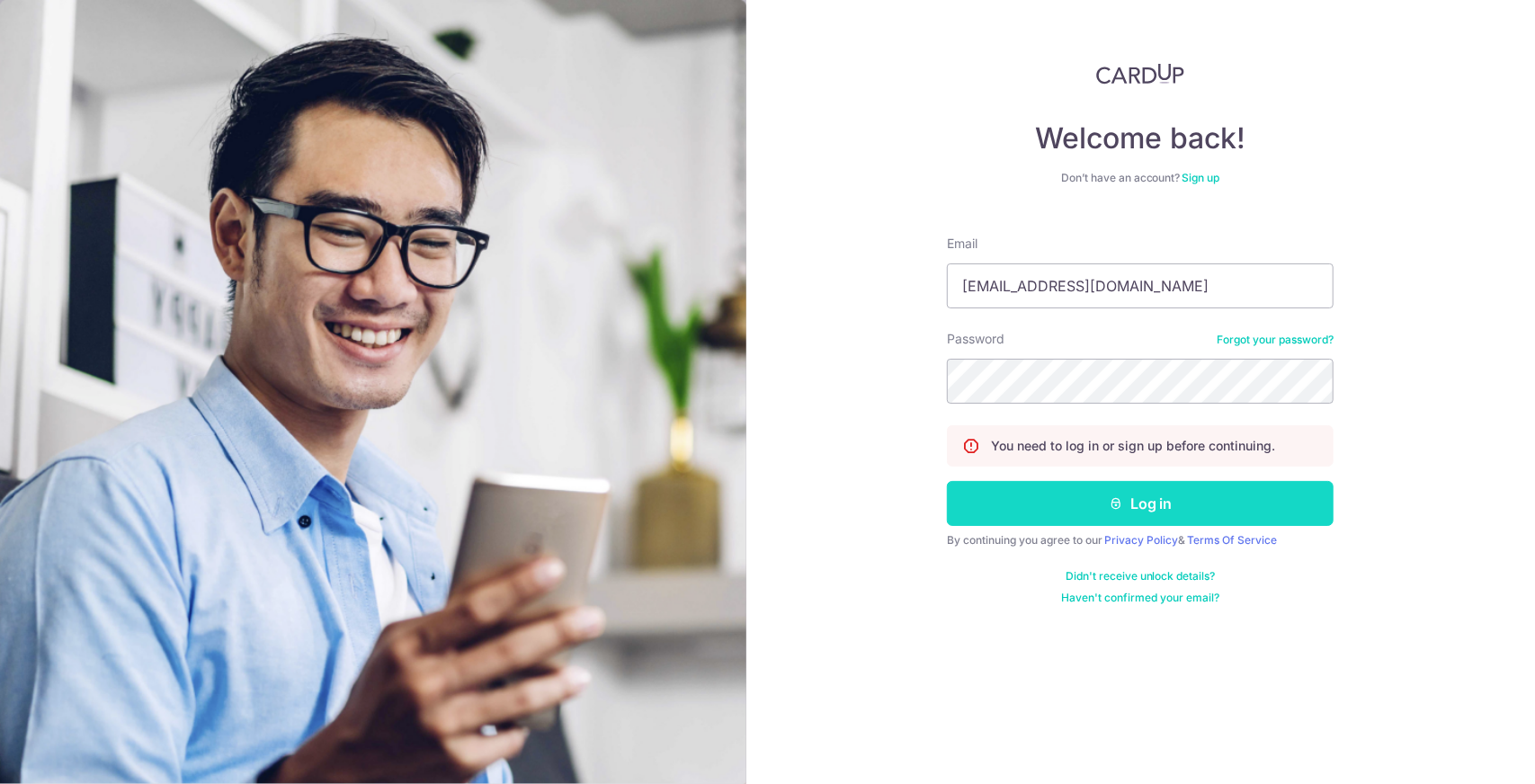
click at [1091, 491] on button "Log in" at bounding box center [1139, 503] width 387 height 45
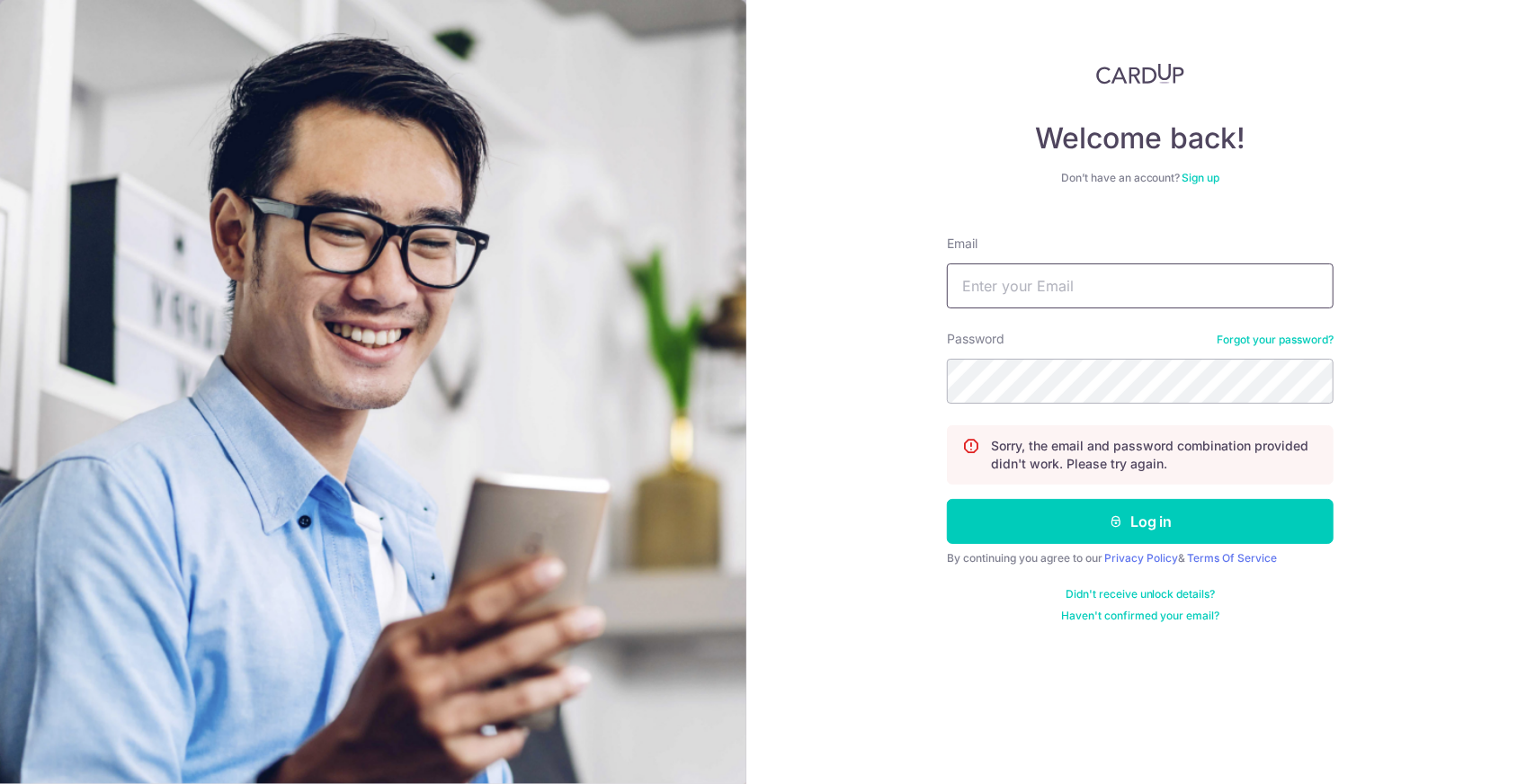
click at [1077, 291] on input "Email" at bounding box center [1139, 286] width 387 height 45
type input "[EMAIL_ADDRESS][DOMAIN_NAME]"
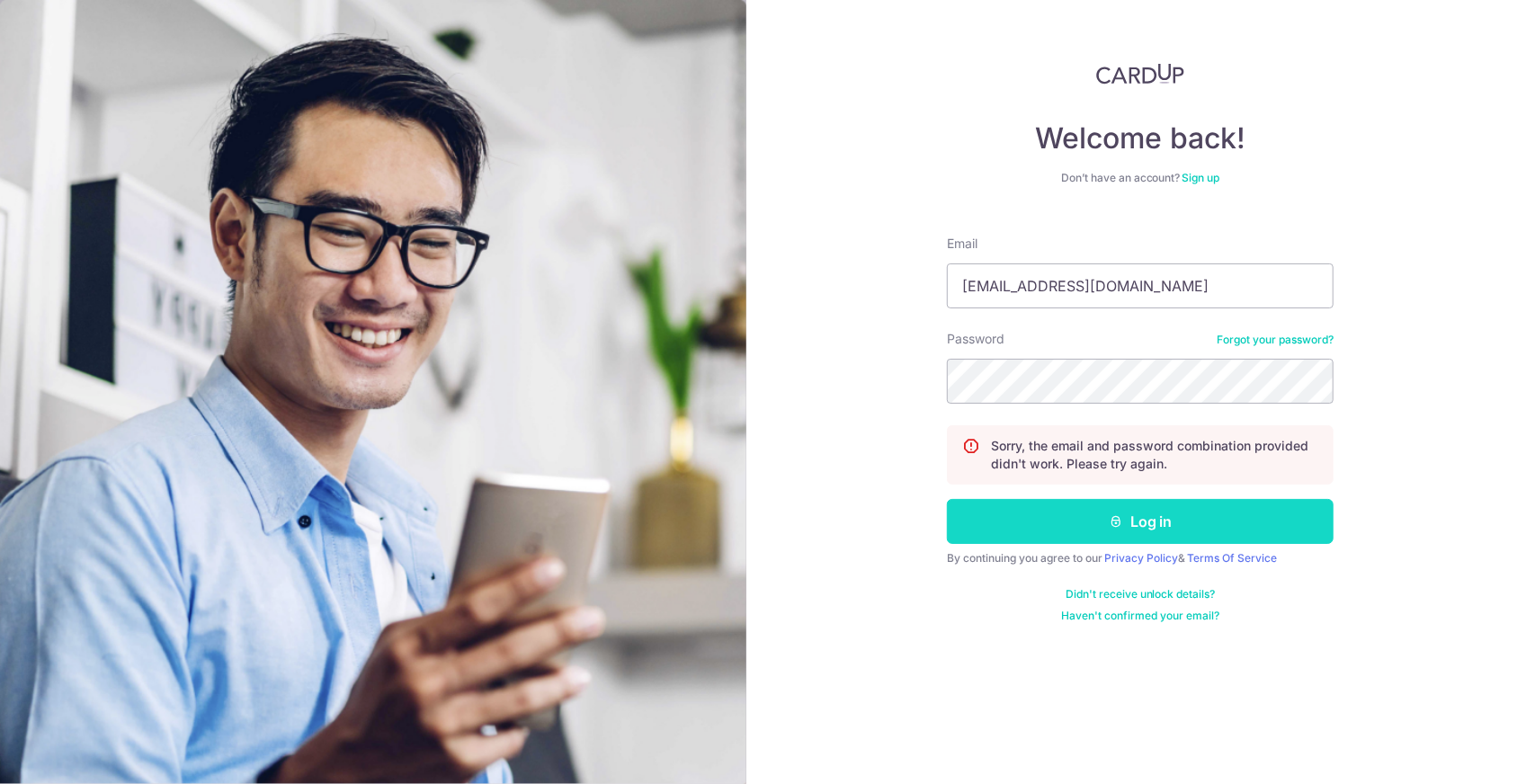
click at [1154, 521] on button "Log in" at bounding box center [1139, 521] width 387 height 45
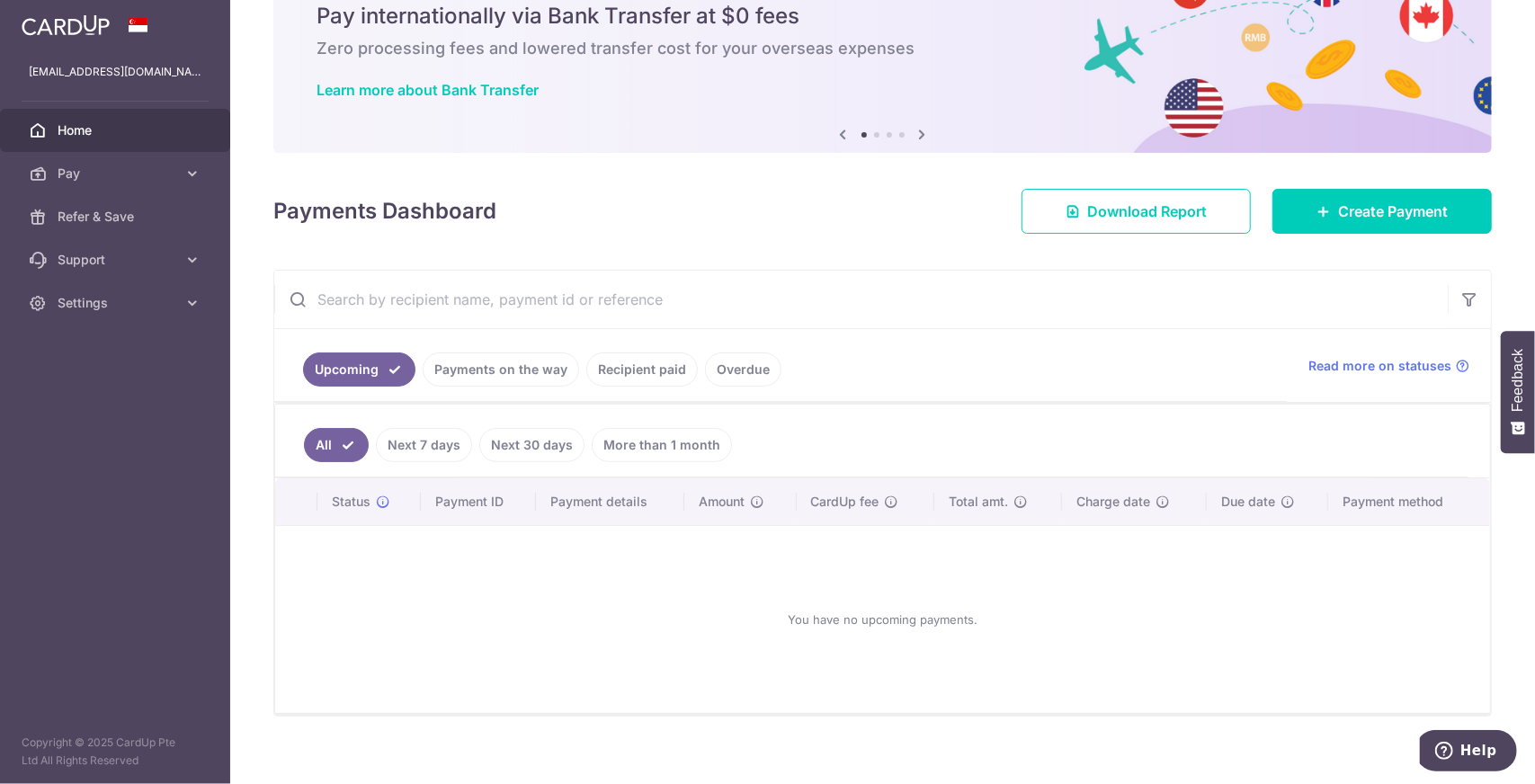
scroll to position [88, 0]
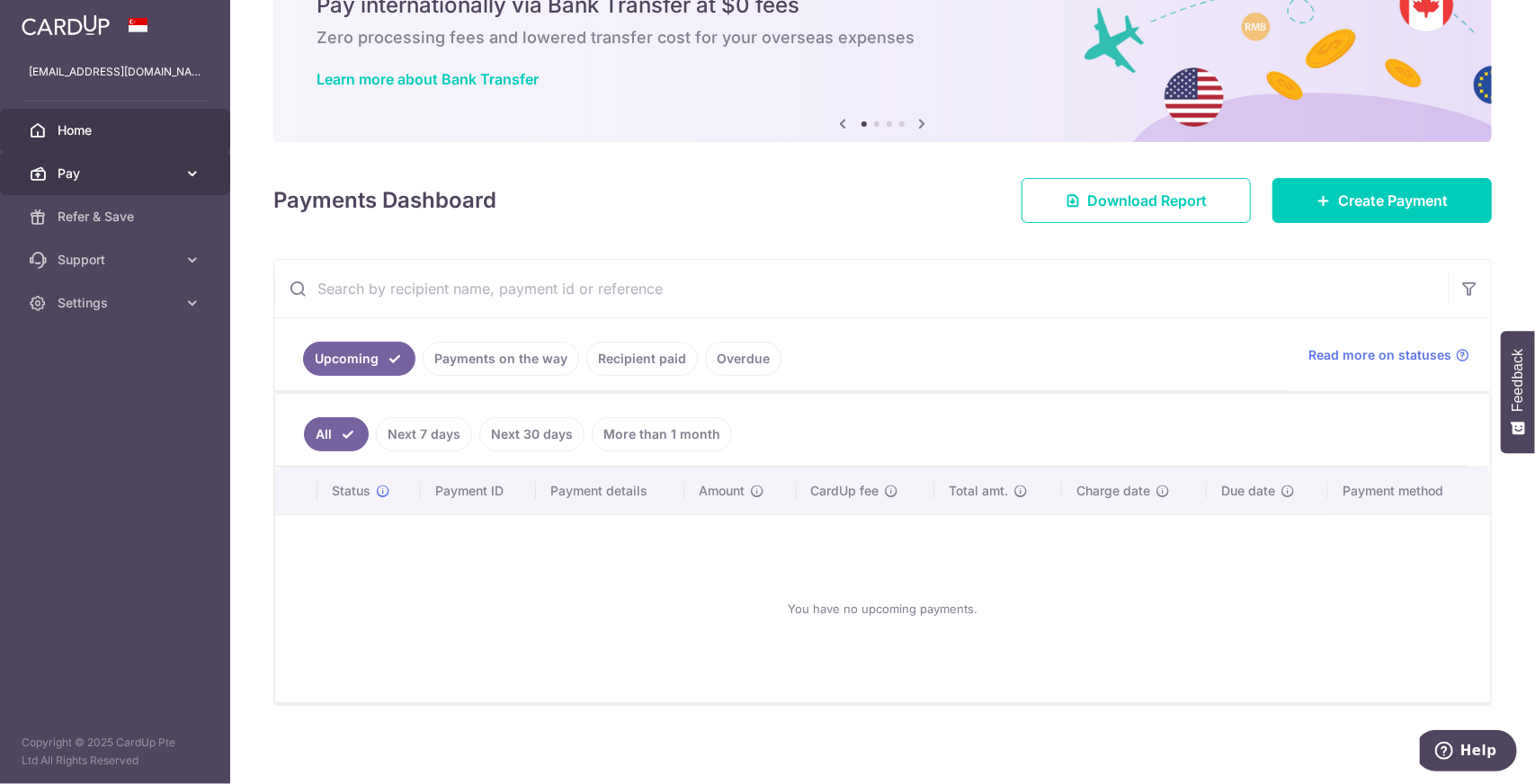
click at [187, 173] on icon at bounding box center [192, 173] width 18 height 18
click at [186, 173] on icon at bounding box center [192, 173] width 18 height 18
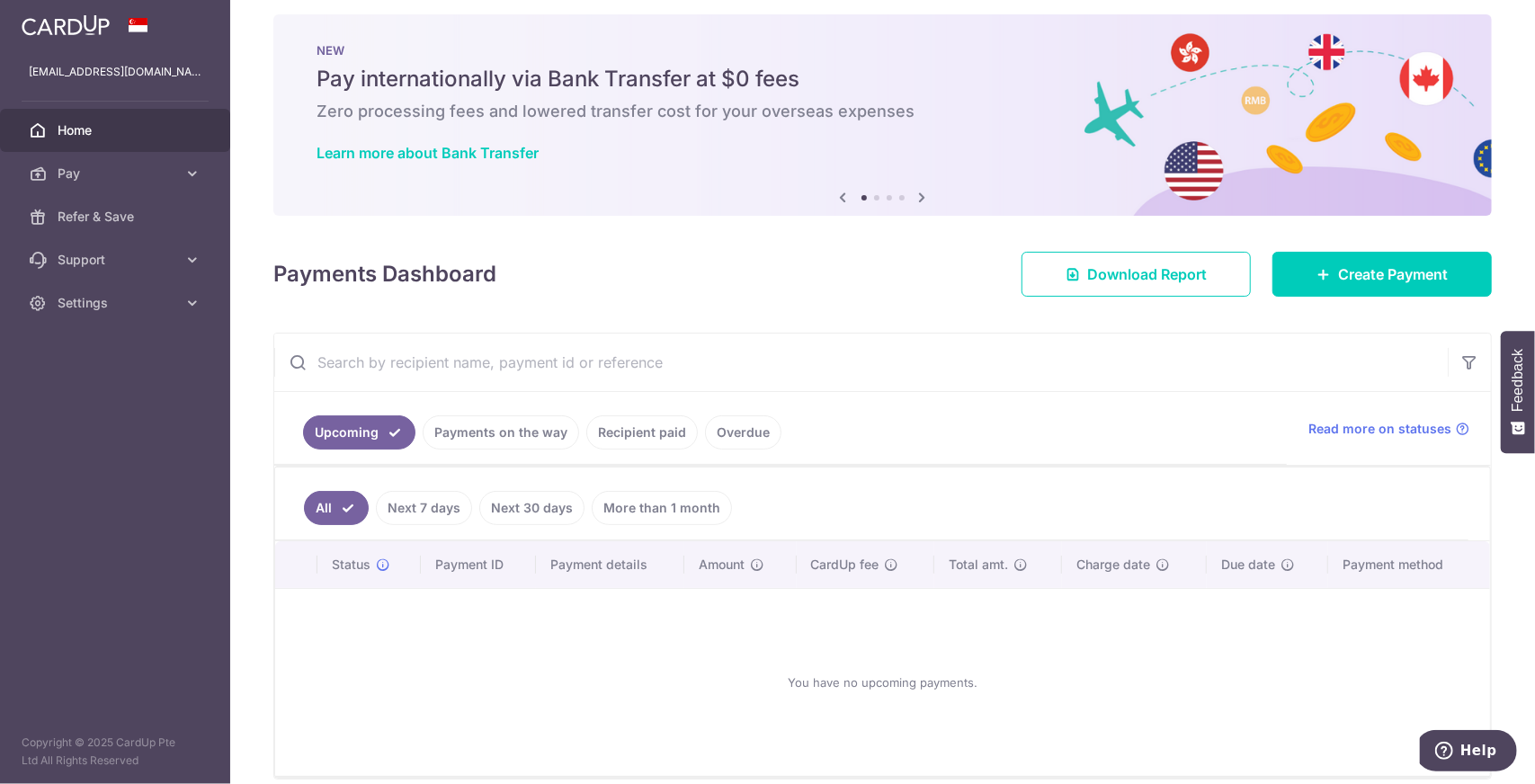
scroll to position [0, 0]
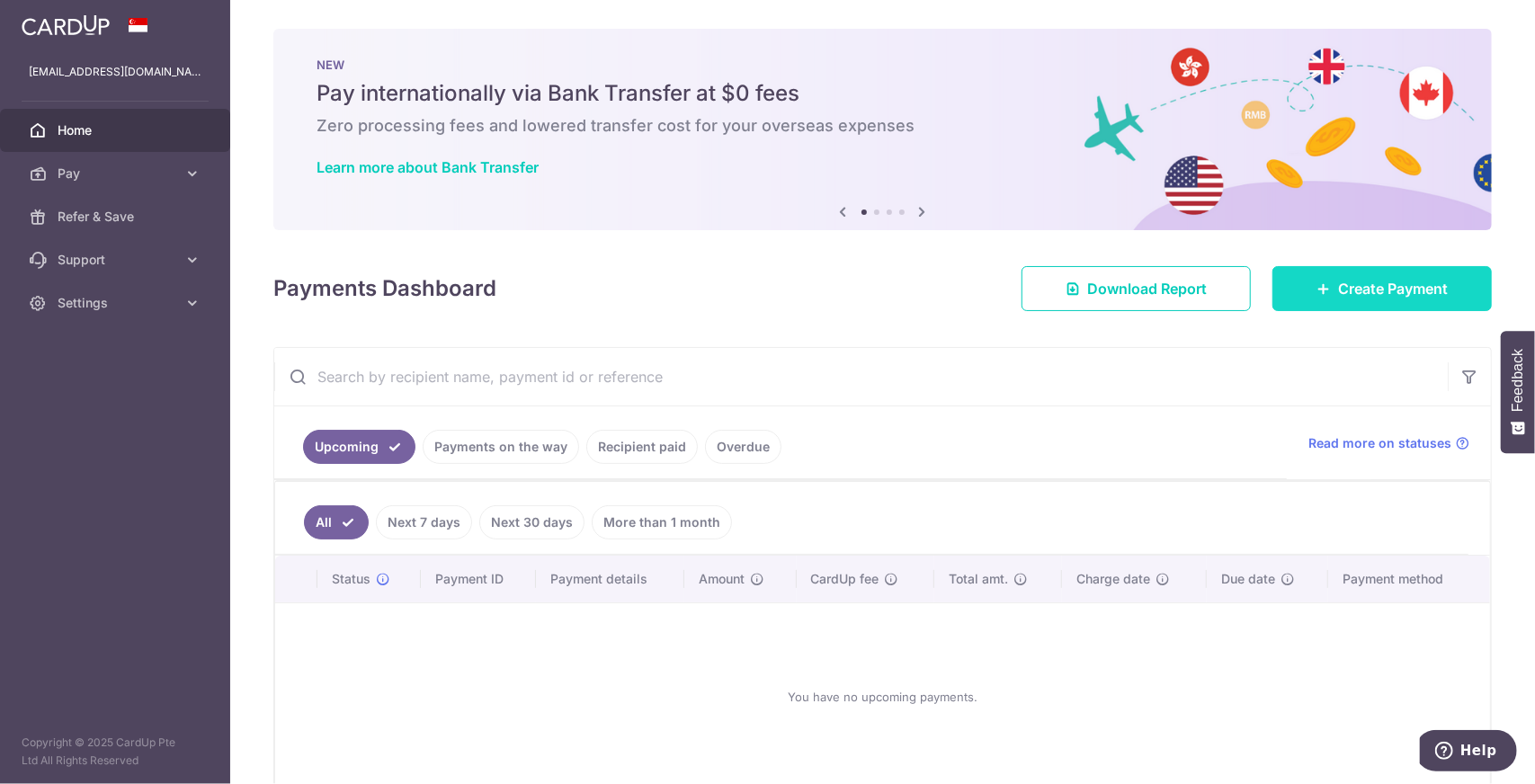
click at [1296, 281] on link "Create Payment" at bounding box center [1382, 288] width 219 height 45
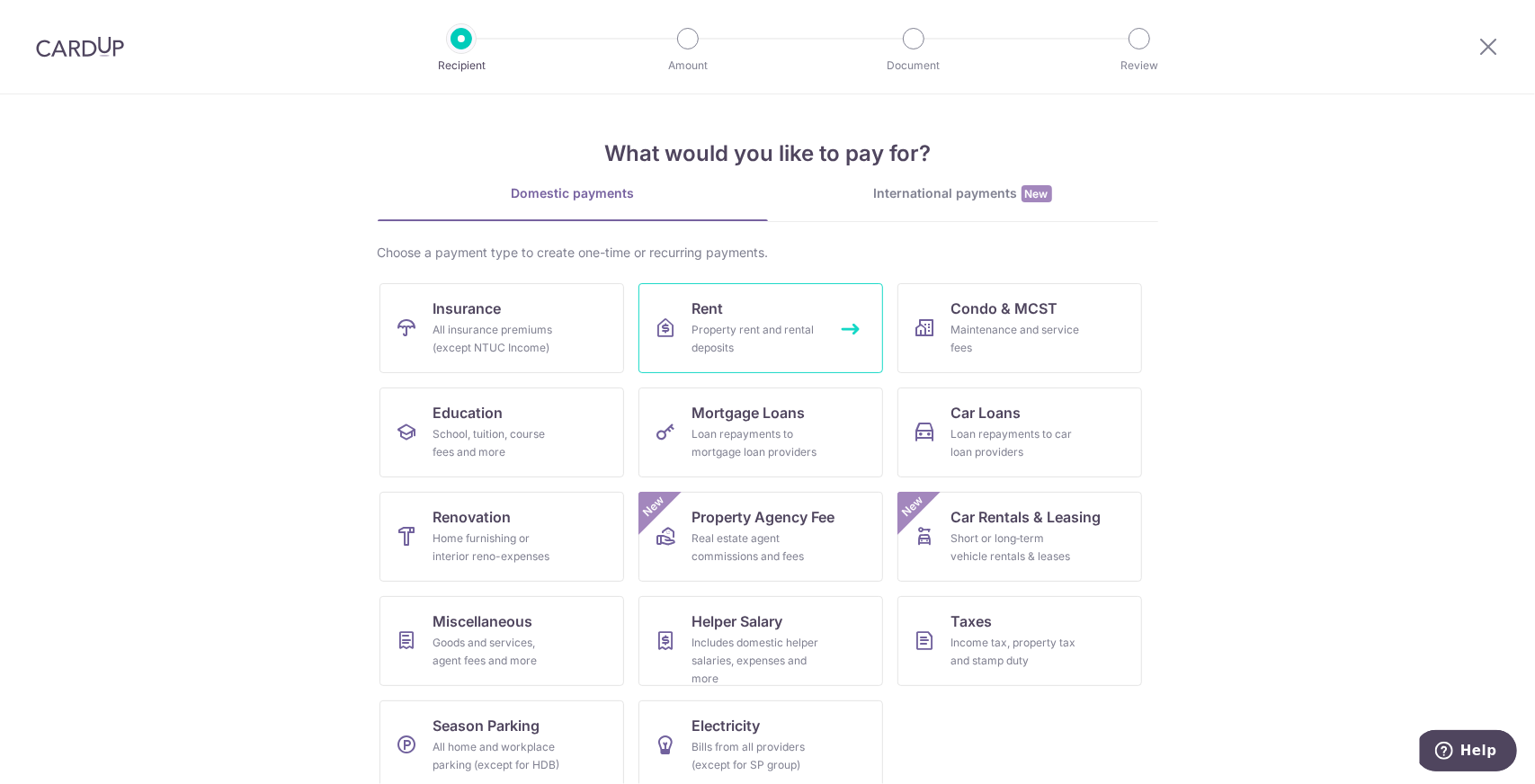
click at [723, 310] on link "Rent Property rent and rental deposits" at bounding box center [760, 328] width 244 height 90
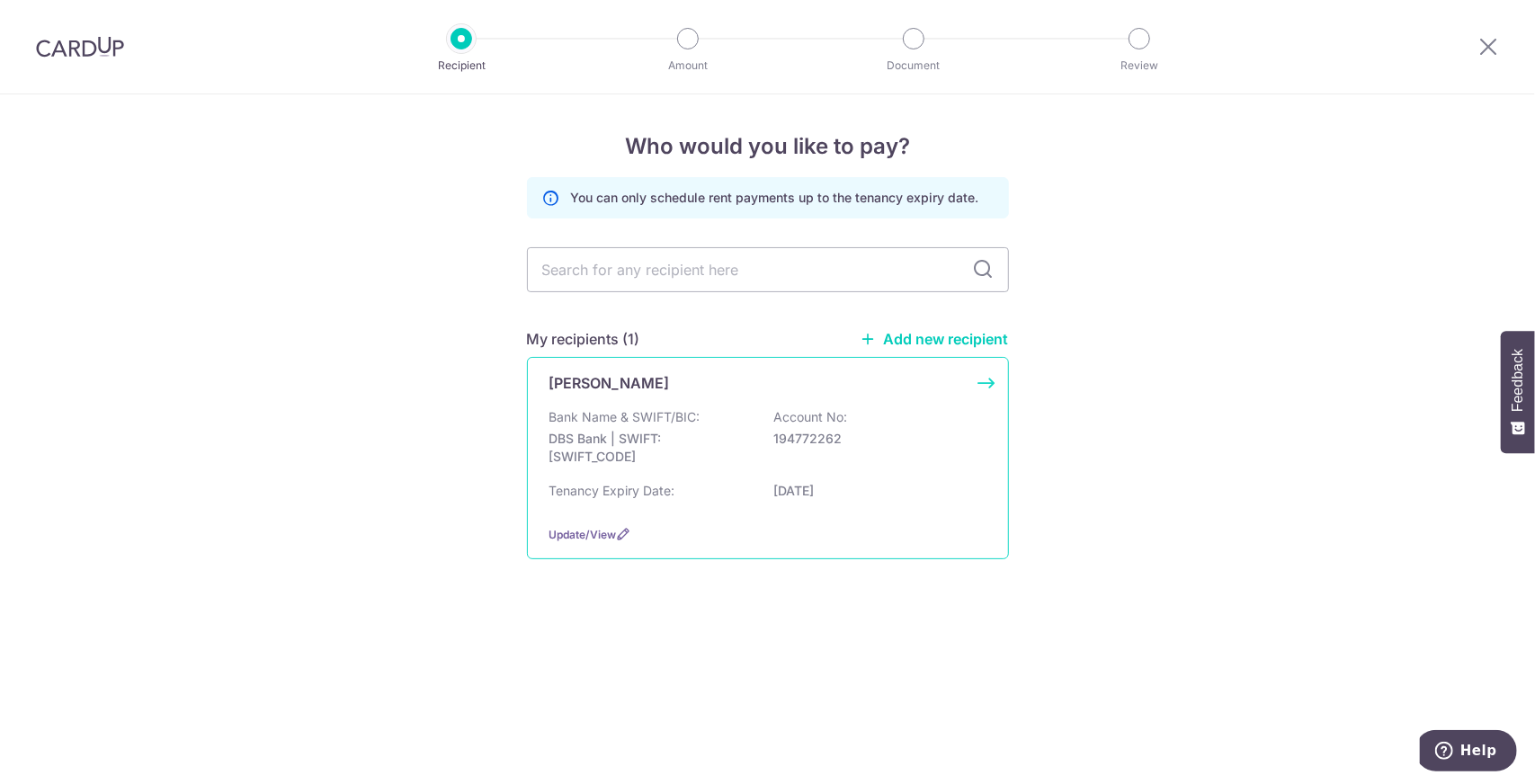
click at [991, 386] on div "SHU QI Bank Name & SWIFT/BIC: DBS Bank | SWIFT: DBSSSGSGXXX Account No: 1947722…" at bounding box center [767, 457] width 482 height 203
click at [568, 536] on span "Update/View" at bounding box center [584, 534] width 68 height 14
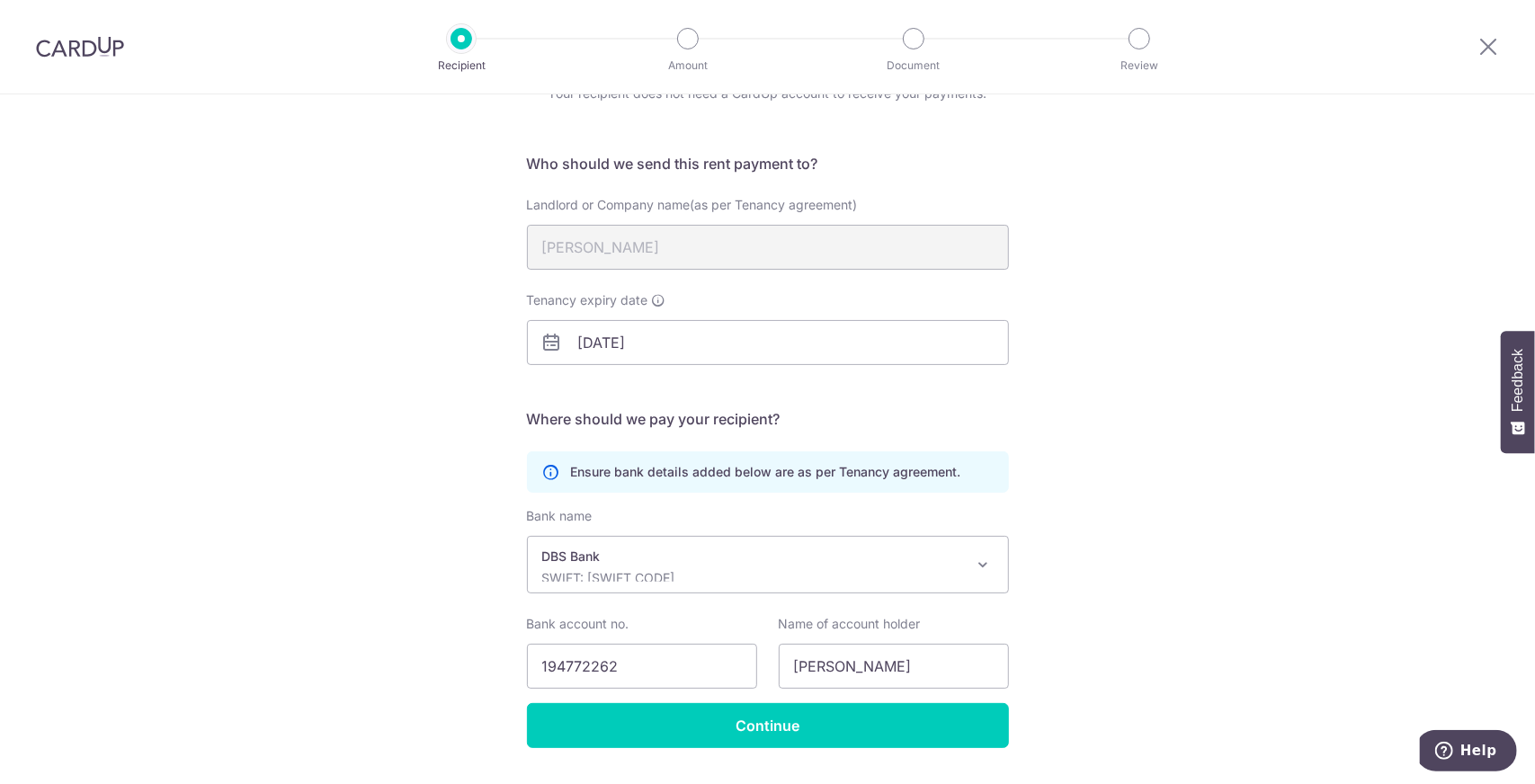
scroll to position [140, 0]
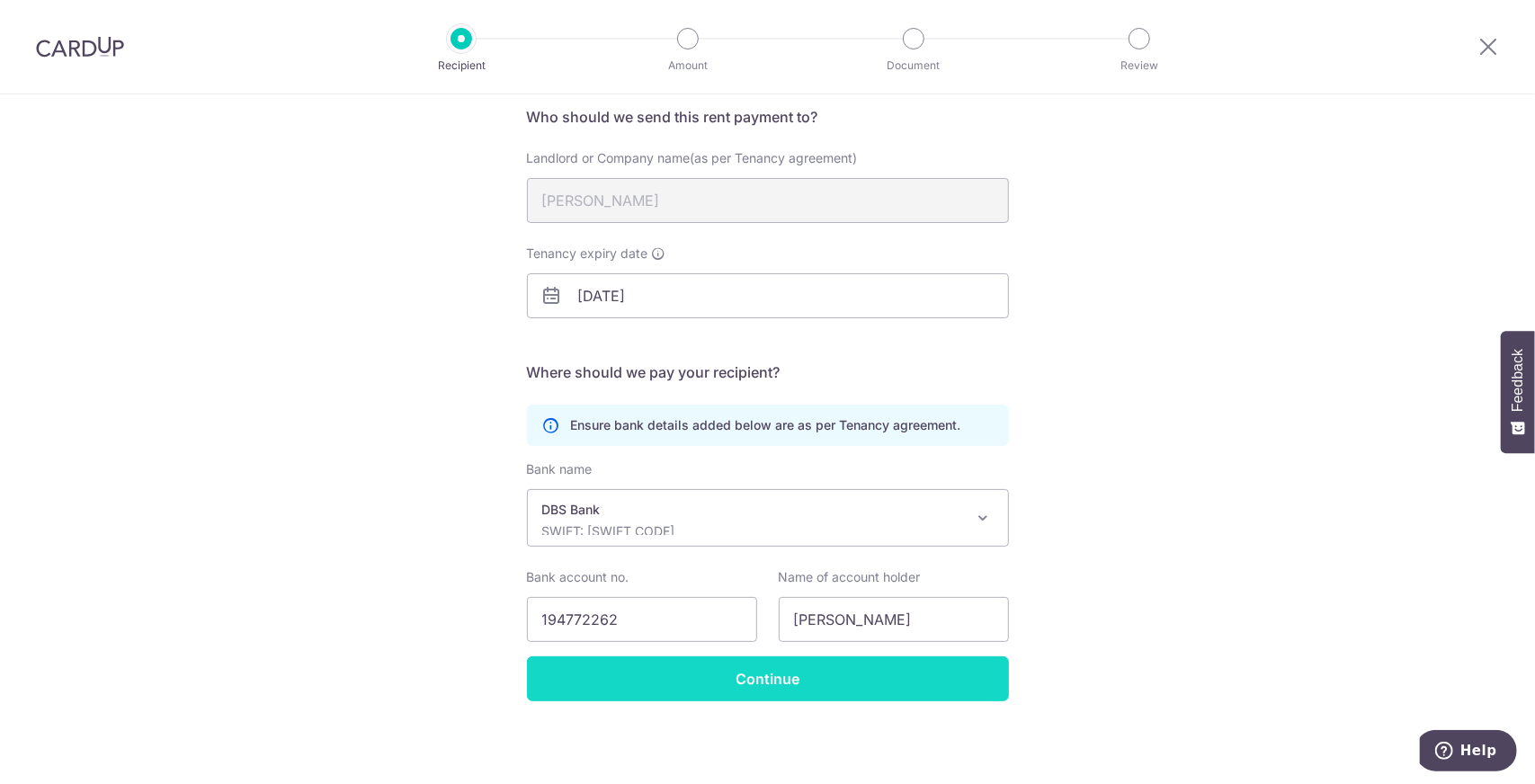
click at [752, 683] on input "Continue" at bounding box center [767, 678] width 482 height 45
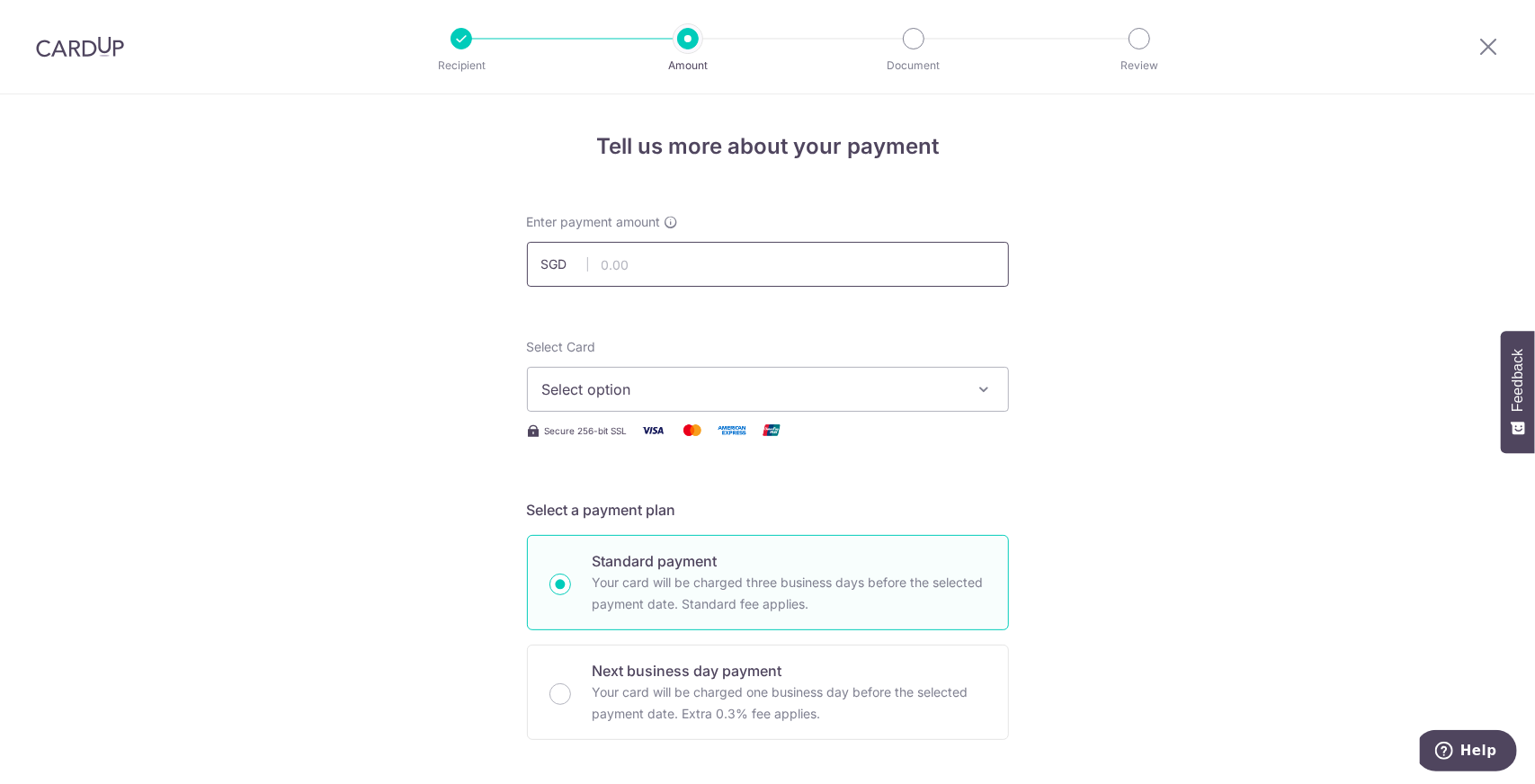
click at [764, 256] on input "text" at bounding box center [767, 264] width 482 height 45
type input "10,000.00"
click at [652, 396] on span "Select option" at bounding box center [752, 389] width 419 height 21
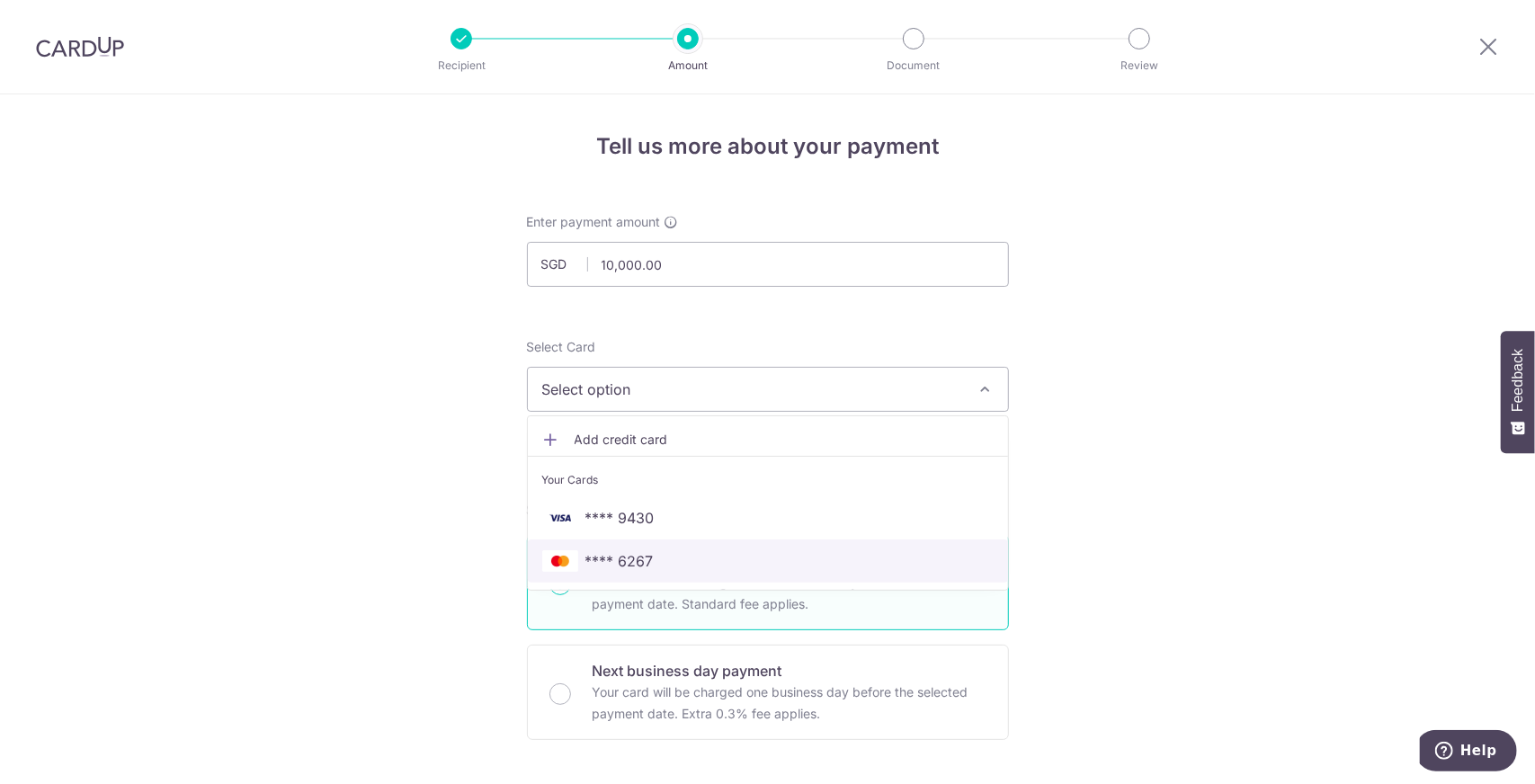
click at [634, 553] on span "**** 6267" at bounding box center [620, 560] width 68 height 21
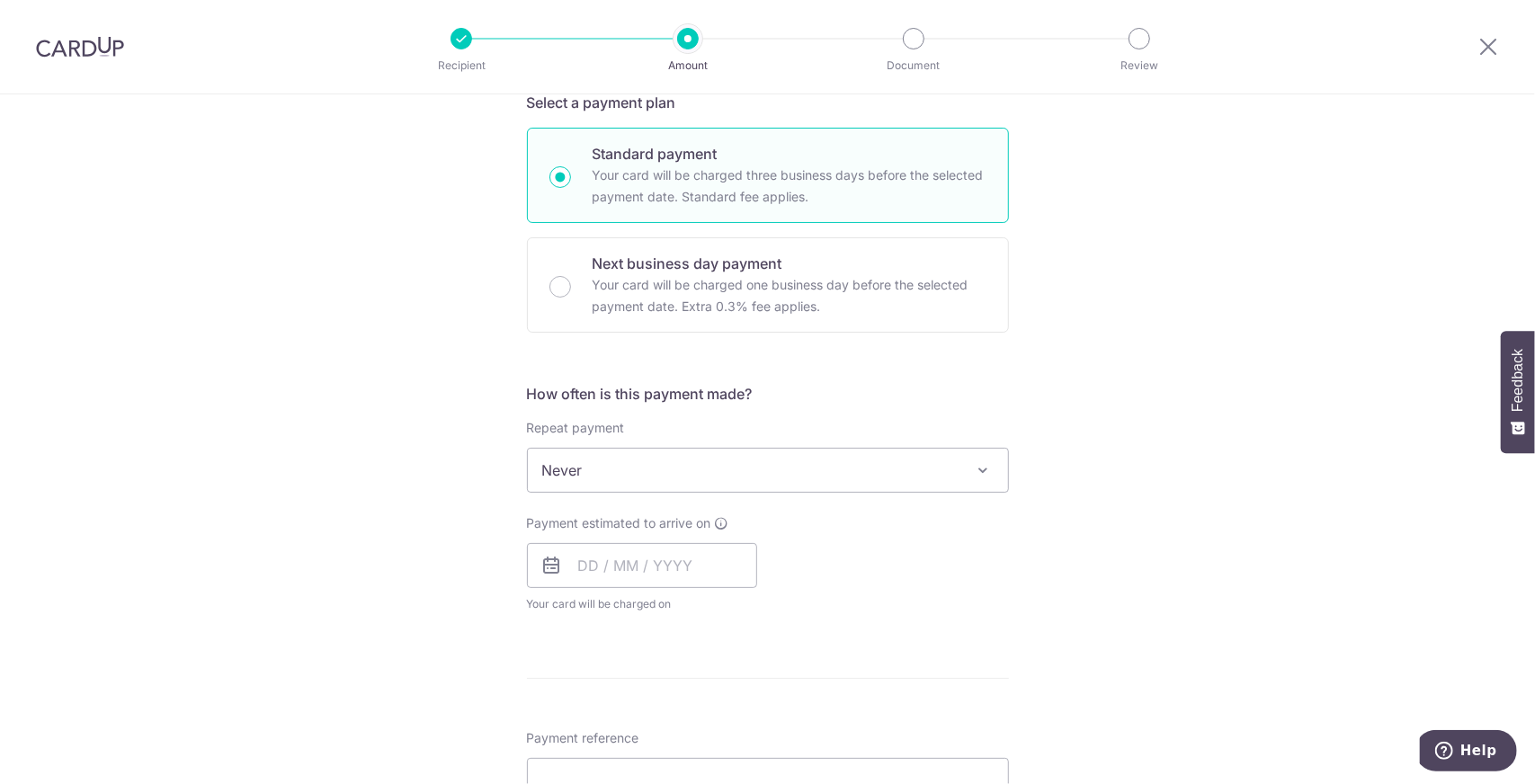
scroll to position [360, 0]
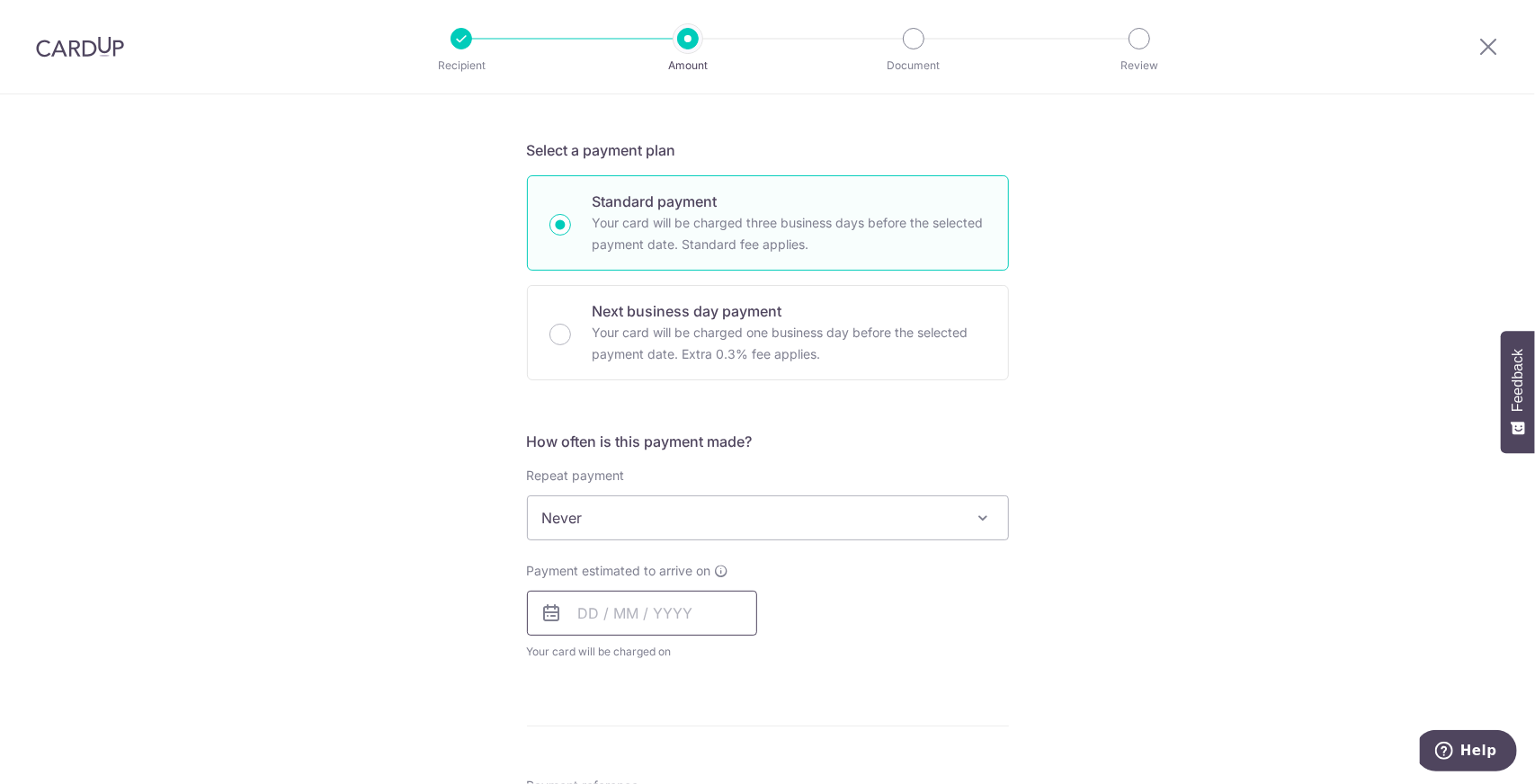
click at [593, 612] on input "text" at bounding box center [641, 612] width 230 height 45
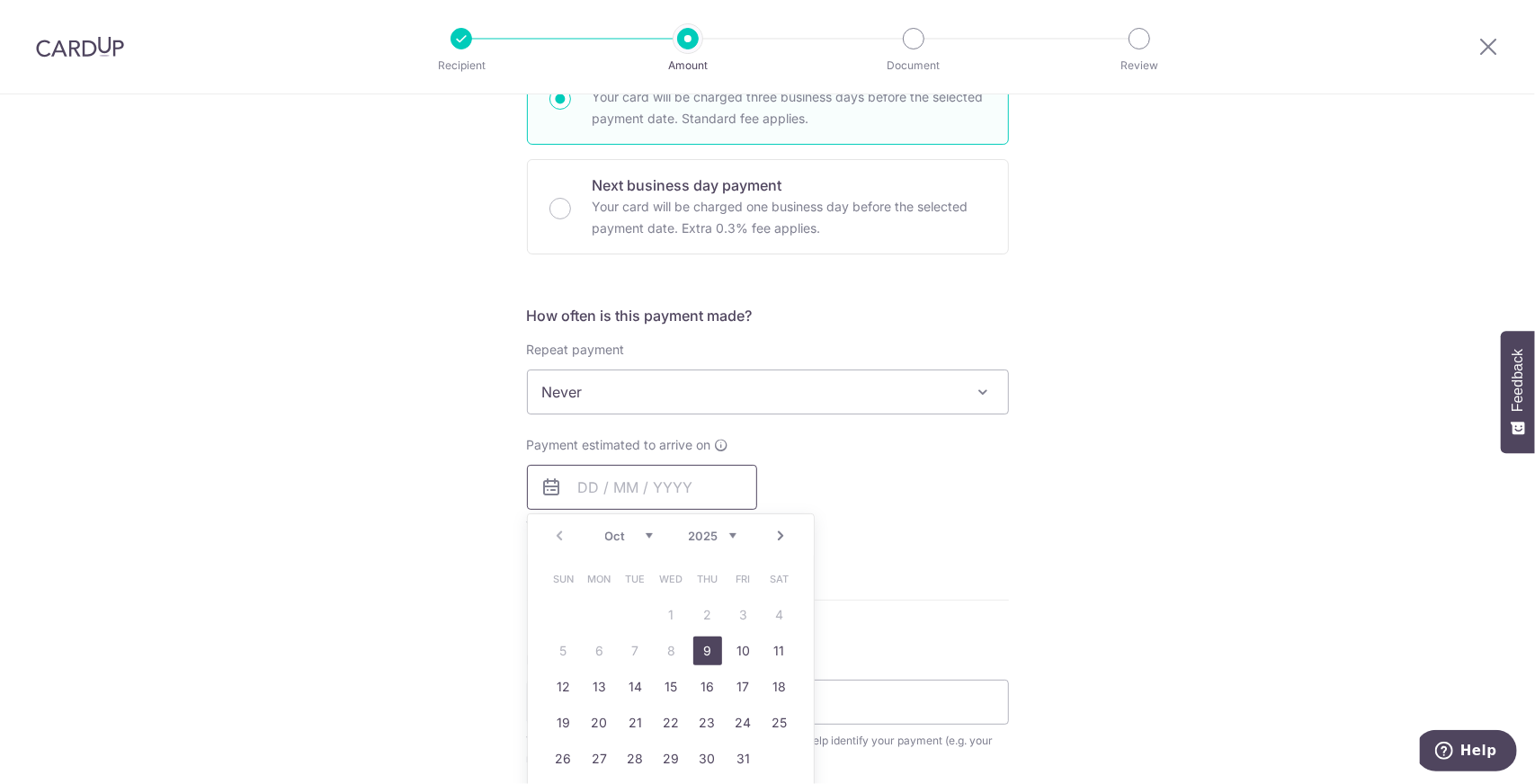
scroll to position [539, 0]
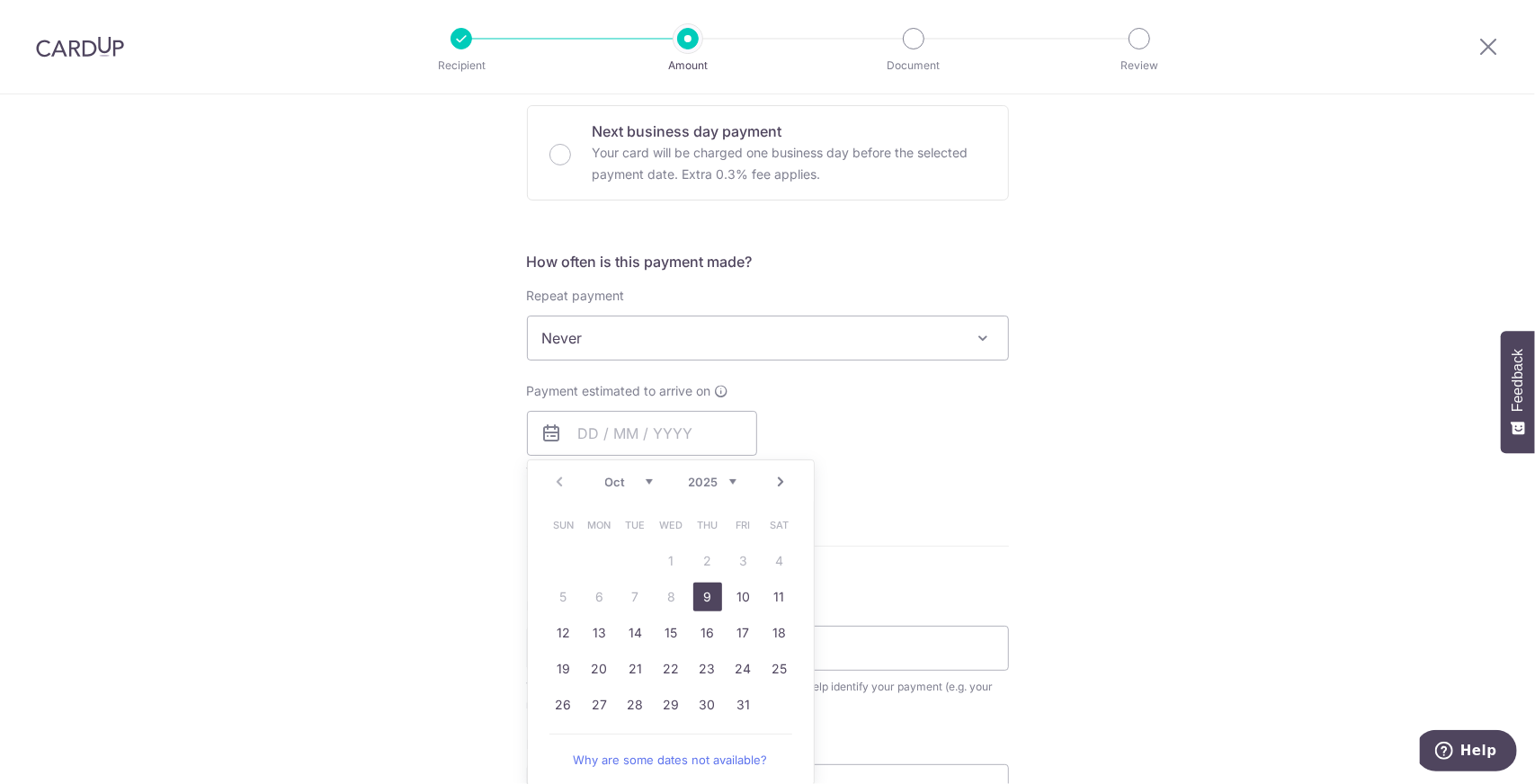
click at [694, 594] on link "9" at bounding box center [708, 597] width 29 height 29
type input "[DATE]"
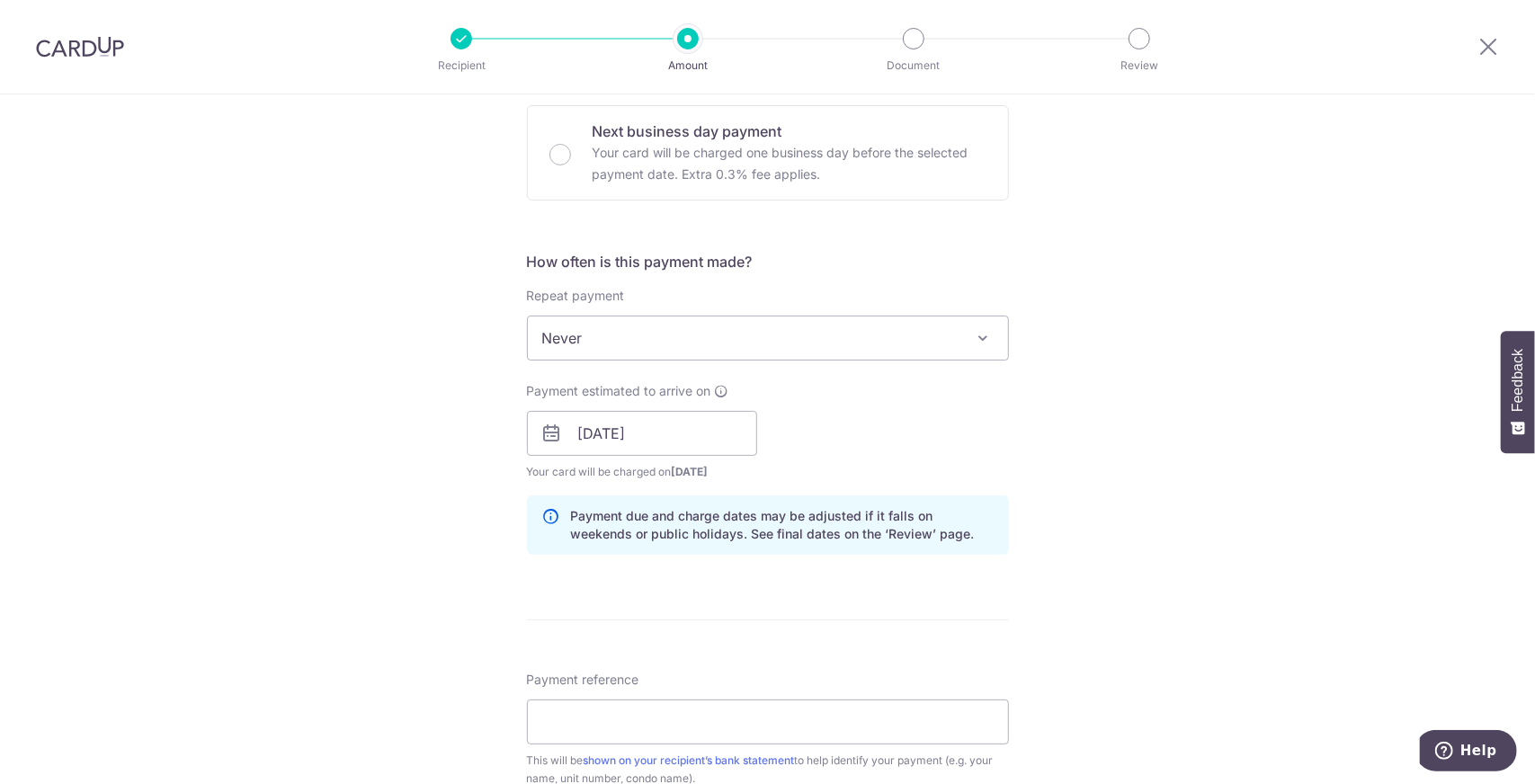
click at [1123, 417] on div "Tell us more about your payment Enter payment amount SGD 10,000.00 10000.00 Sel…" at bounding box center [767, 404] width 1535 height 1699
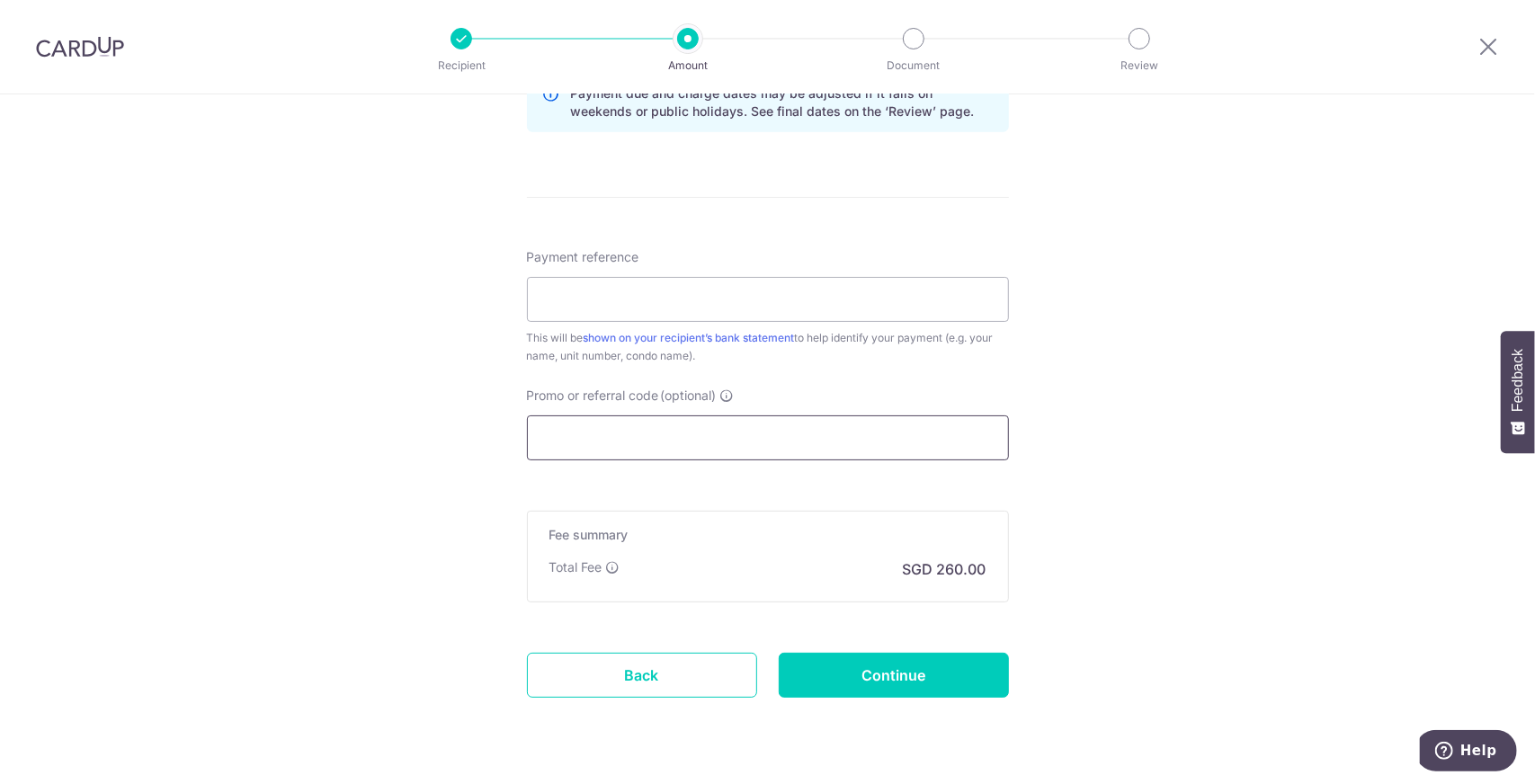
scroll to position [988, 0]
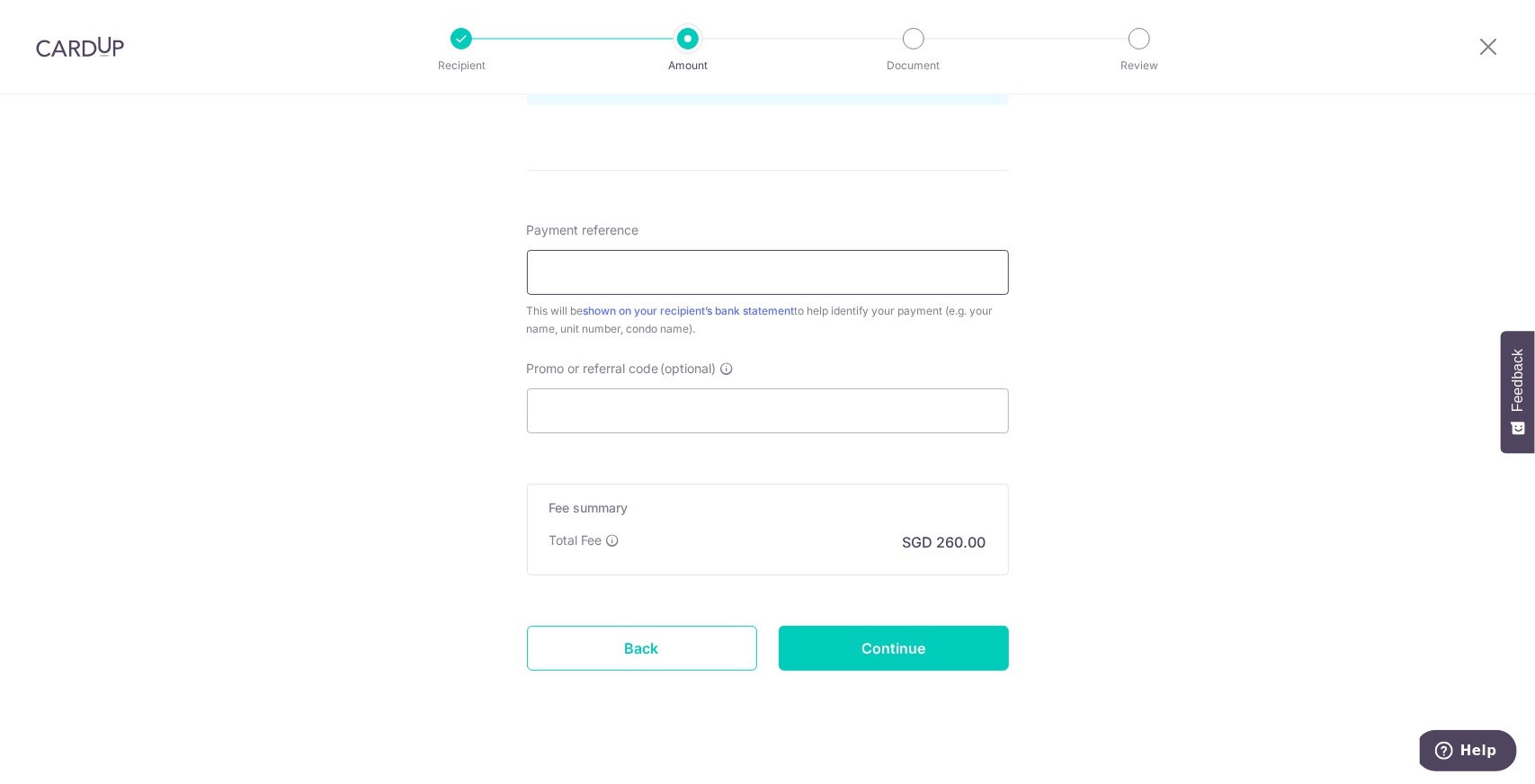
click at [716, 263] on input "Payment reference" at bounding box center [767, 272] width 482 height 45
type input "For [DATE]"
click at [592, 405] on input "Promo or referral code (optional)" at bounding box center [767, 411] width 482 height 45
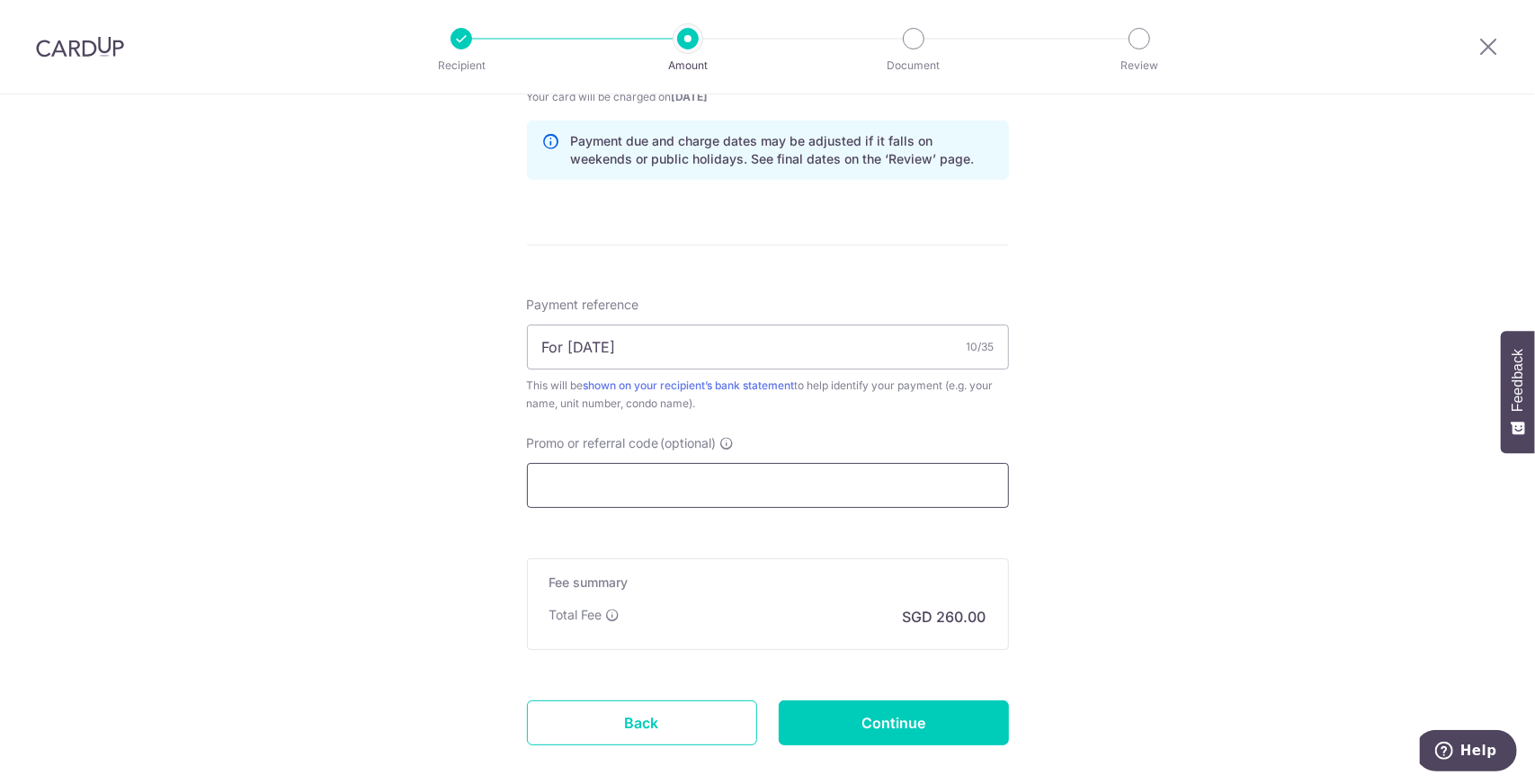
scroll to position [898, 0]
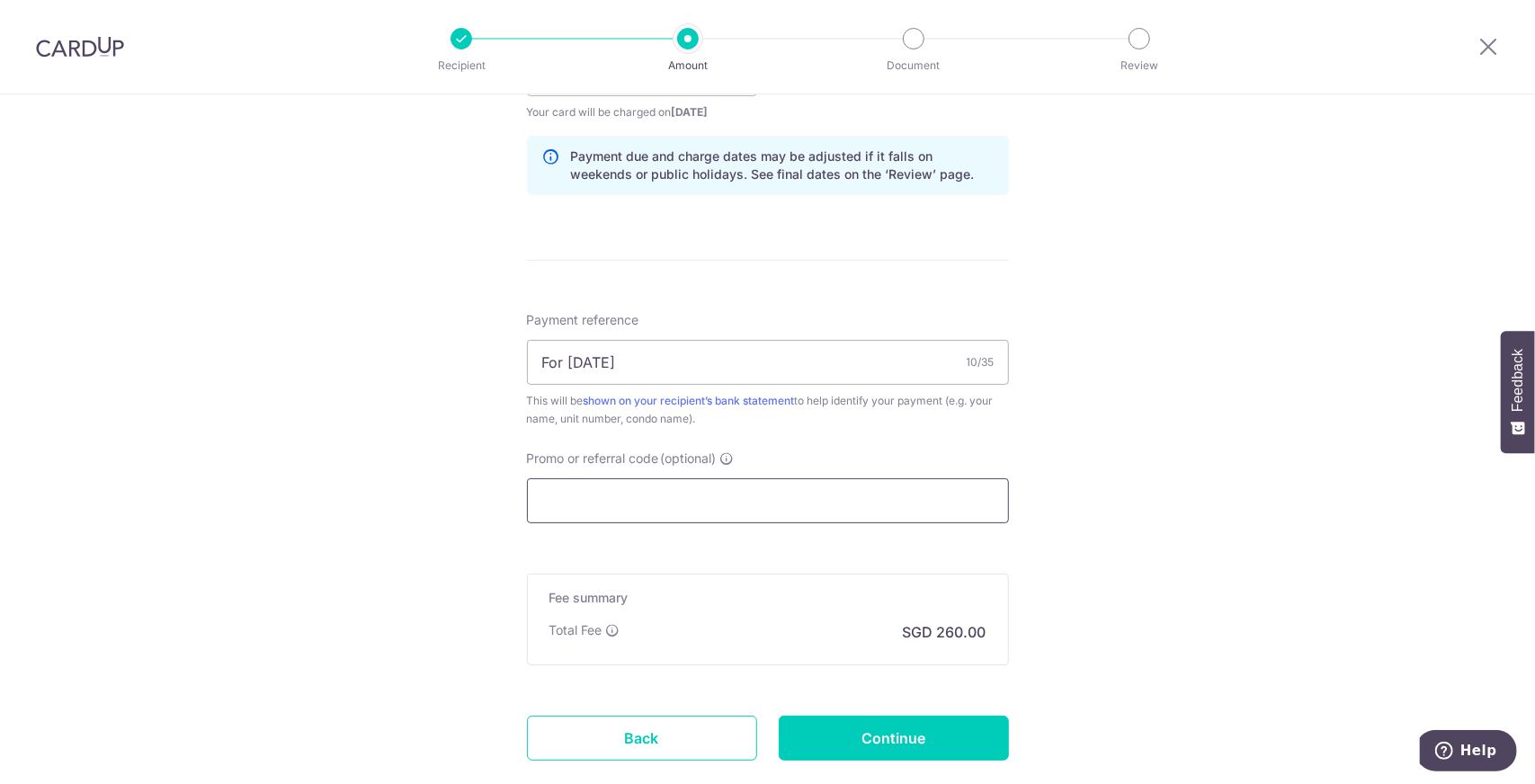
paste input "SAVERENT179"
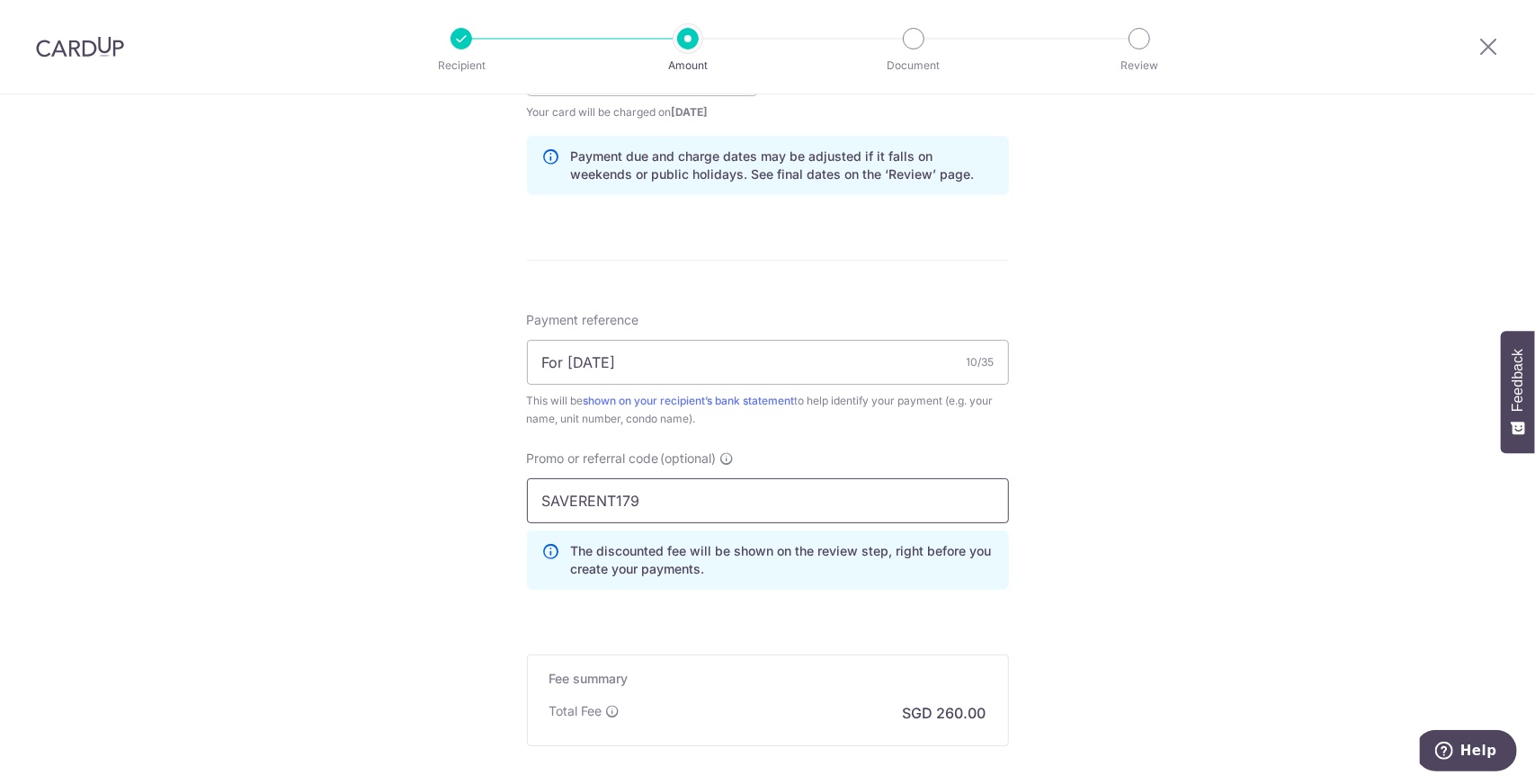
type input "SAVERENT179"
click at [1145, 508] on div "Tell us more about your payment Enter payment amount SGD 10,000.00 10000.00 Sel…" at bounding box center [767, 85] width 1535 height 1780
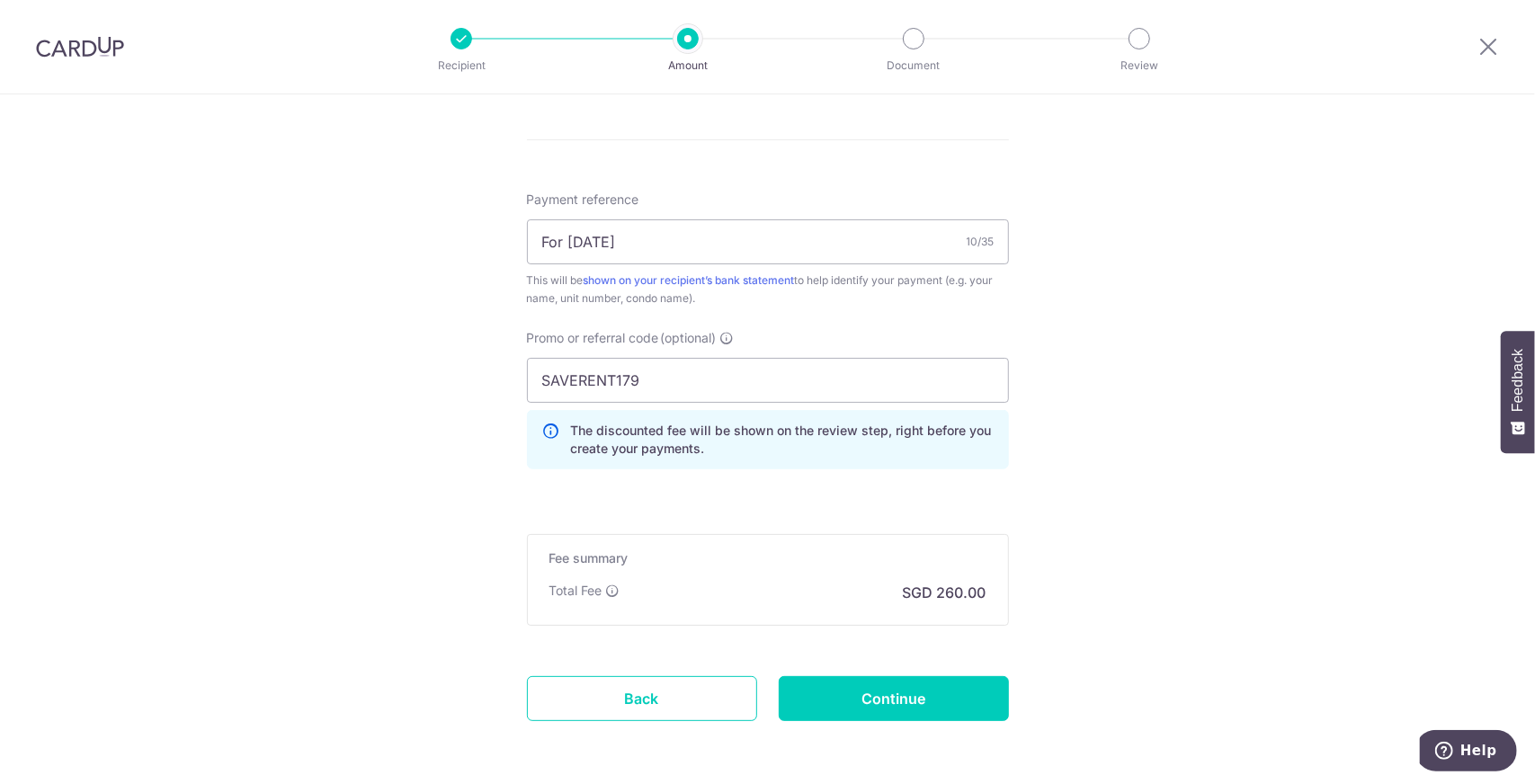
scroll to position [1085, 0]
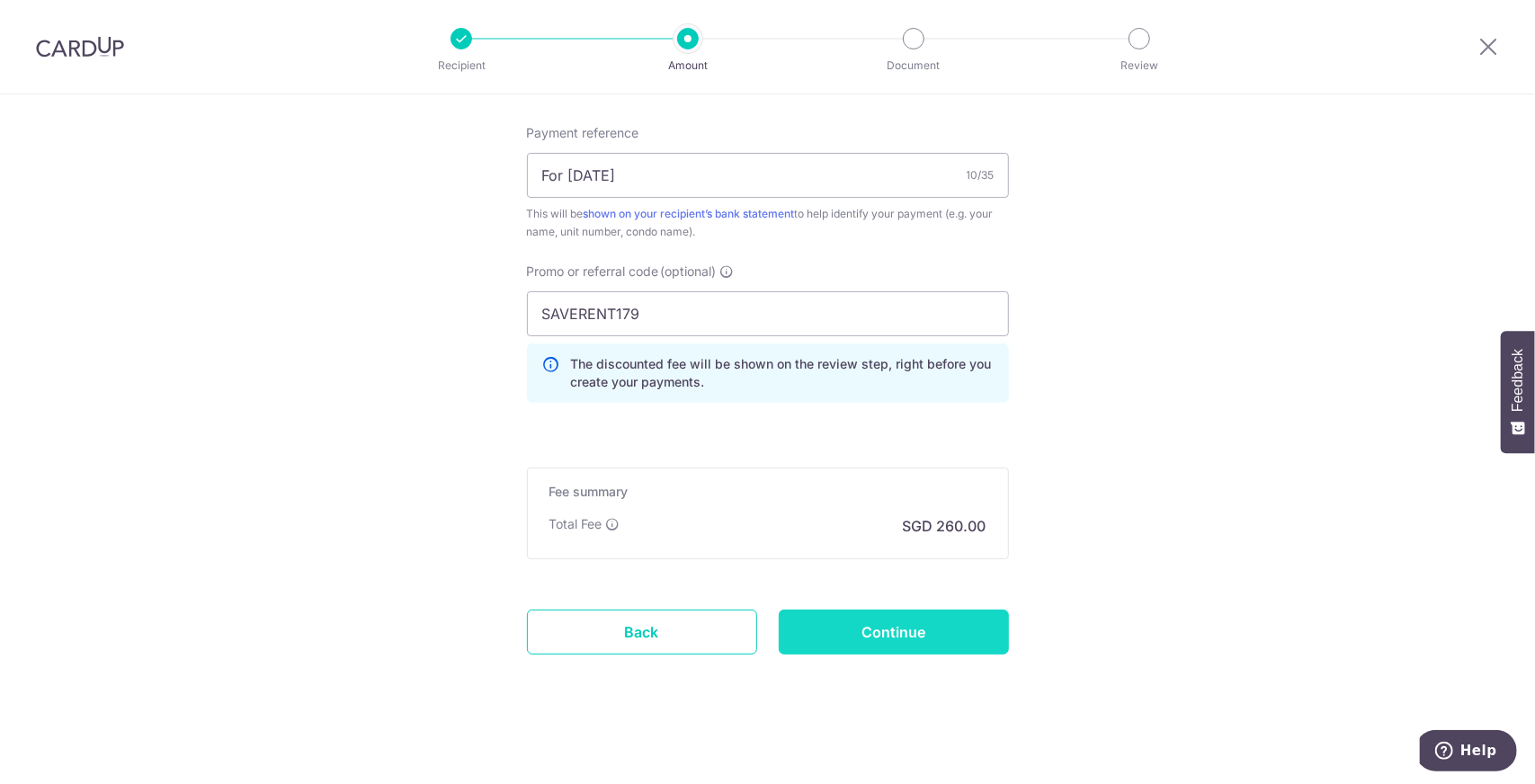
click at [943, 634] on input "Continue" at bounding box center [893, 632] width 230 height 45
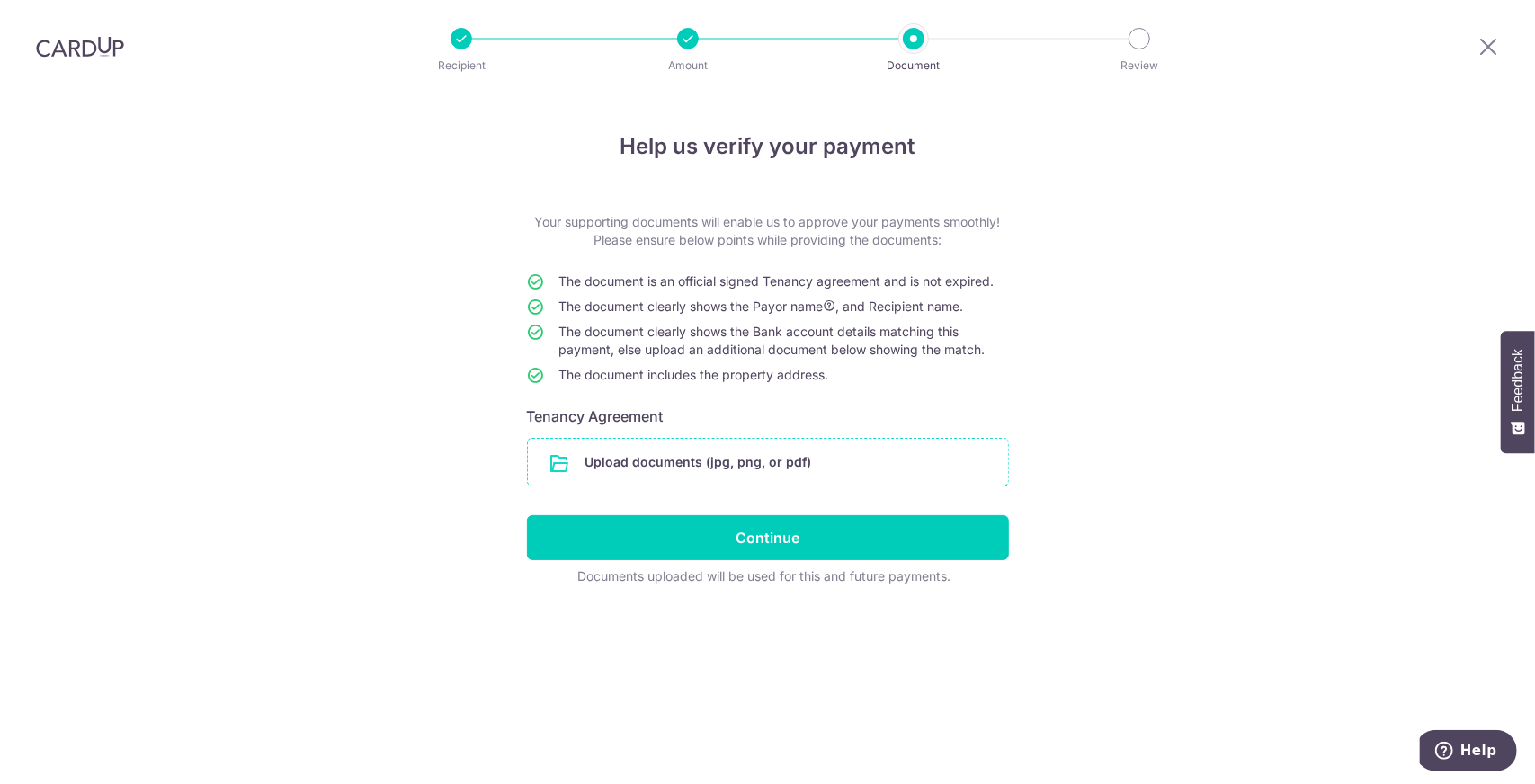
click at [737, 463] on input "file" at bounding box center [767, 462] width 480 height 47
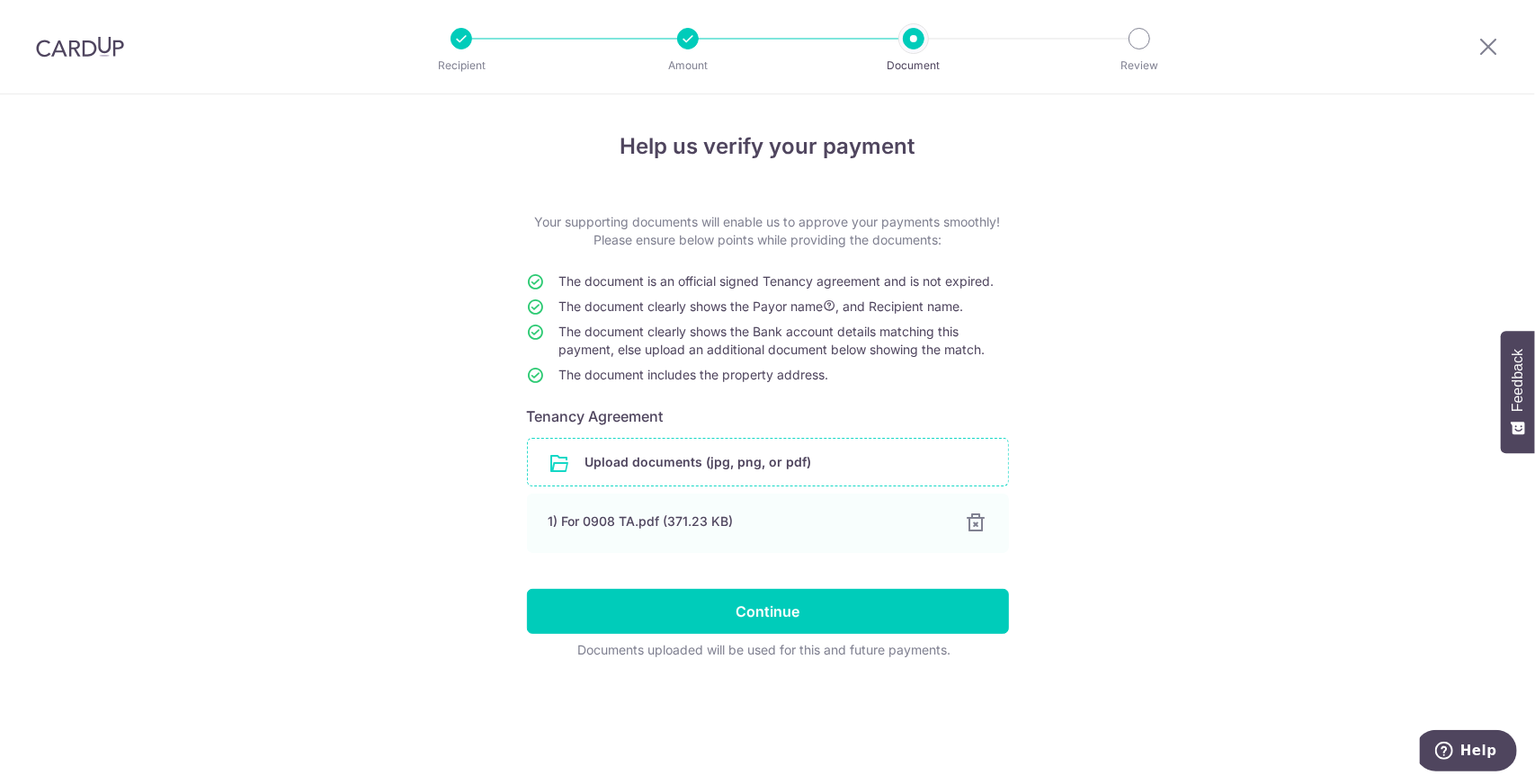
click at [1183, 499] on div "Help us verify your payment Your supporting documents will enable us to approve…" at bounding box center [767, 438] width 1535 height 689
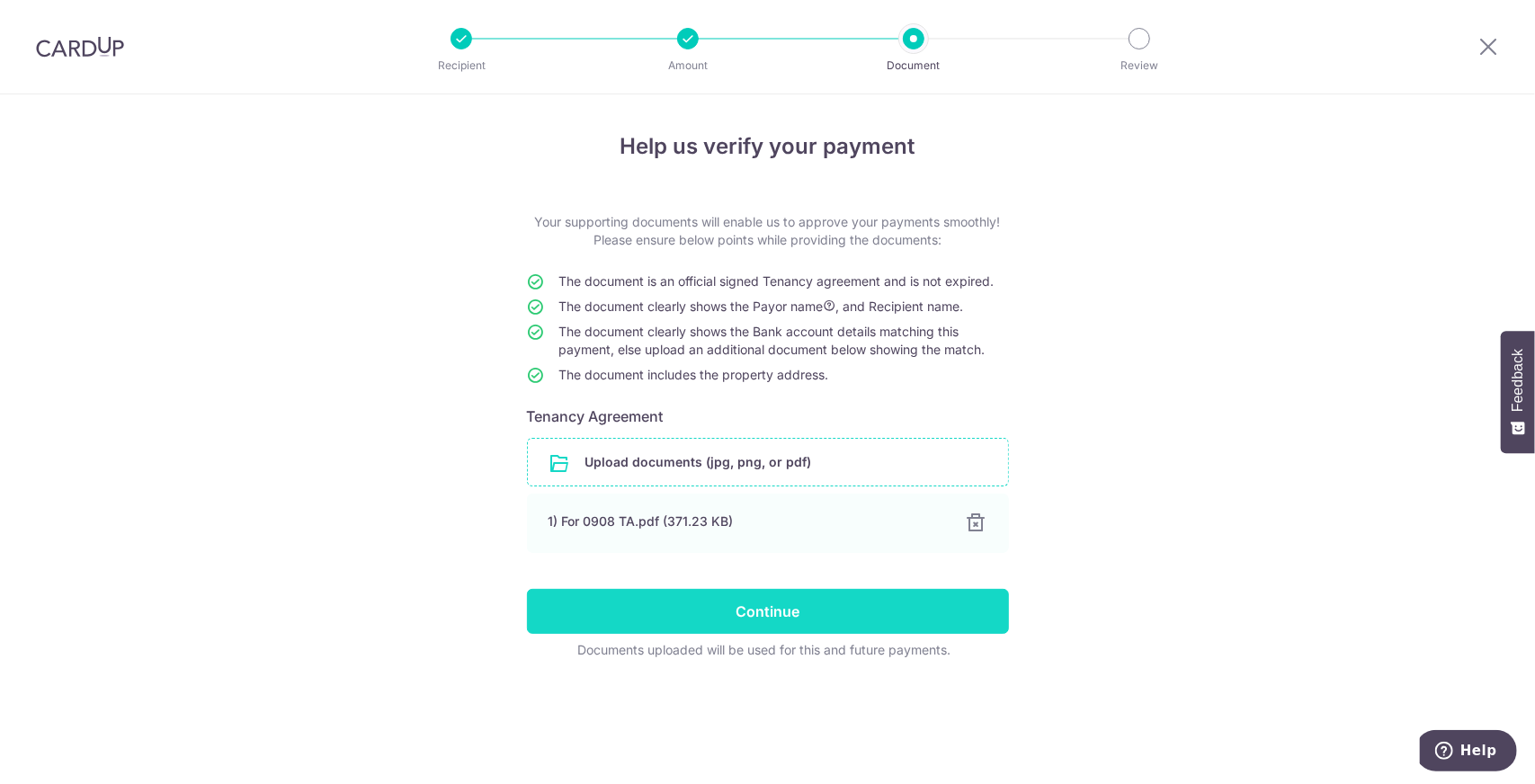
click at [815, 612] on input "Continue" at bounding box center [767, 611] width 482 height 45
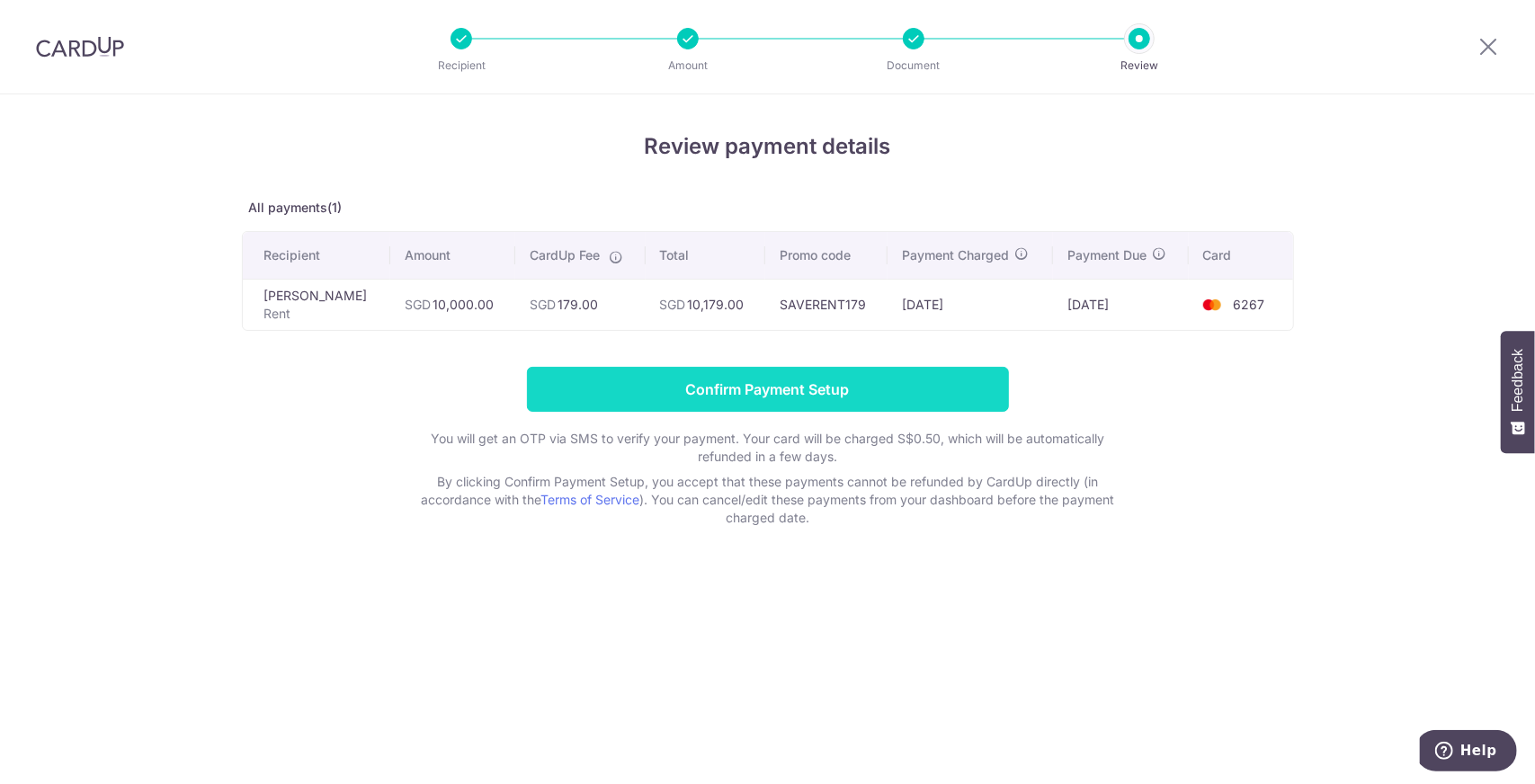
click at [842, 397] on input "Confirm Payment Setup" at bounding box center [767, 389] width 482 height 45
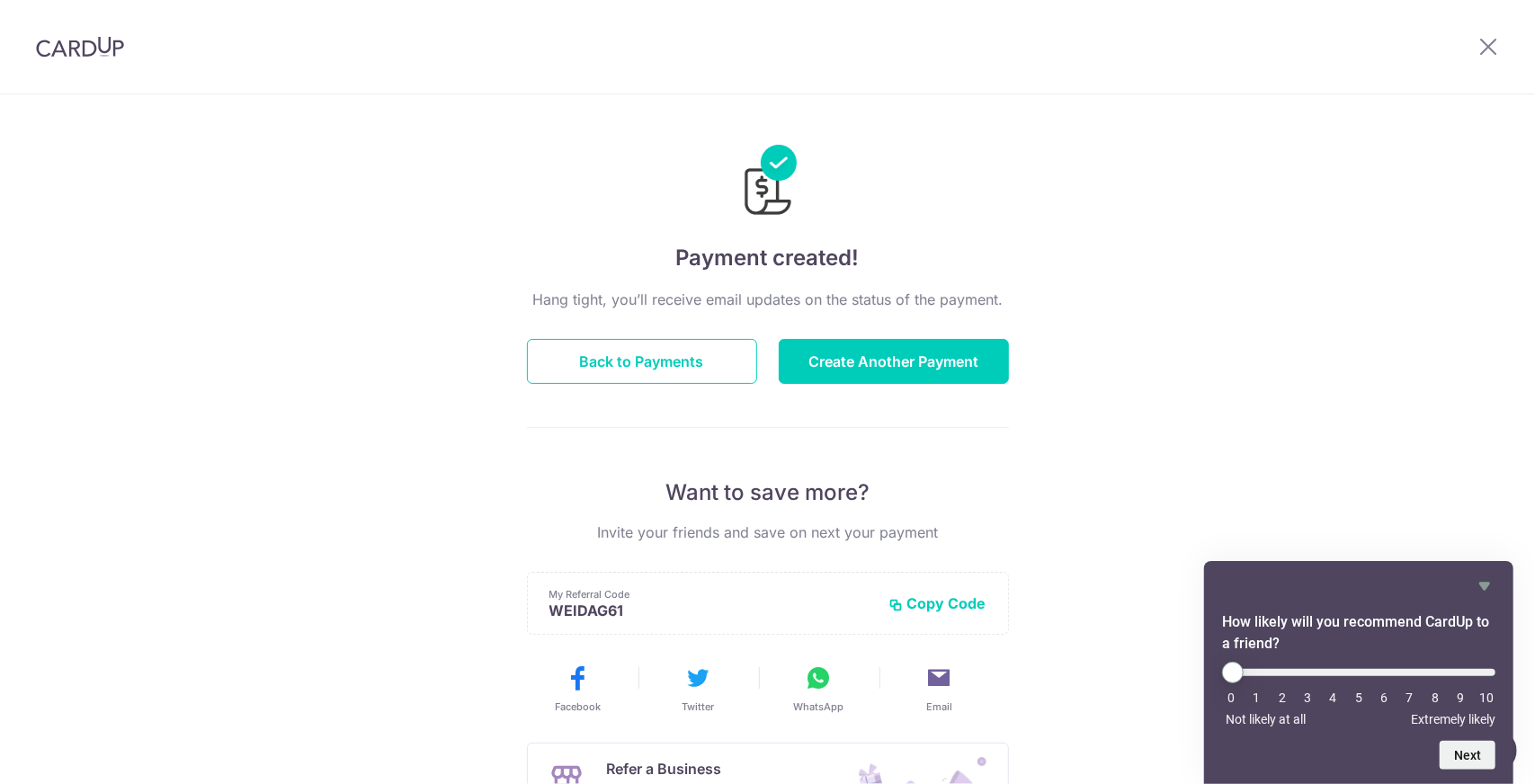
click at [1224, 401] on div "Payment created! Hang tight, you’ll receive email updates on the status of the …" at bounding box center [767, 574] width 1535 height 959
click at [653, 371] on button "Back to Payments" at bounding box center [641, 361] width 230 height 45
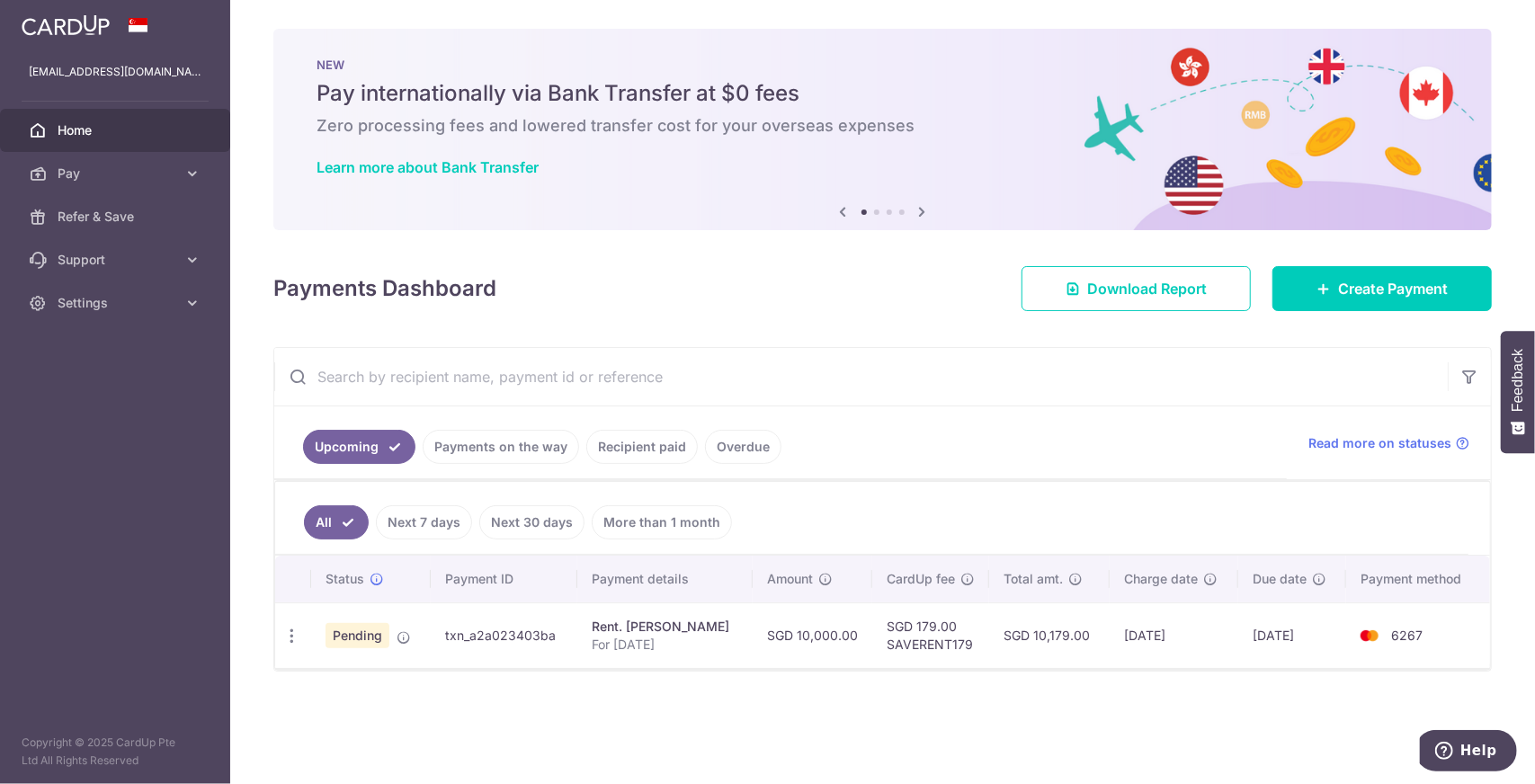
click at [1015, 475] on ul "Upcoming Payments on the way Recipient paid Overdue" at bounding box center [781, 442] width 1012 height 73
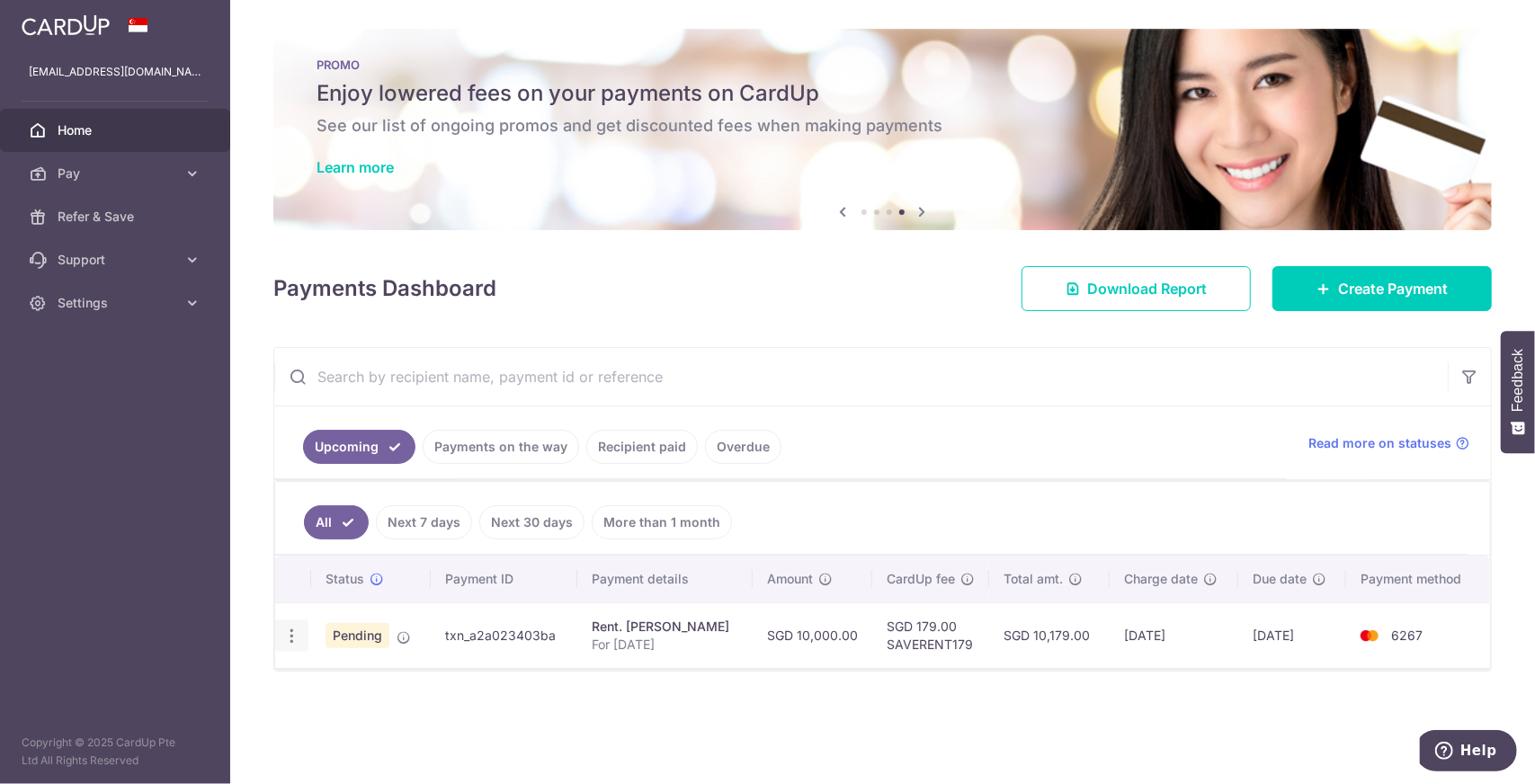
click at [290, 630] on icon "button" at bounding box center [291, 635] width 18 height 18
click at [630, 709] on div "Status Payment ID Payment details Amount CardUp fee Total amt. Charge date Due …" at bounding box center [882, 668] width 1215 height 225
